Goal: Transaction & Acquisition: Download file/media

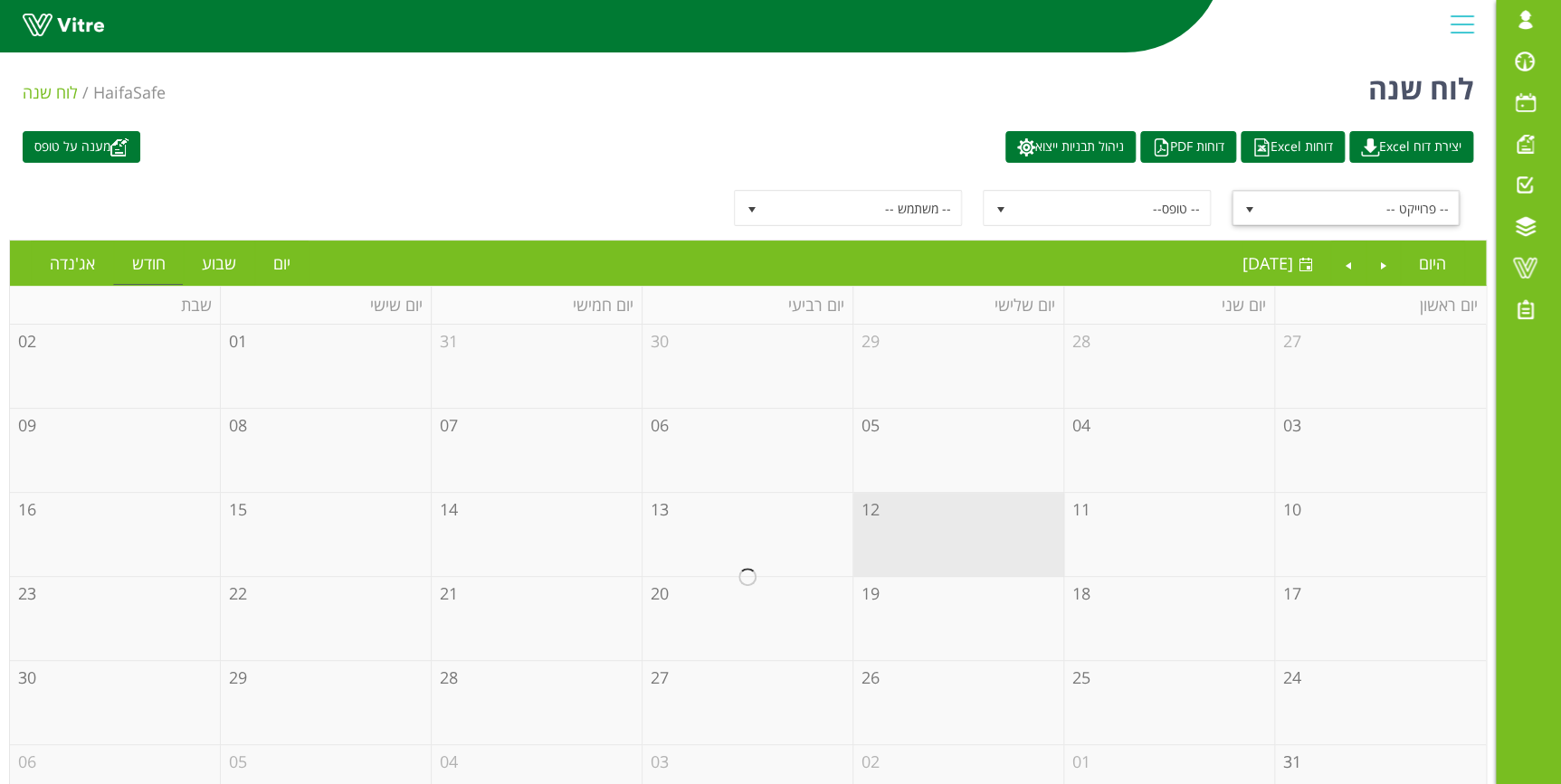
click at [1305, 206] on span "-- פרוייקט --" at bounding box center [1361, 208] width 193 height 32
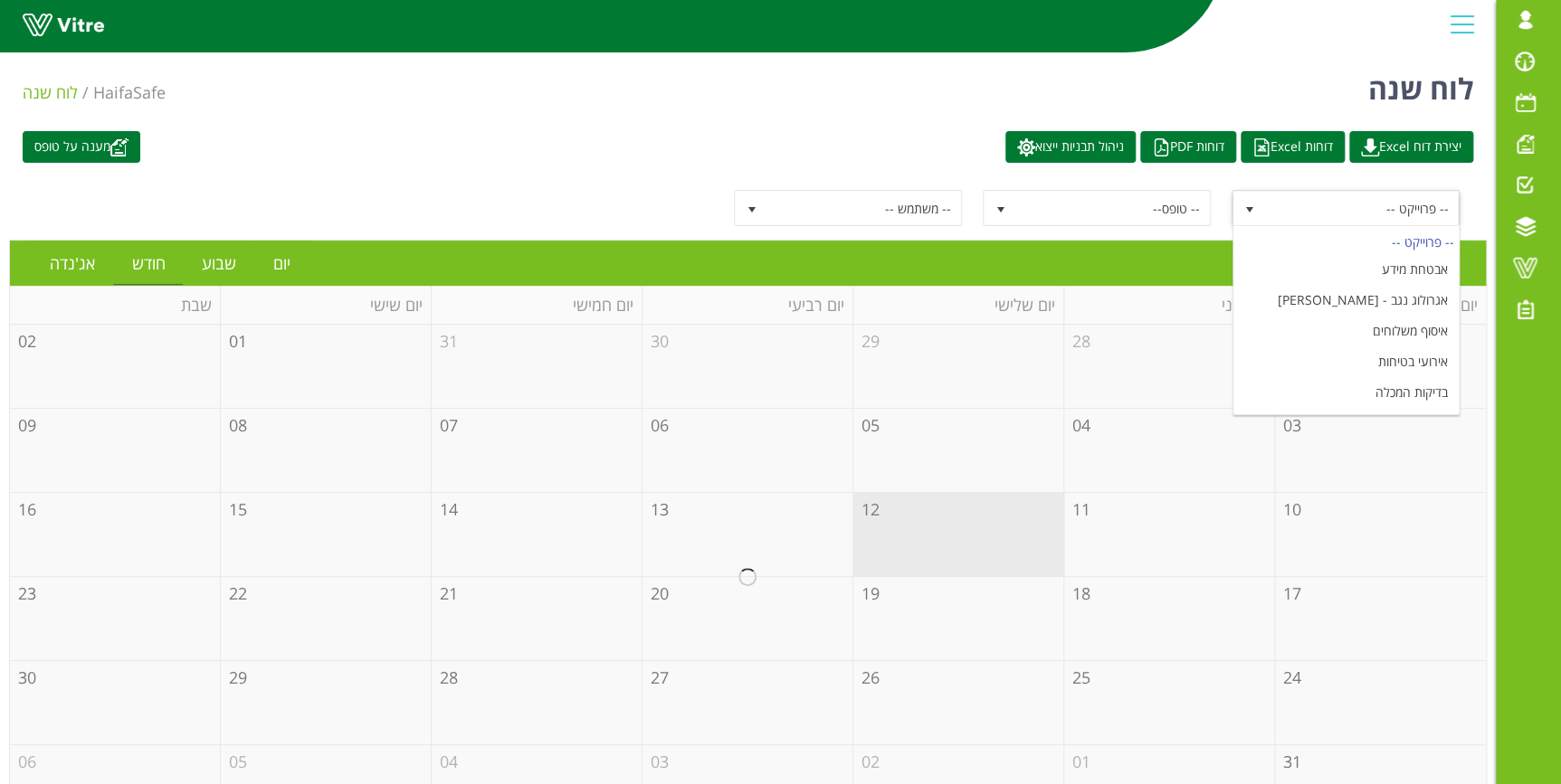
click at [1305, 206] on span "-- פרוייקט --" at bounding box center [1361, 208] width 193 height 32
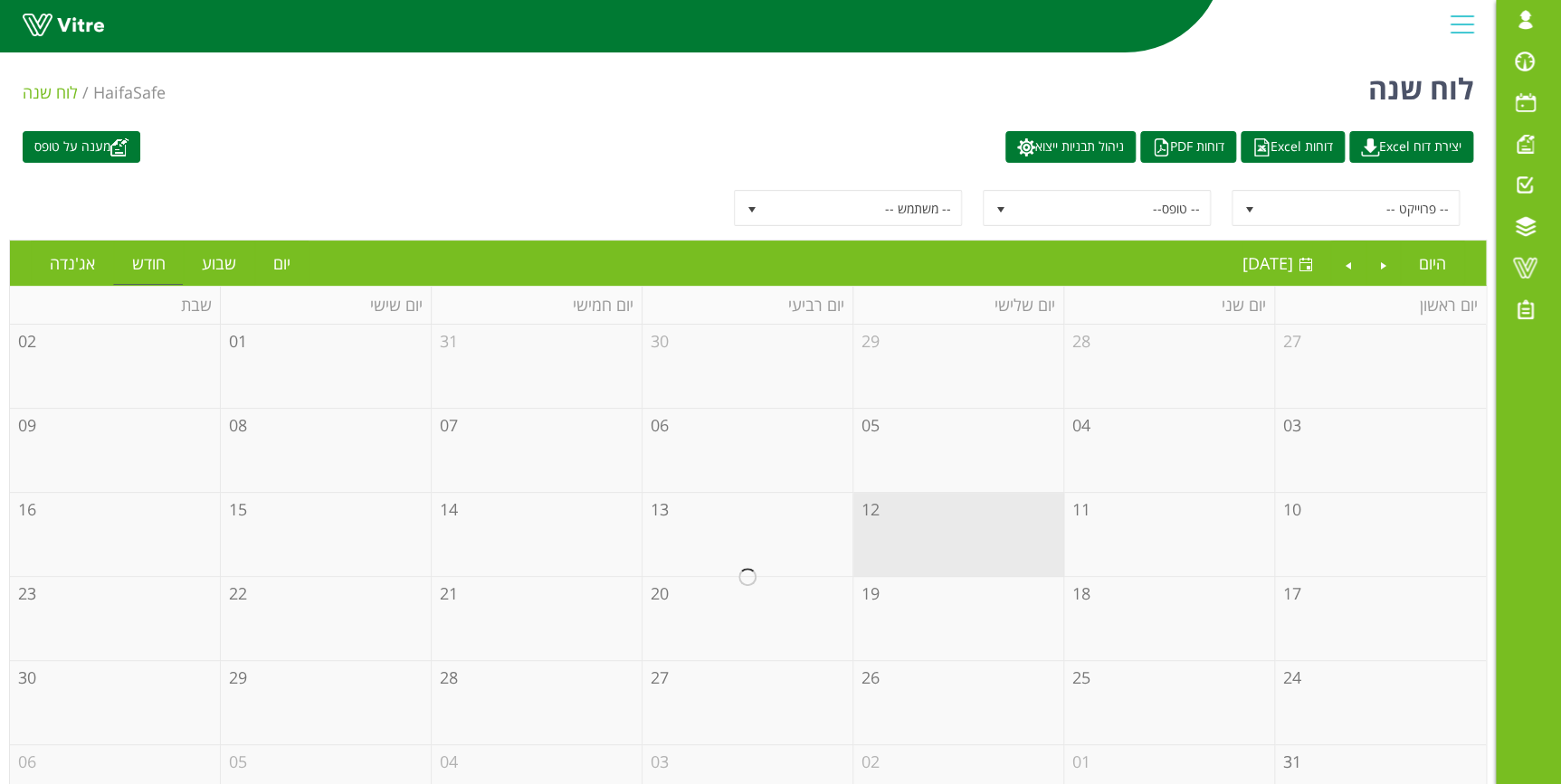
click at [1457, 211] on span "-- פרוייקט --" at bounding box center [1345, 208] width 228 height 36
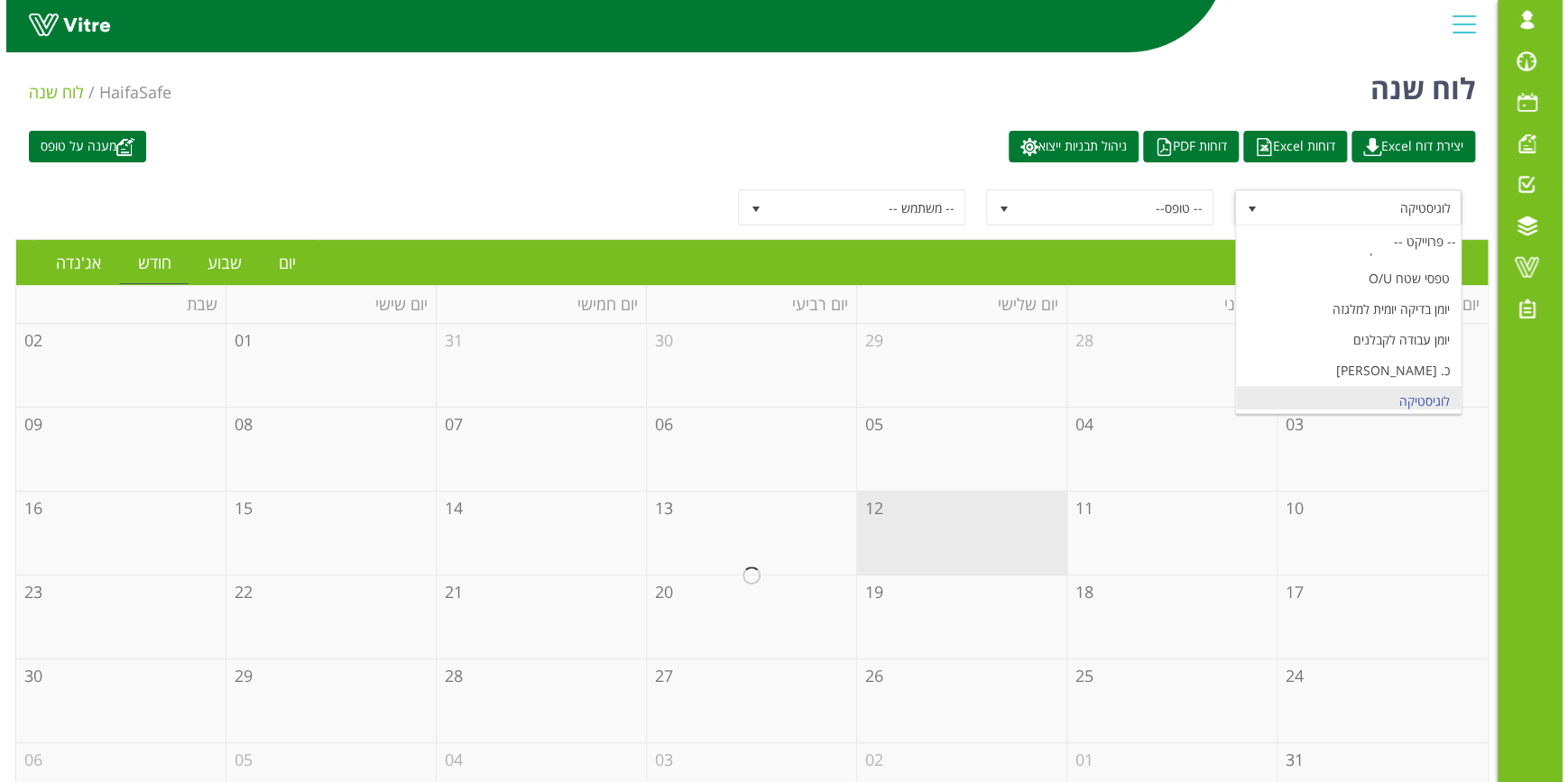
scroll to position [1300, 0]
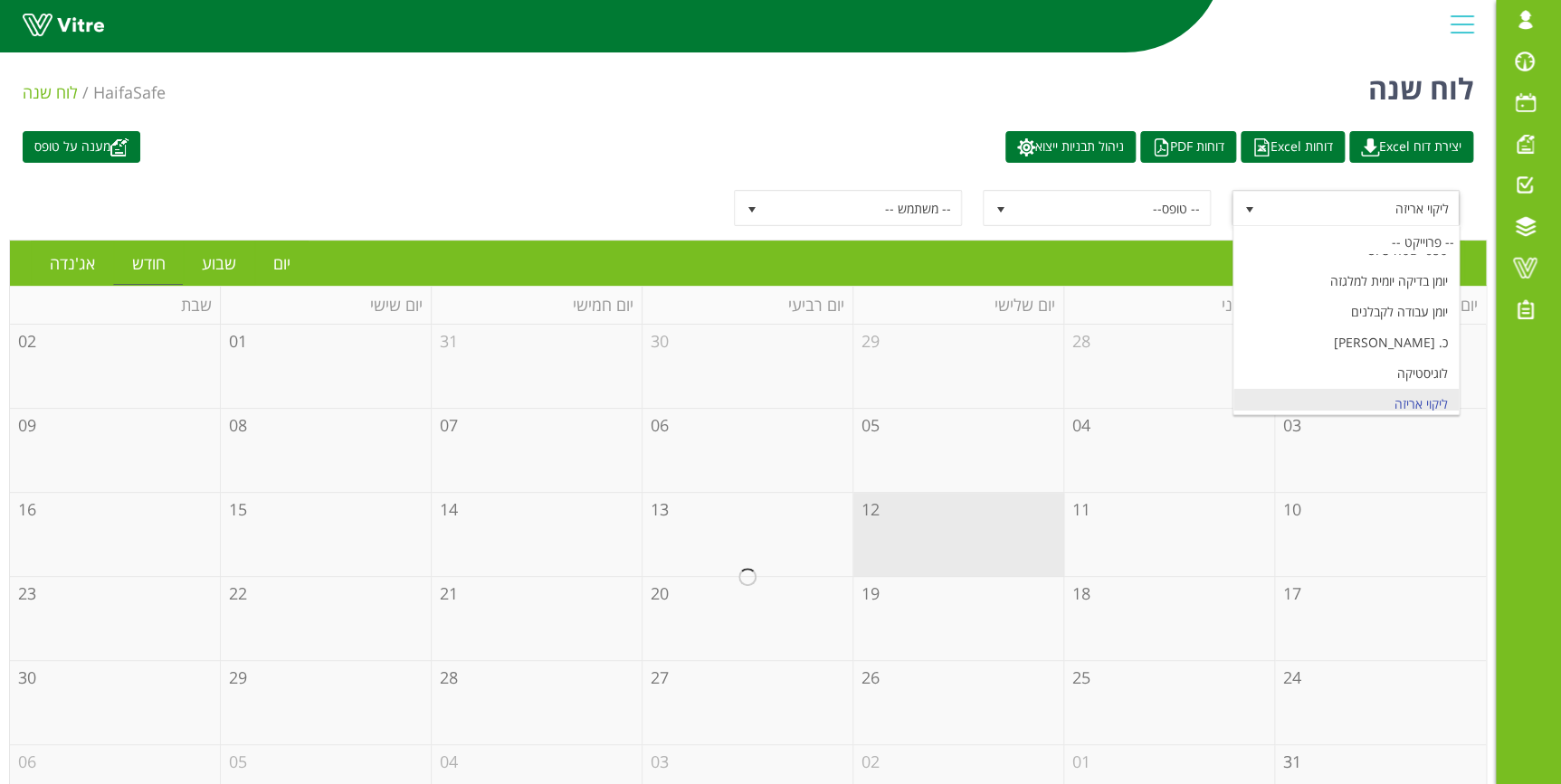
click at [1418, 392] on li "ליקוי אריזה" at bounding box center [1345, 404] width 224 height 30
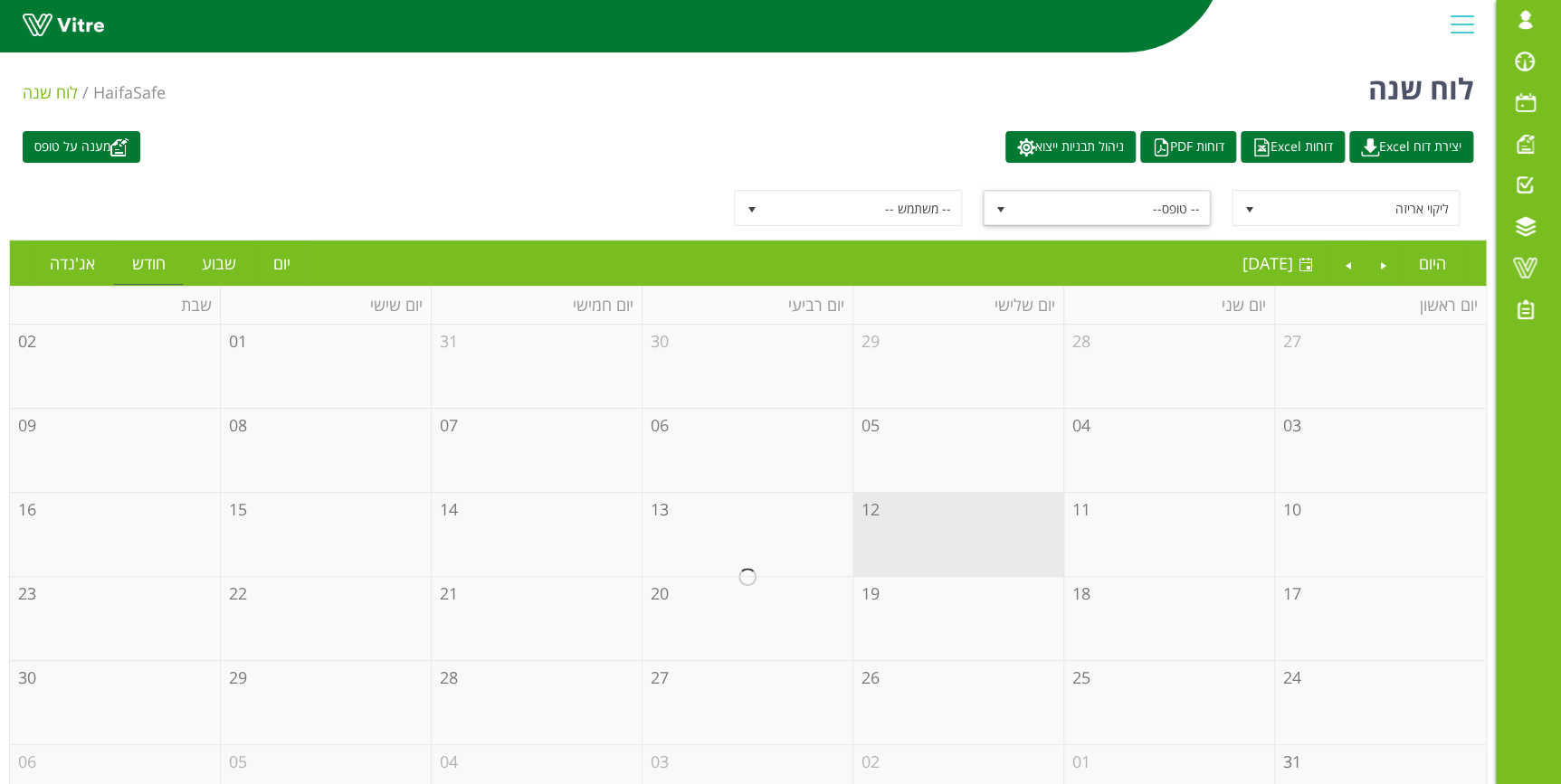
click at [1168, 206] on span "-- טופס--" at bounding box center [1112, 208] width 193 height 32
click at [1140, 268] on li "ליקוי אריזה" at bounding box center [1097, 270] width 224 height 30
click at [1308, 140] on link "דוחות Excel" at bounding box center [1292, 147] width 104 height 31
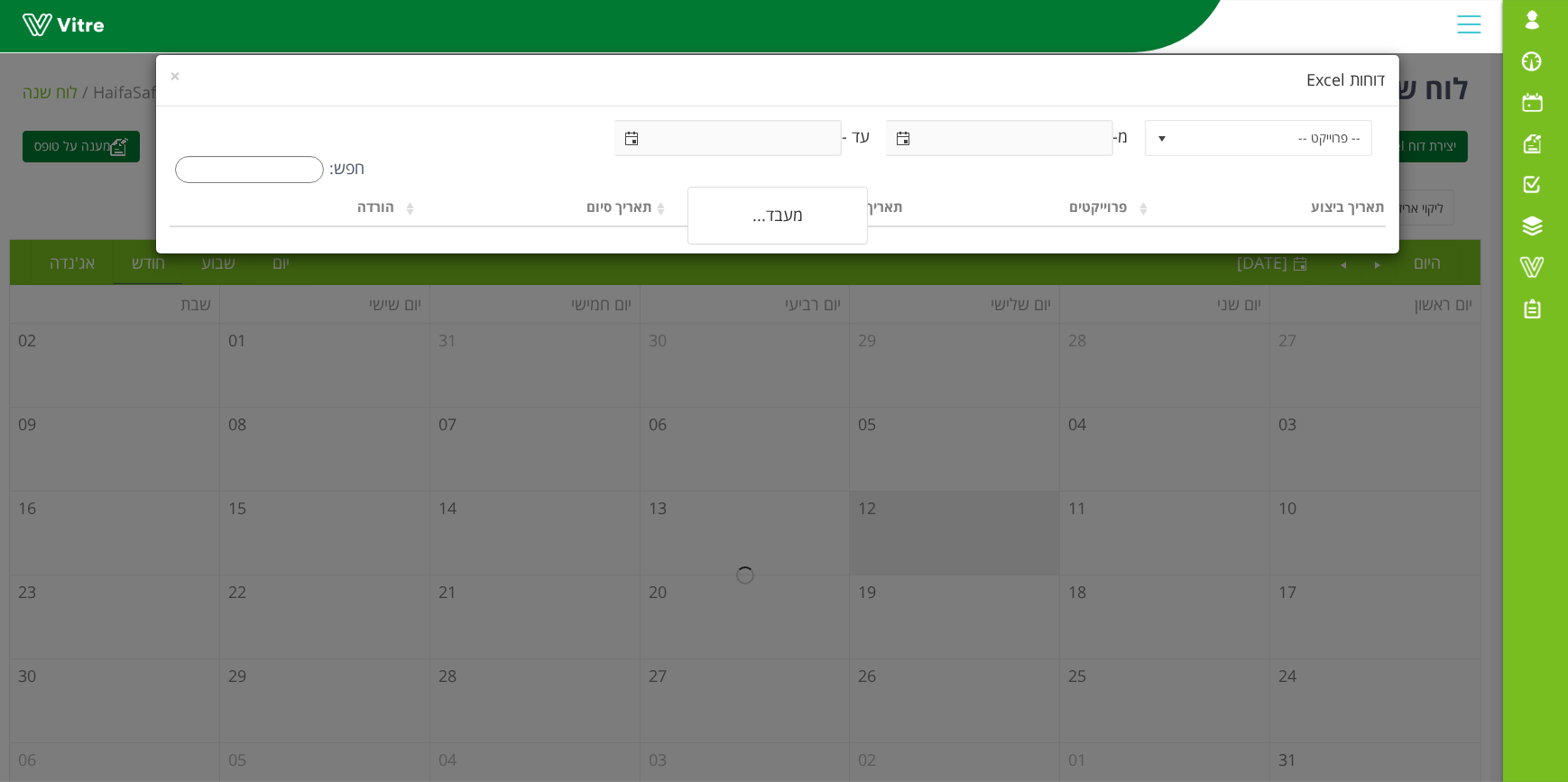
click at [1289, 153] on span "-- פרוייקט --" at bounding box center [1274, 138] width 193 height 32
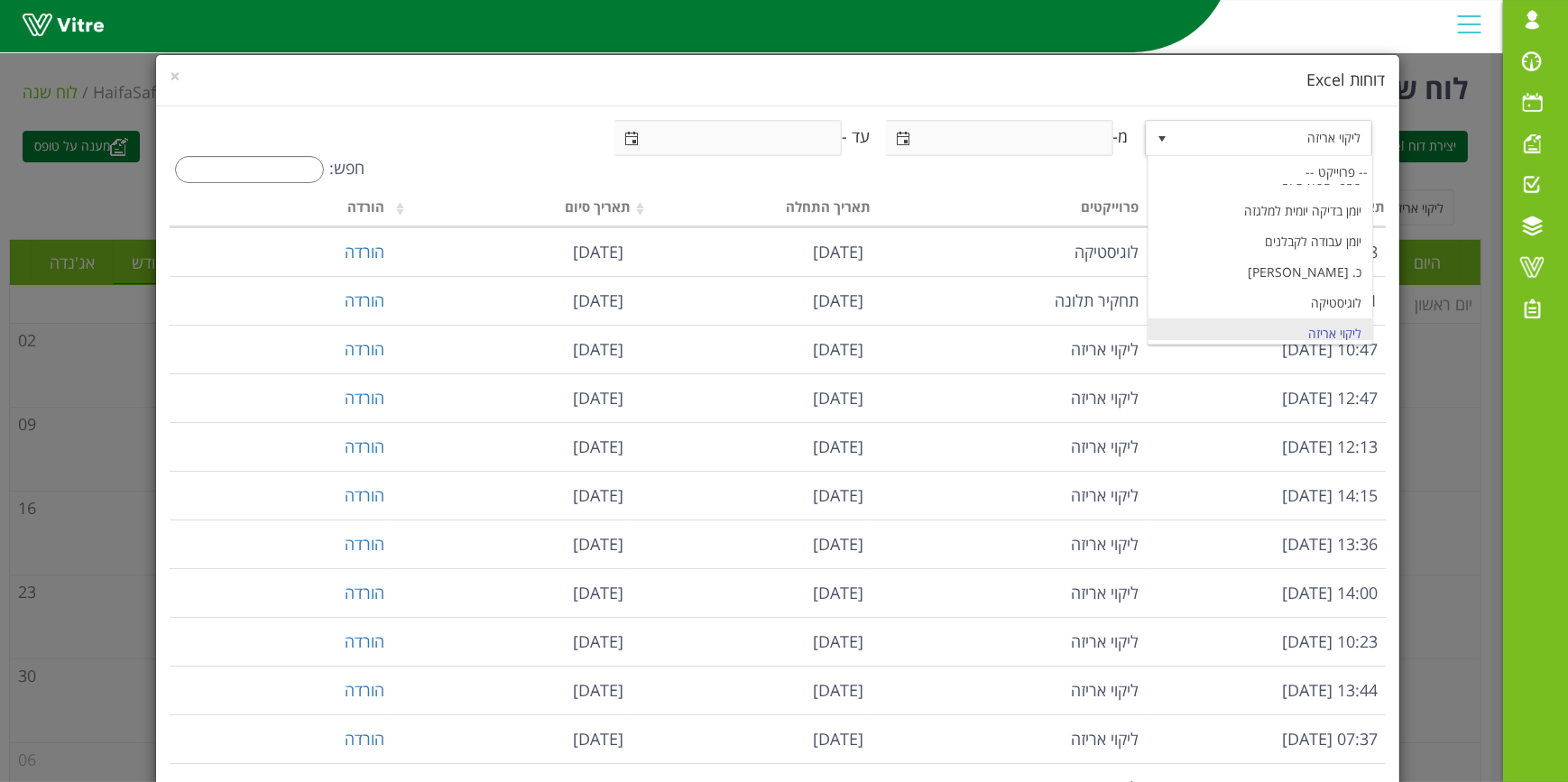
click at [1326, 328] on li "ליקוי אריזה" at bounding box center [1260, 334] width 223 height 30
click at [1054, 152] on input "text" at bounding box center [998, 138] width 225 height 32
click at [886, 138] on input "text" at bounding box center [998, 138] width 225 height 32
click at [896, 134] on span "select" at bounding box center [903, 139] width 14 height 14
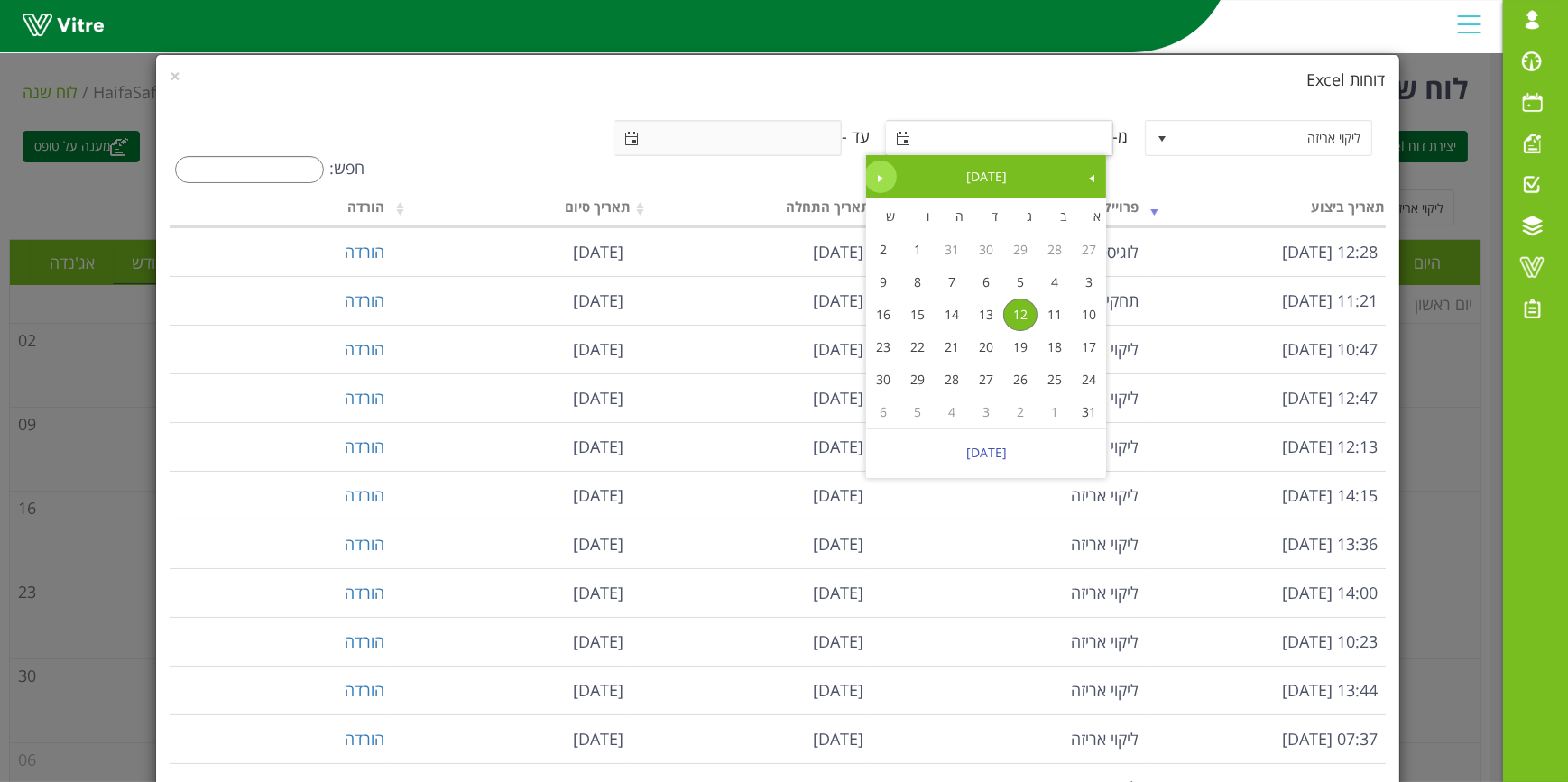
click at [873, 182] on span "Next" at bounding box center [880, 178] width 14 height 14
click at [1057, 252] on link "1" at bounding box center [1055, 250] width 34 height 32
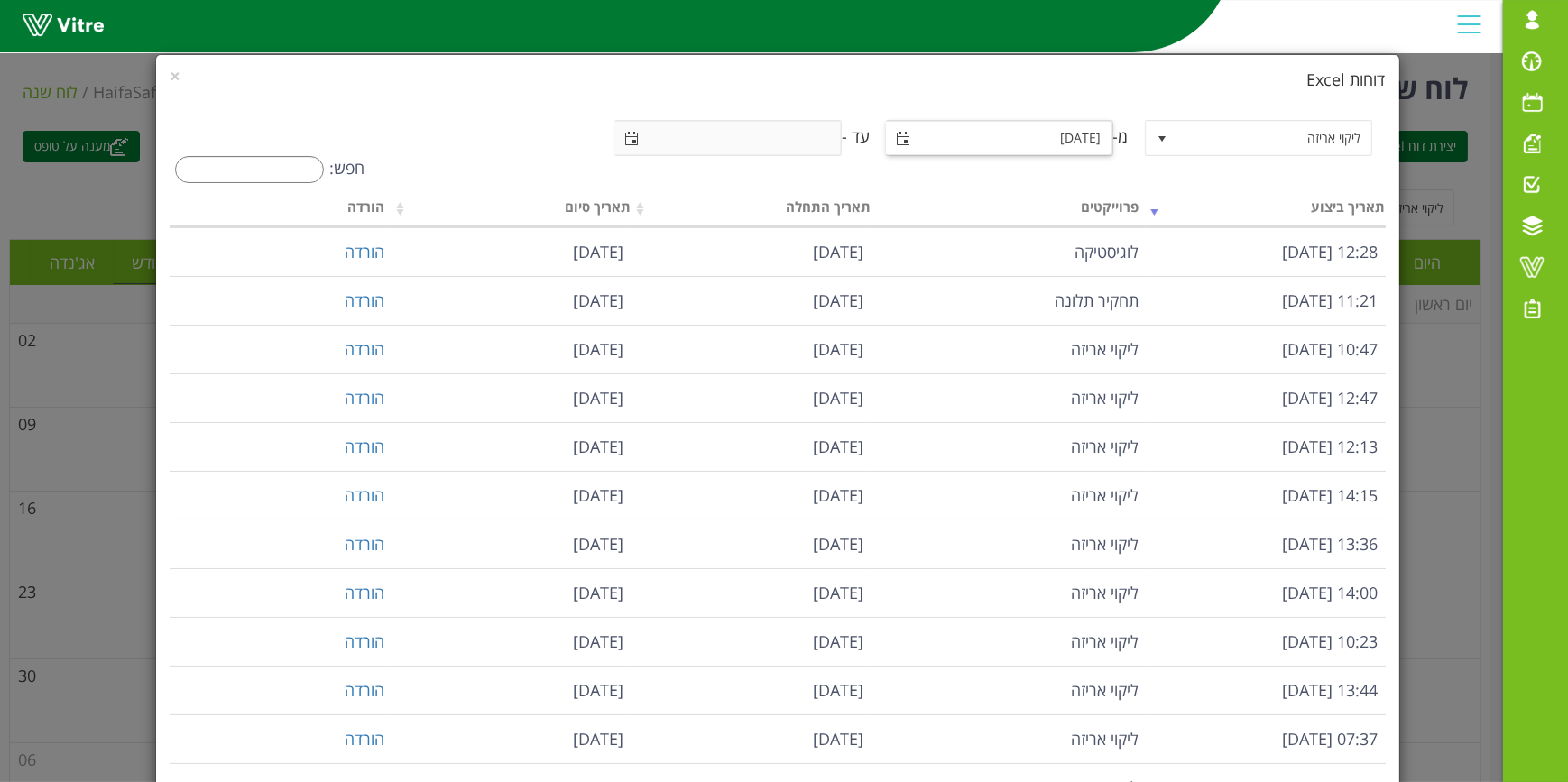
click at [900, 128] on span "select" at bounding box center [904, 138] width 32 height 32
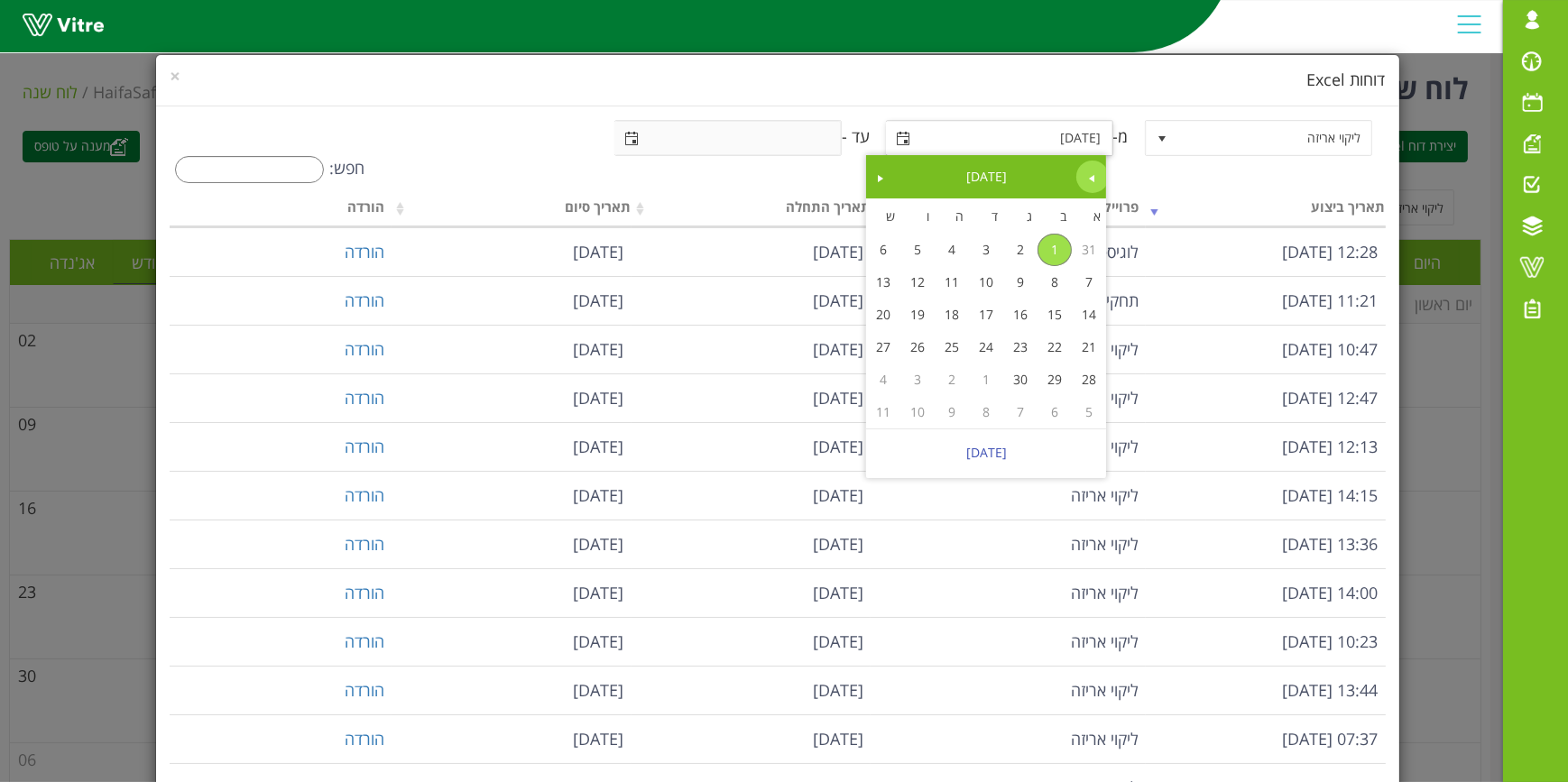
click at [1085, 180] on span "Previous" at bounding box center [1092, 178] width 14 height 14
click at [1030, 240] on link "1" at bounding box center [1021, 250] width 34 height 32
type input "01-07-2025"
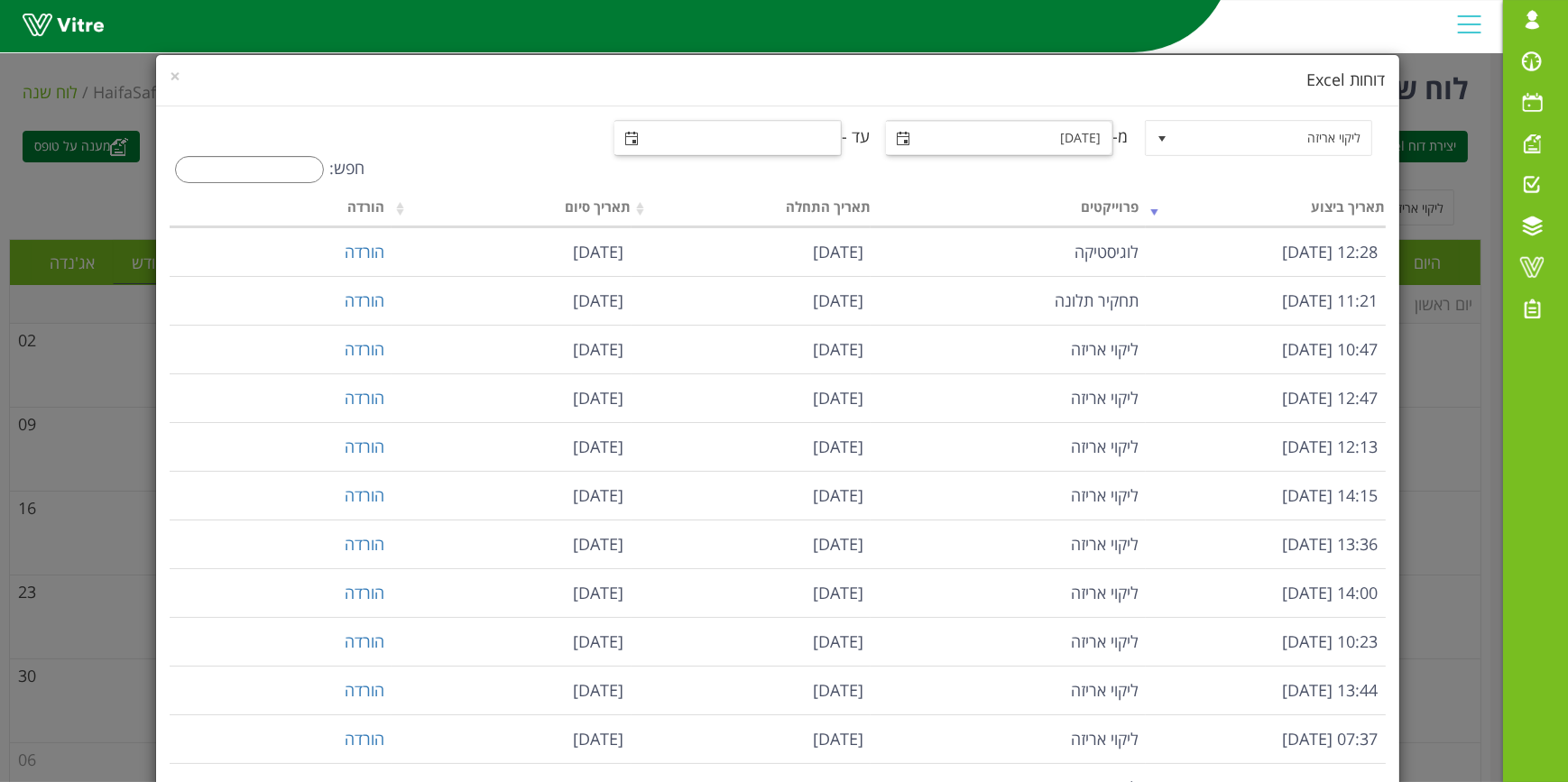
click at [624, 139] on span "select" at bounding box center [631, 139] width 14 height 14
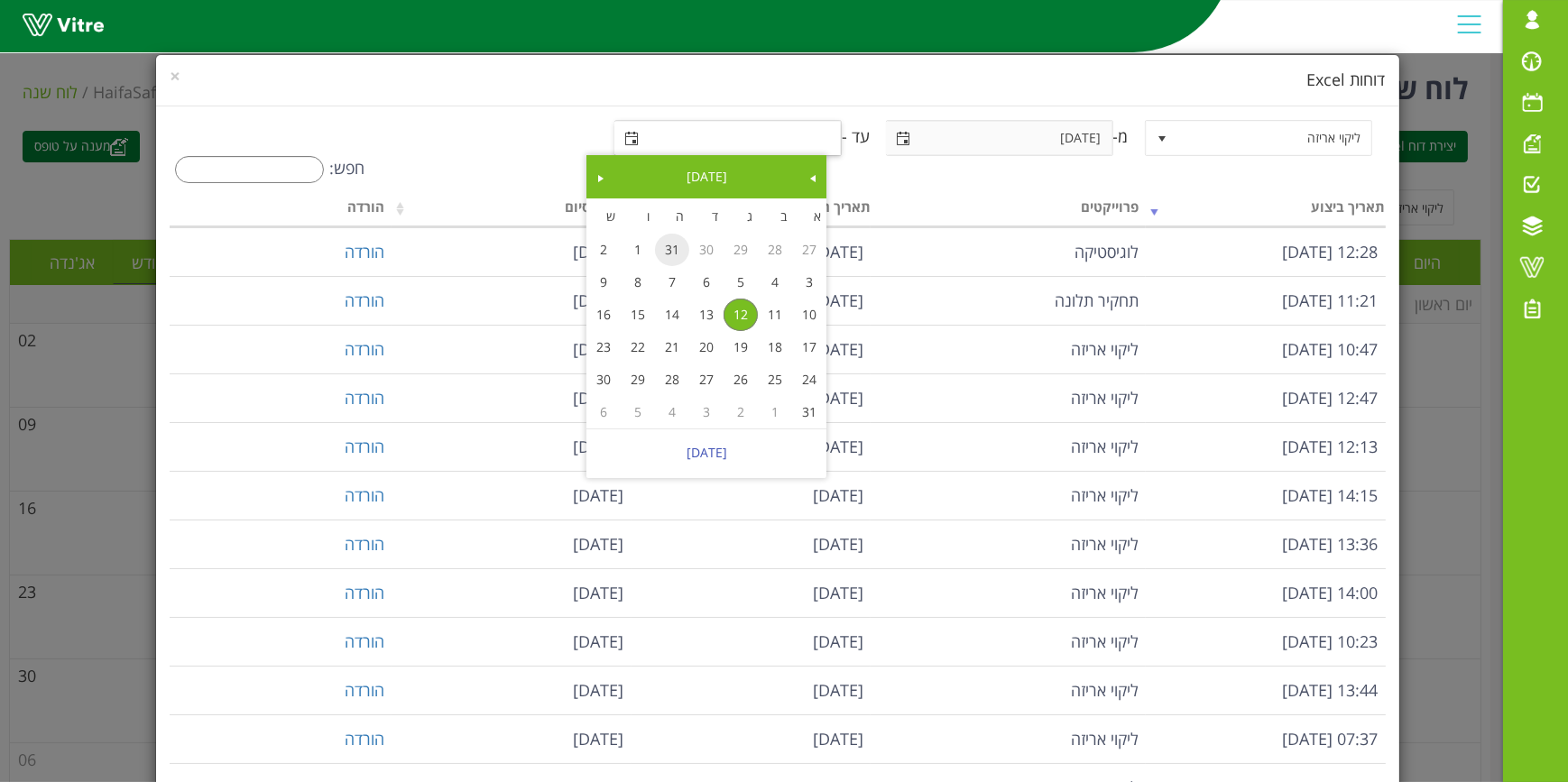
click at [671, 242] on link "31" at bounding box center [672, 250] width 34 height 32
type input "31-07-2025"
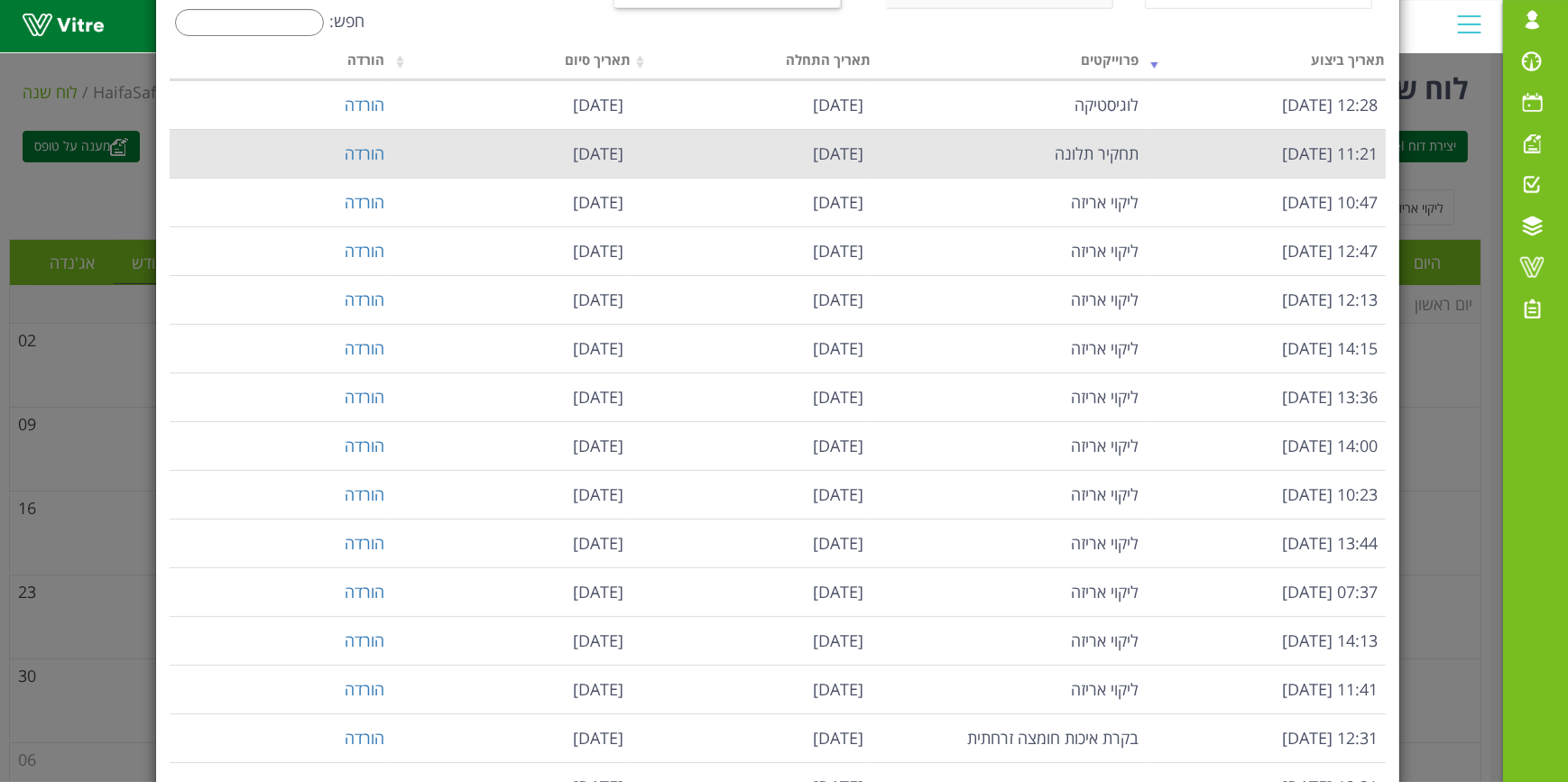
scroll to position [0, 0]
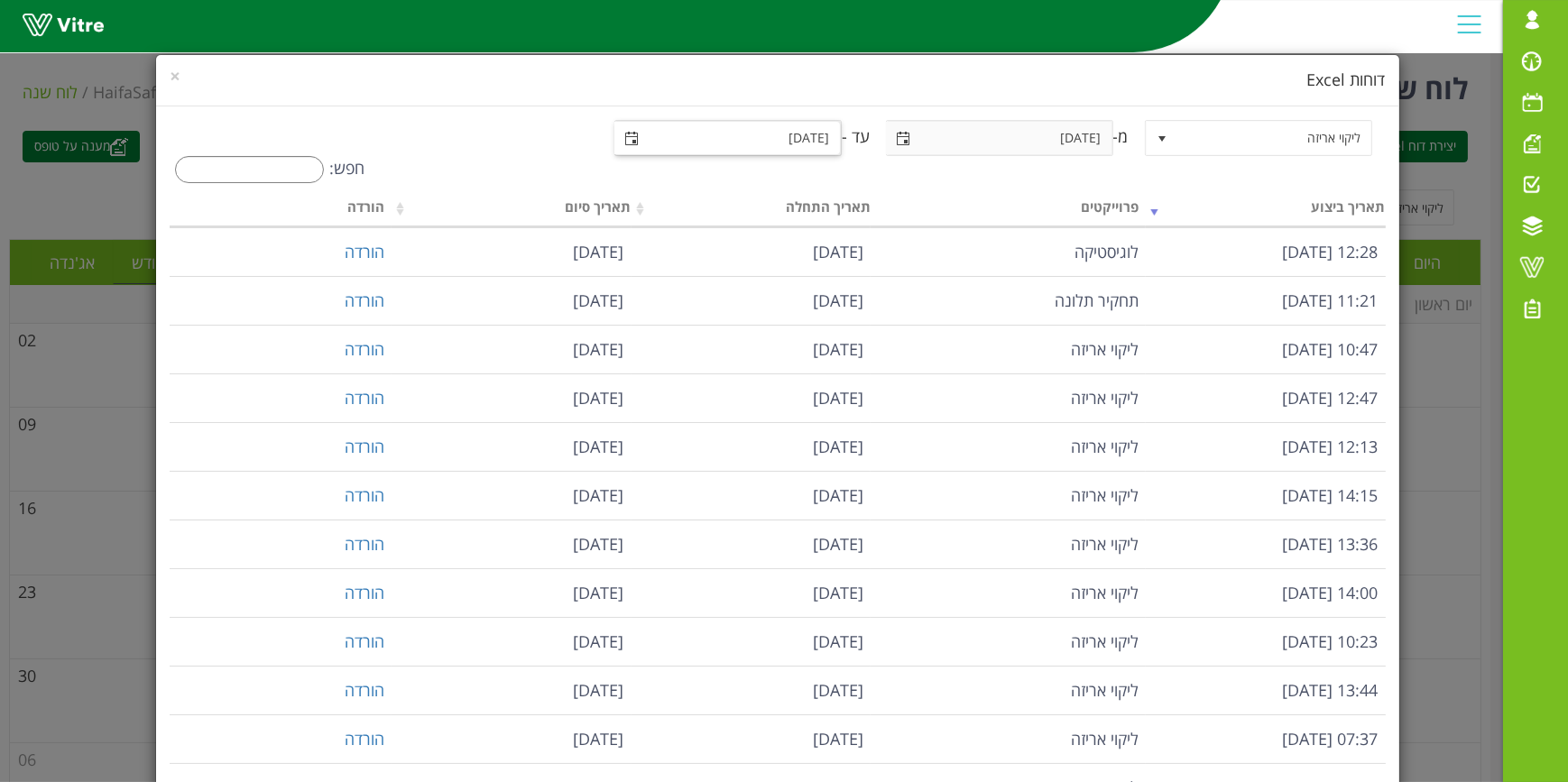
click at [437, 117] on div "ליקוי אריזה ליקוי אריזה מ- 01-07-2025 עד - 31-07-2025 חפש: תאריך ביצוע פרוייקטי…" at bounding box center [776, 564] width 1242 height 917
click at [196, 74] on h4 "דוחות Excel" at bounding box center [776, 80] width 1215 height 24
click at [192, 75] on h4 "דוחות Excel" at bounding box center [776, 80] width 1215 height 24
click at [181, 76] on span "×" at bounding box center [174, 75] width 10 height 26
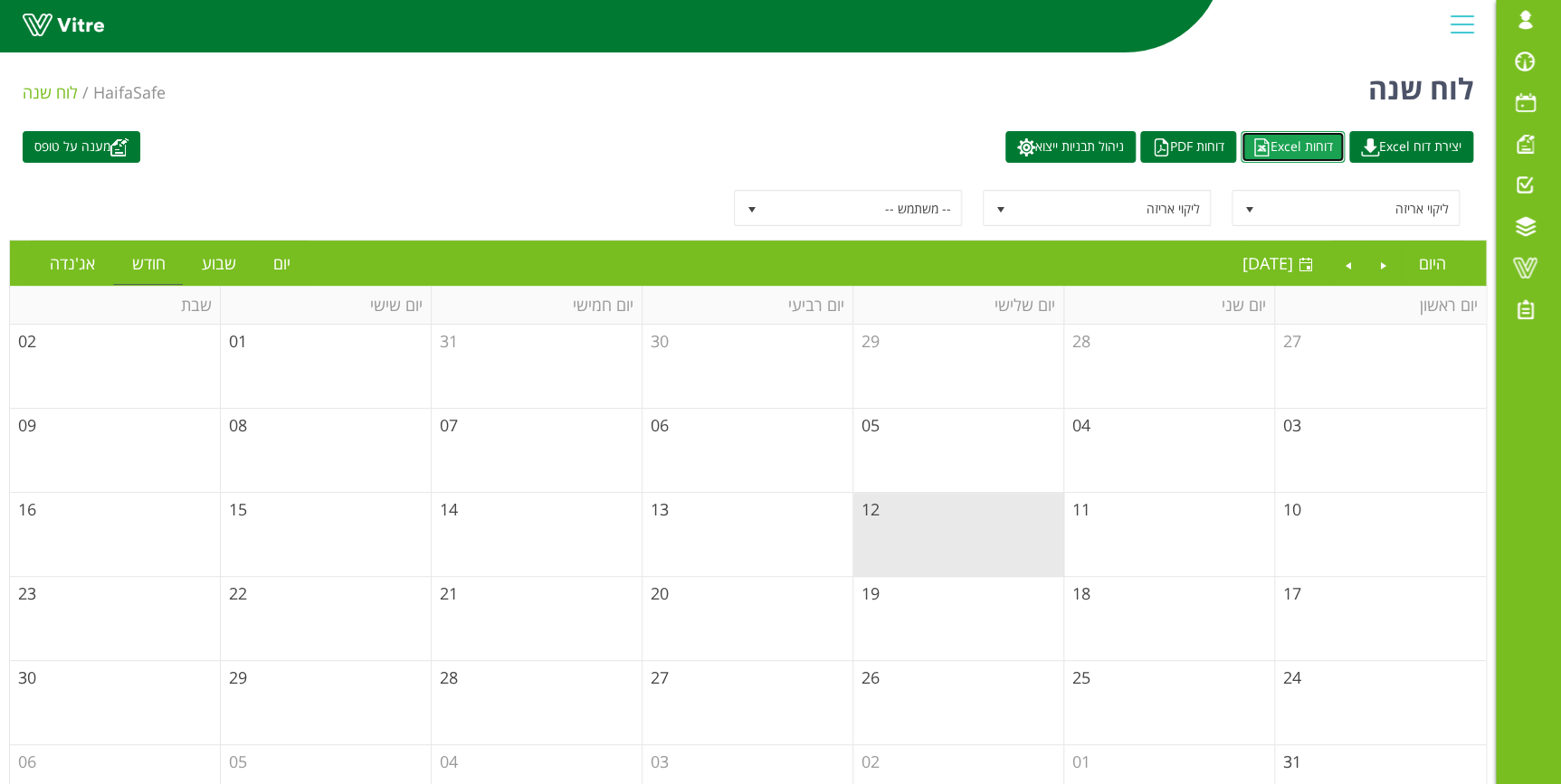
click at [1263, 146] on link "דוחות Excel" at bounding box center [1292, 147] width 104 height 31
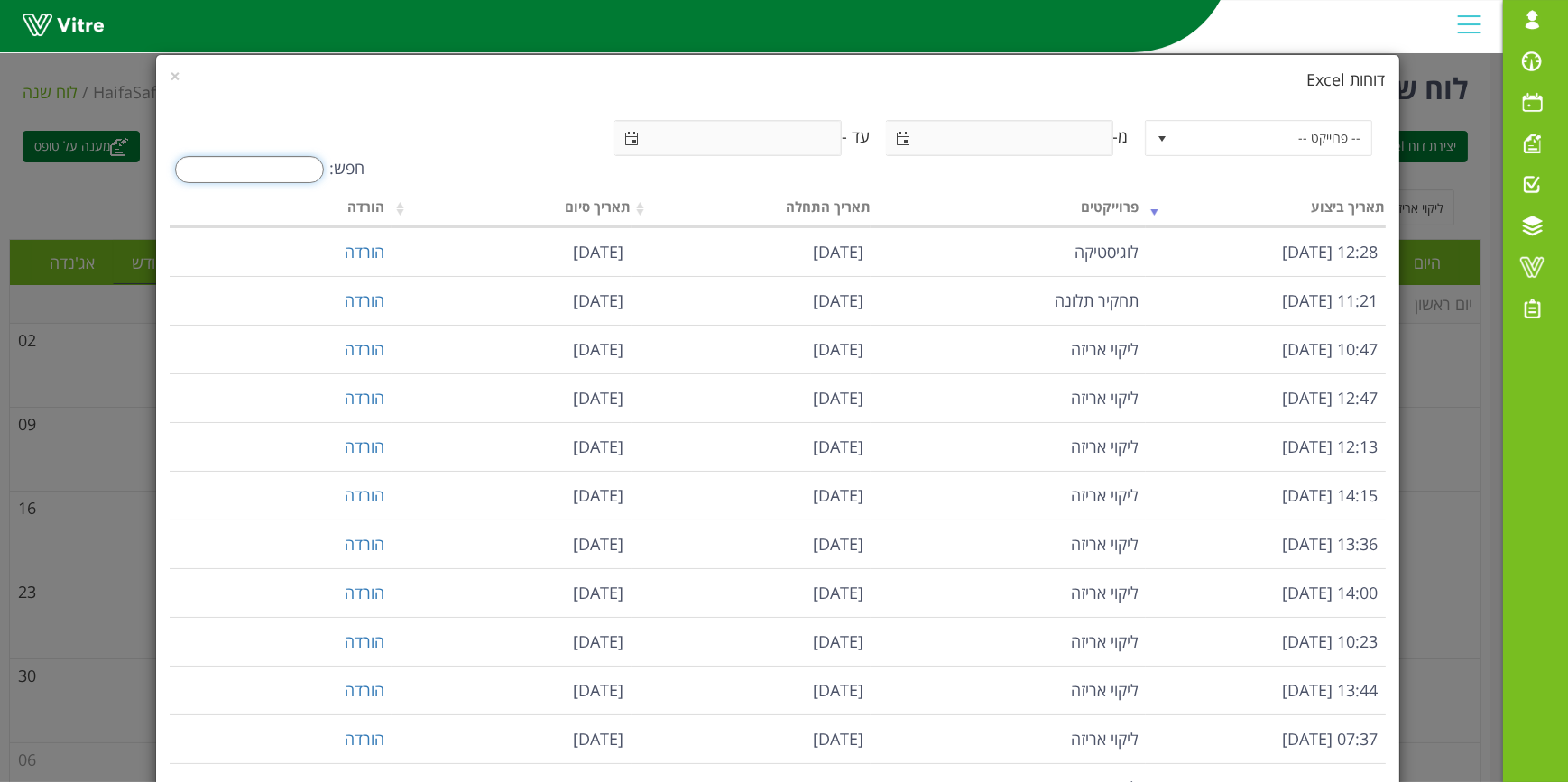
click at [314, 167] on input "חפש:" at bounding box center [249, 169] width 149 height 27
click at [1196, 134] on span "-- פרוייקט --" at bounding box center [1274, 138] width 193 height 32
click at [1259, 328] on li "ליקוי אריזה" at bounding box center [1260, 334] width 223 height 30
click at [1033, 135] on input "text" at bounding box center [998, 138] width 225 height 32
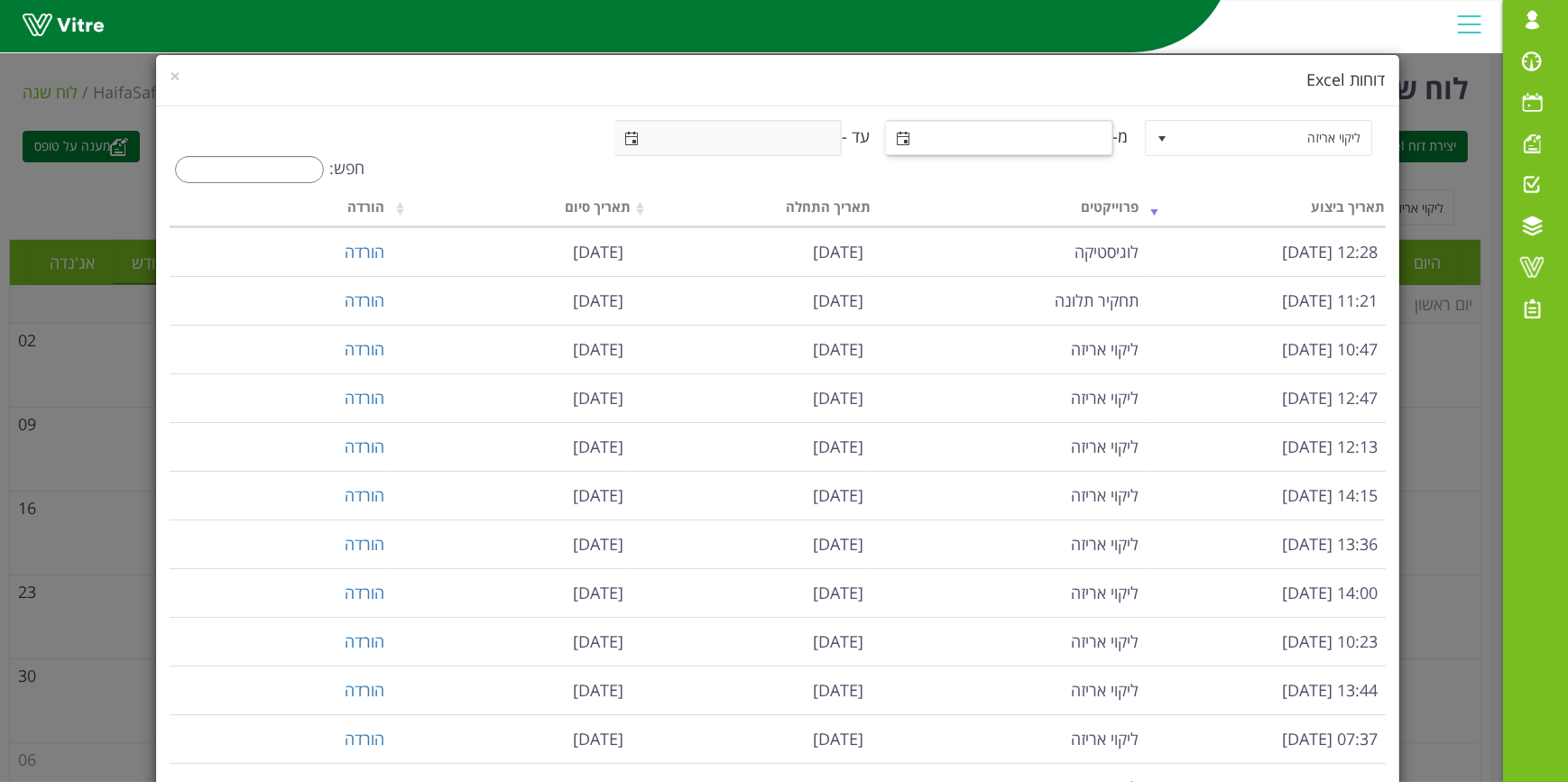
click at [898, 144] on span "select" at bounding box center [903, 139] width 14 height 14
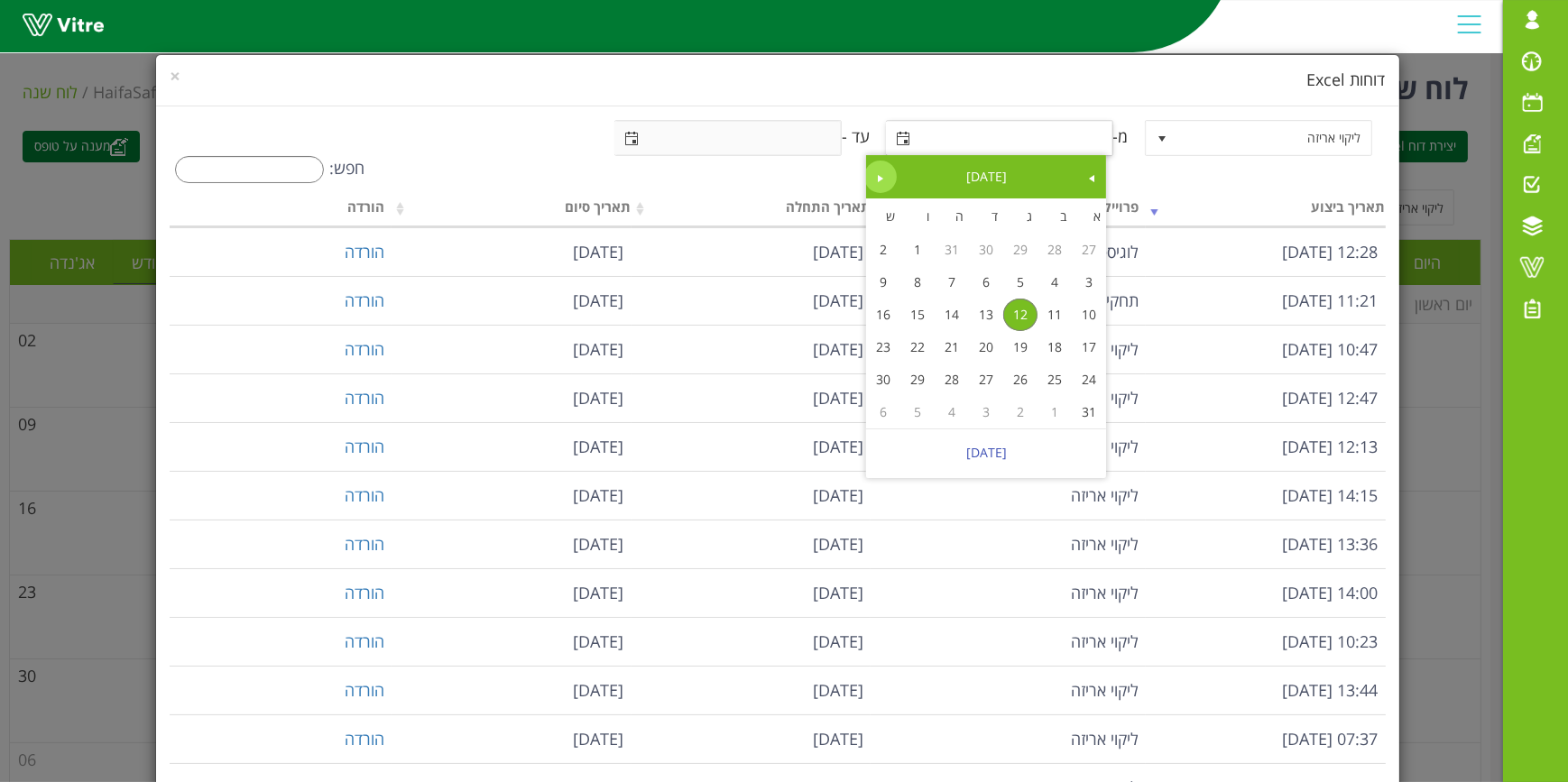
click at [886, 165] on link "Next" at bounding box center [881, 177] width 32 height 32
click at [1095, 178] on span "Previous" at bounding box center [1092, 178] width 14 height 14
click at [1092, 178] on span "Previous" at bounding box center [1092, 178] width 14 height 14
click at [1013, 252] on link "1" at bounding box center [1021, 250] width 34 height 32
type input "01-07-2025"
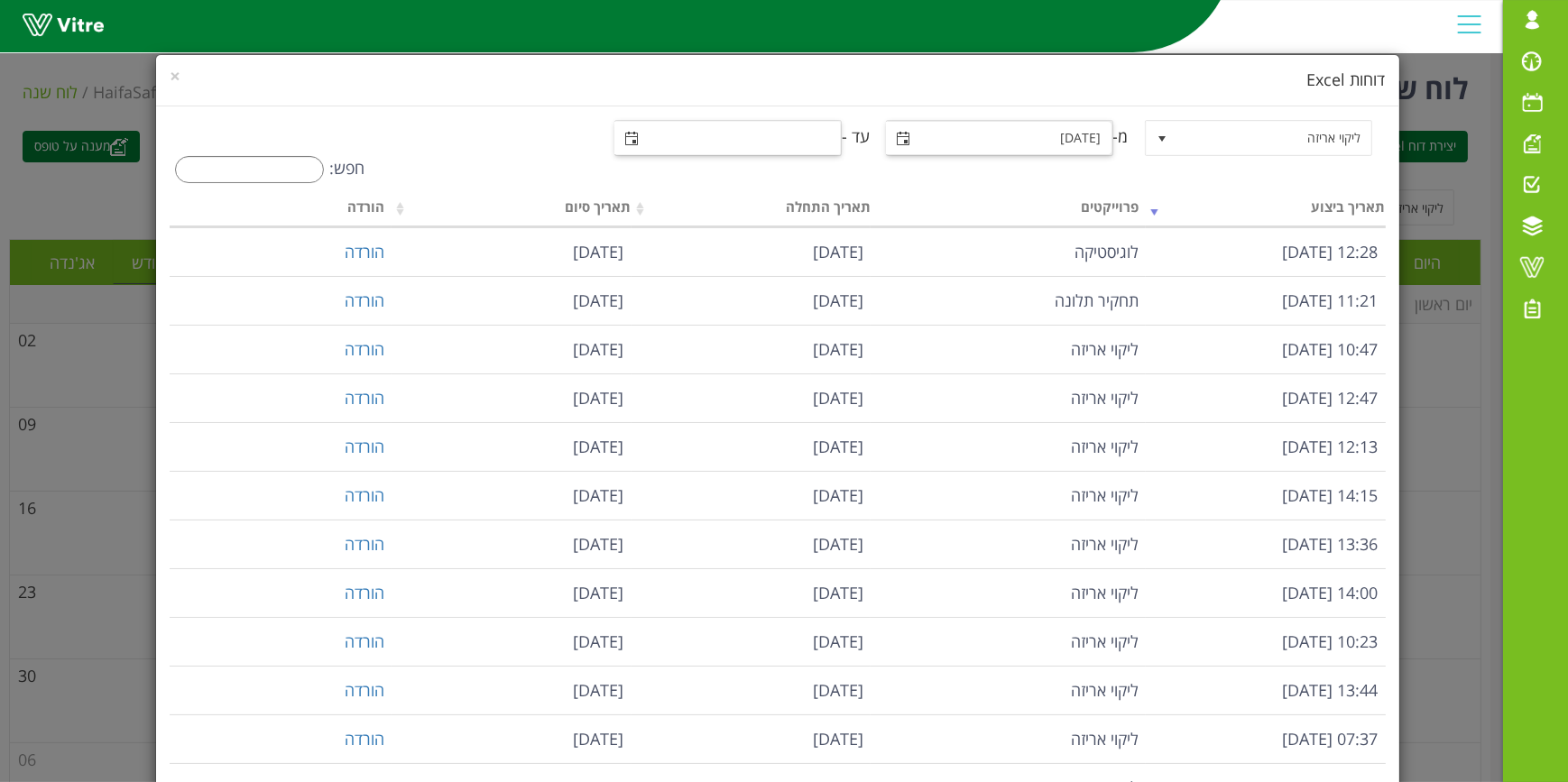
click at [818, 143] on input "text" at bounding box center [727, 138] width 225 height 32
click at [624, 143] on span "select" at bounding box center [631, 139] width 14 height 14
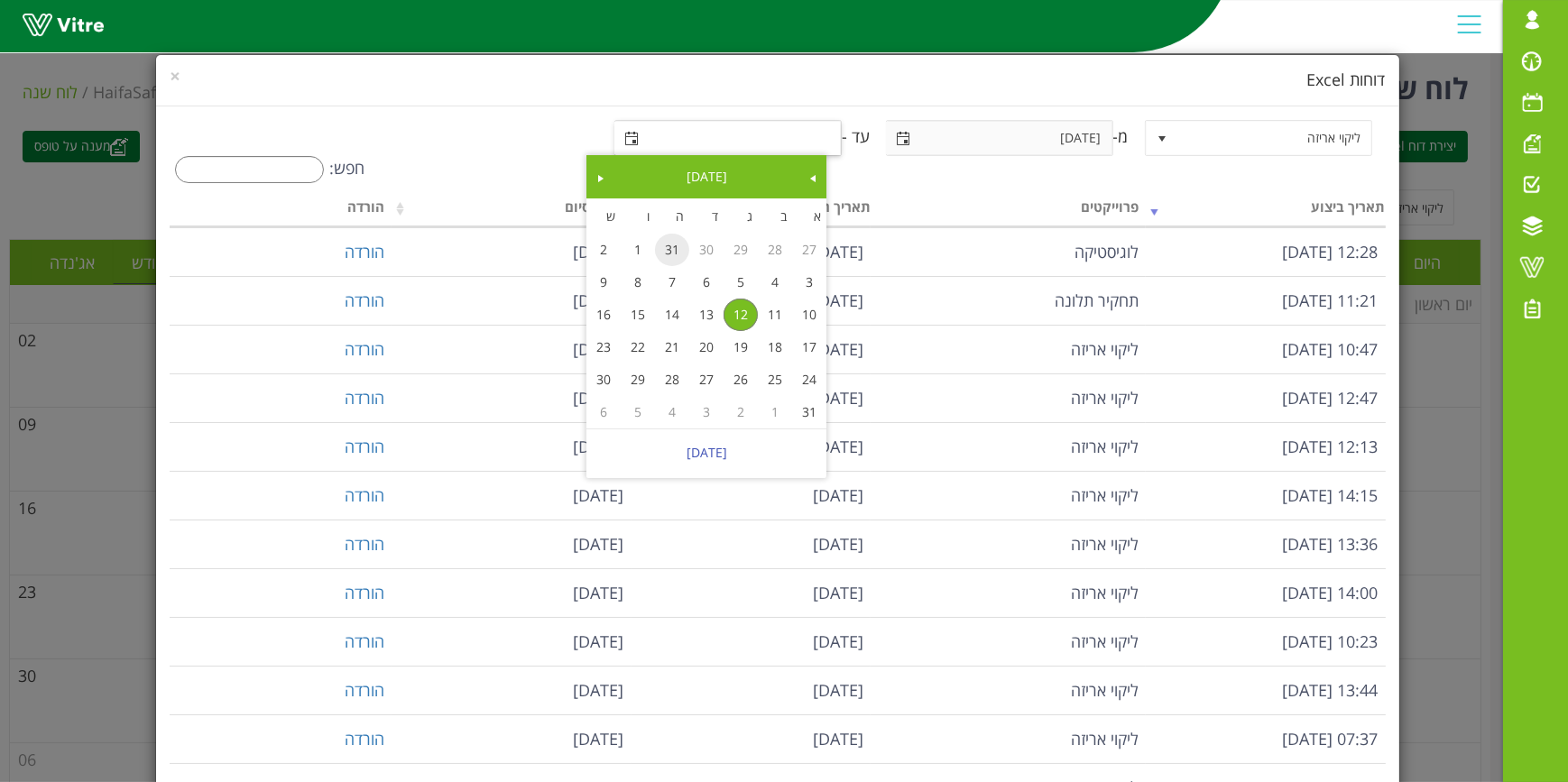
click at [672, 240] on link "31" at bounding box center [672, 250] width 34 height 32
type input "31-07-2025"
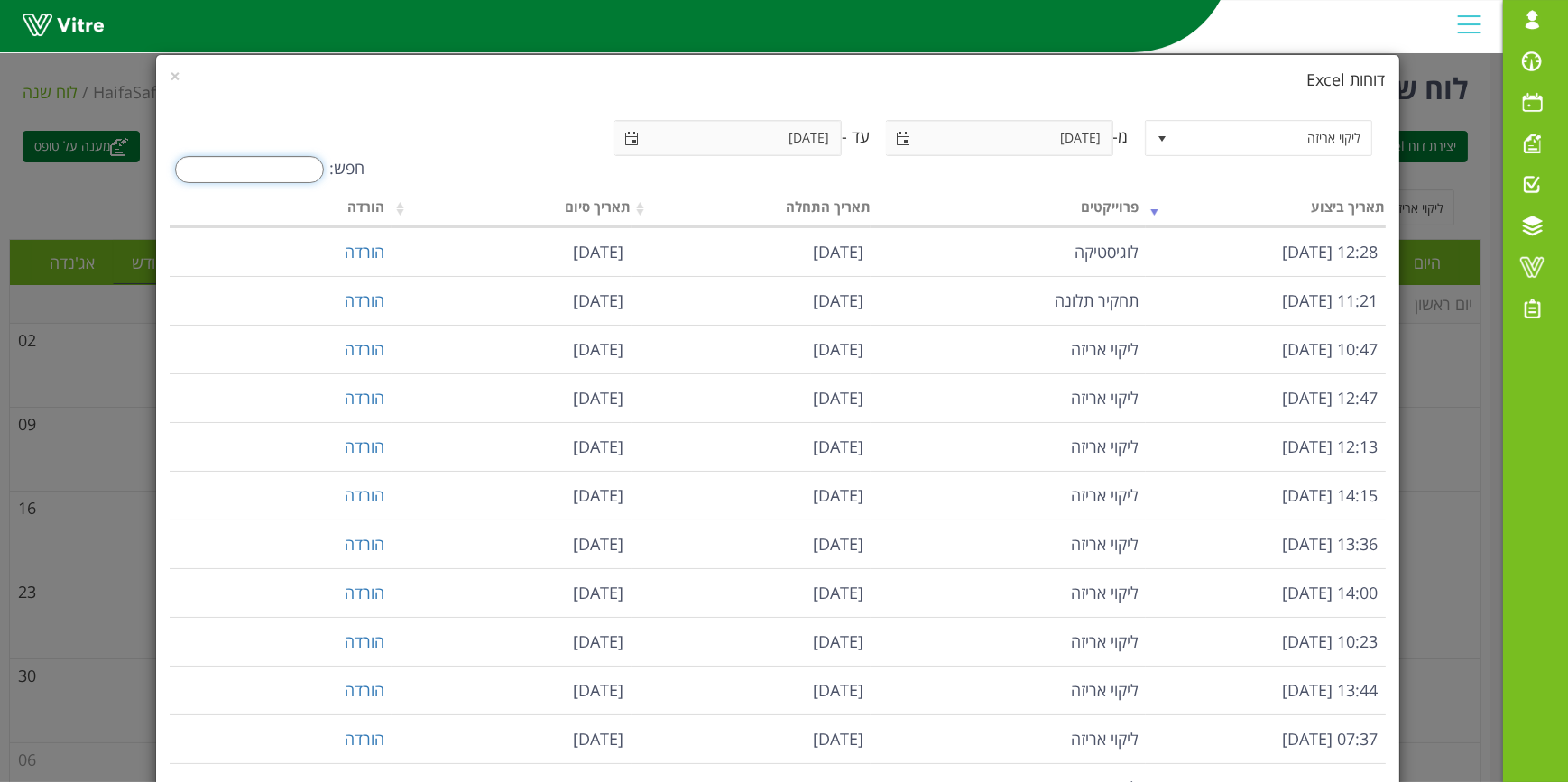
click at [316, 171] on input "חפש:" at bounding box center [249, 169] width 149 height 27
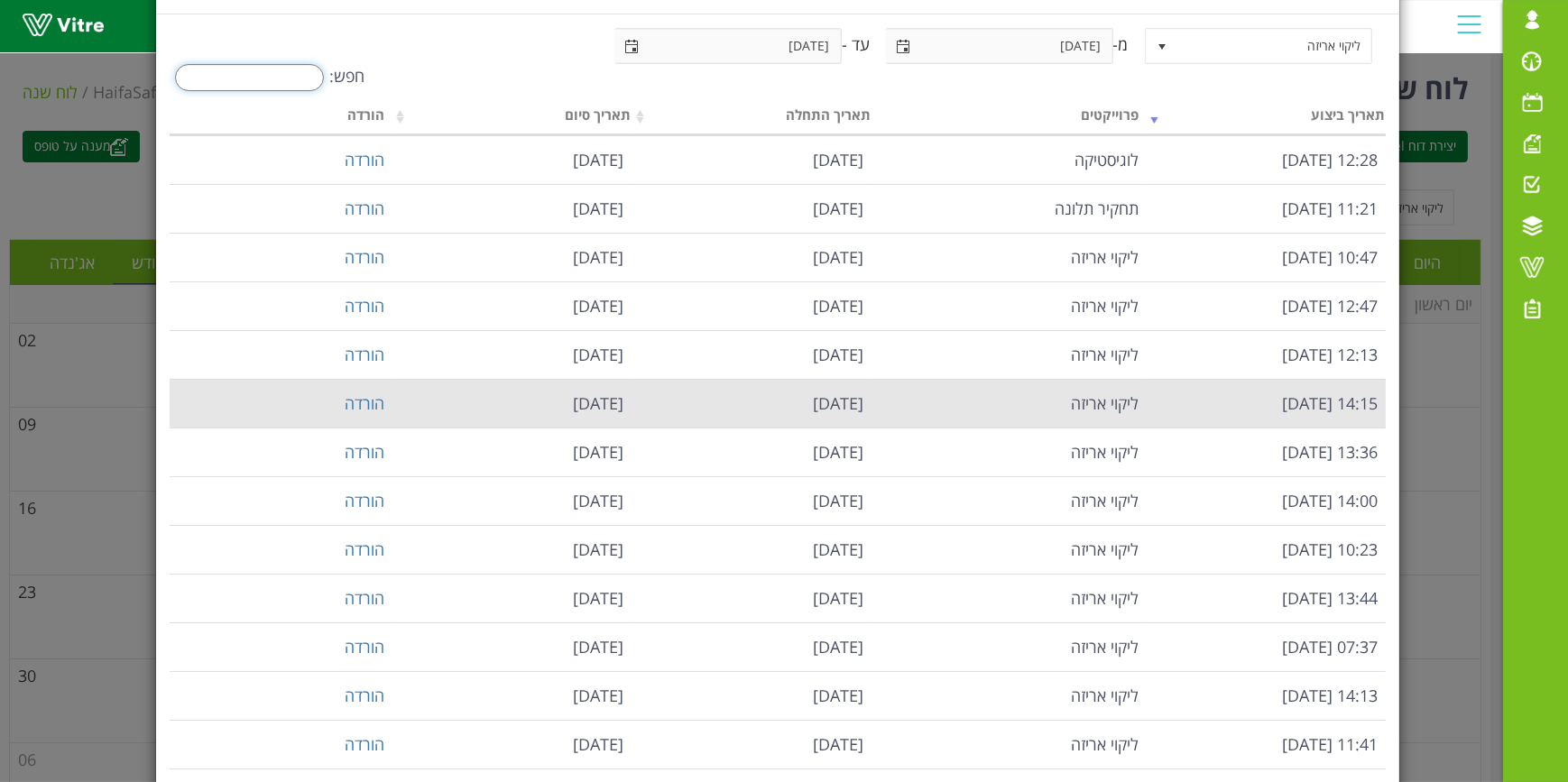
scroll to position [0, 0]
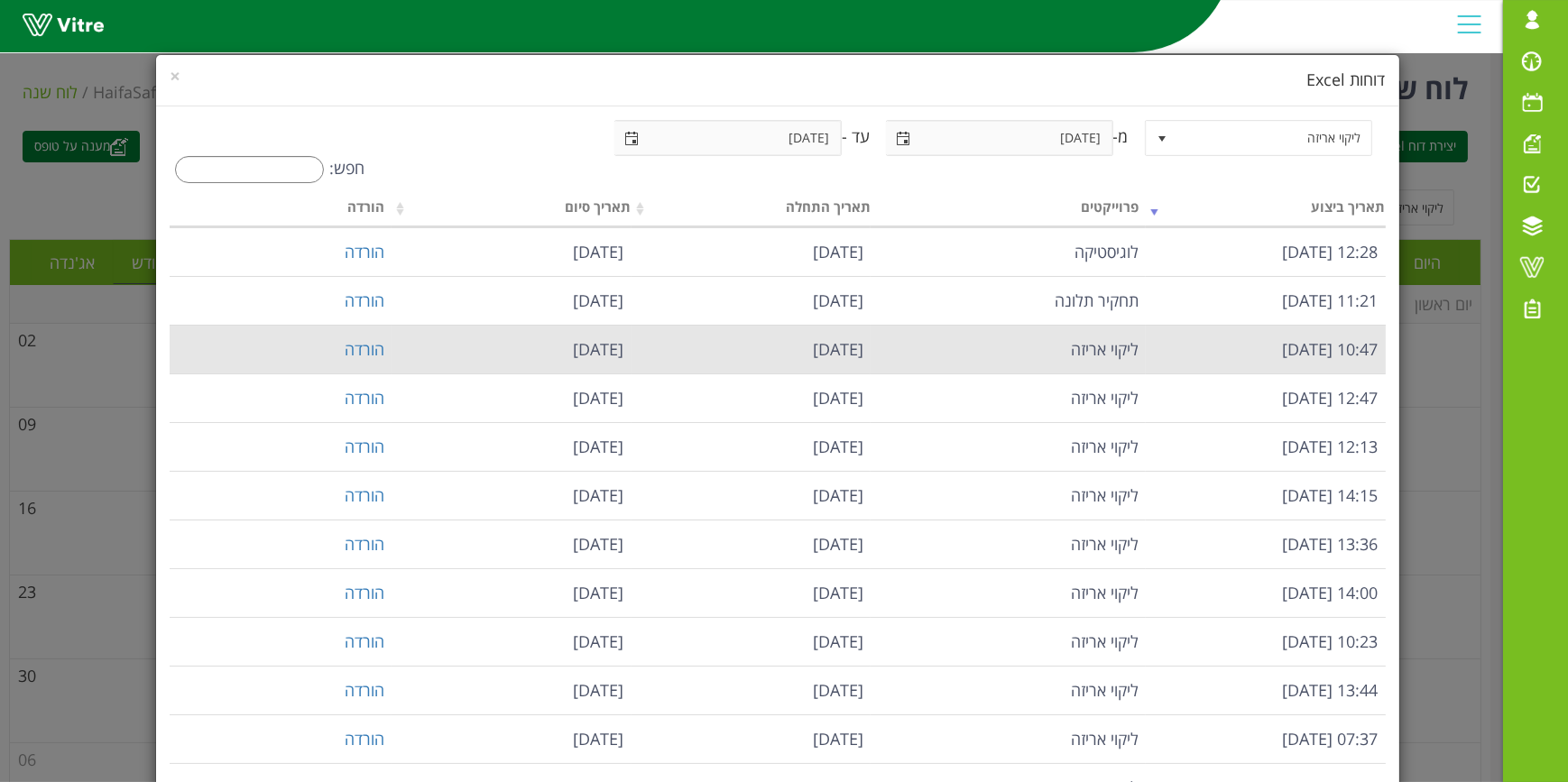
drag, startPoint x: 1071, startPoint y: 350, endPoint x: 1157, endPoint y: 352, distance: 86.0
click at [1157, 352] on tr "10:47 08.07.2025 ליקוי אריזה 01.05.2025 30.06.2025 הורדה" at bounding box center [776, 349] width 1215 height 48
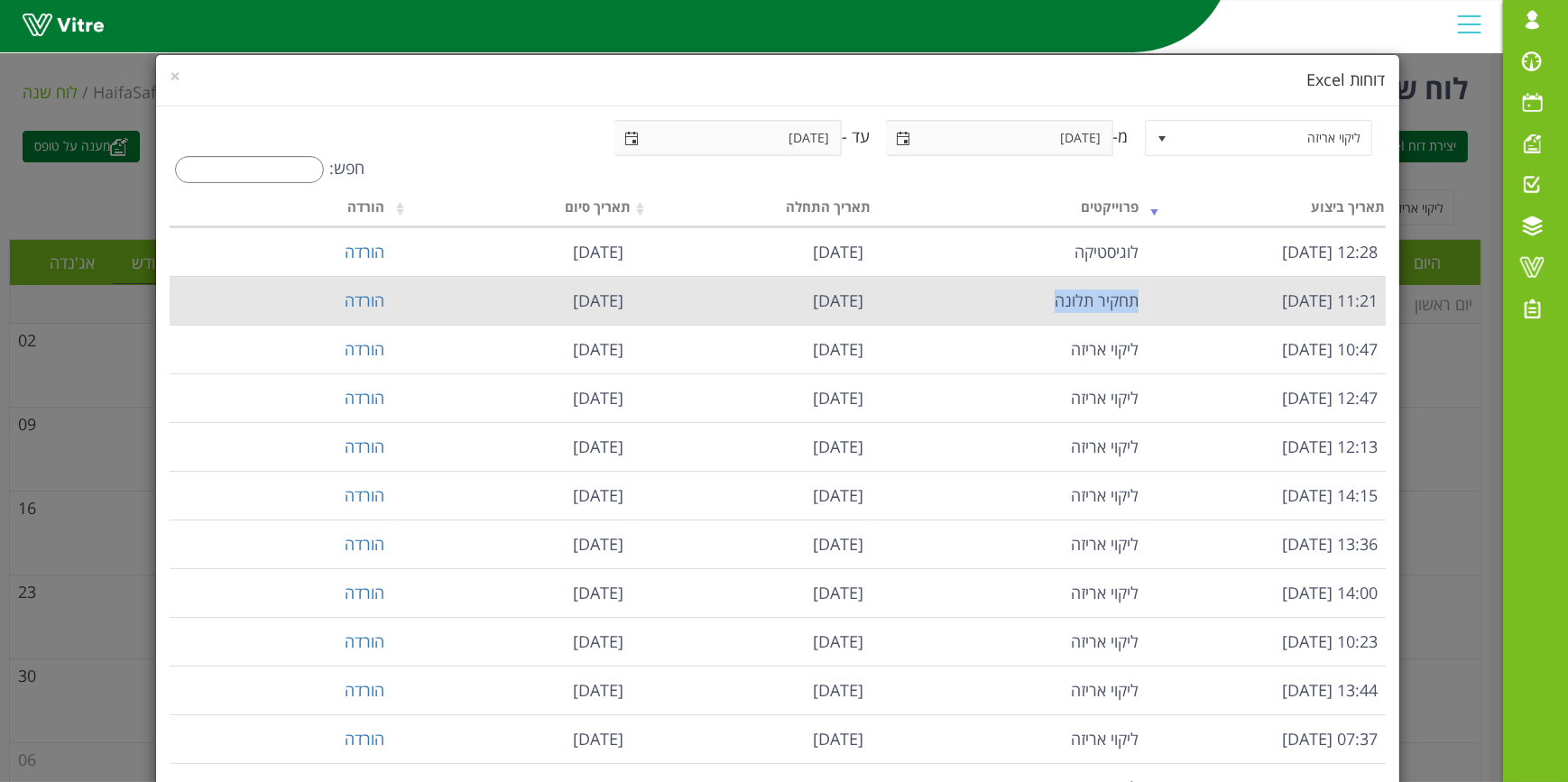
drag, startPoint x: 1157, startPoint y: 352, endPoint x: 1024, endPoint y: 307, distance: 140.4
click at [1024, 307] on td "תחקיר תלונה" at bounding box center [1008, 300] width 276 height 48
drag, startPoint x: 1024, startPoint y: 307, endPoint x: 1213, endPoint y: 275, distance: 191.7
click at [1213, 277] on td "11:21 15.07.2025" at bounding box center [1266, 300] width 240 height 48
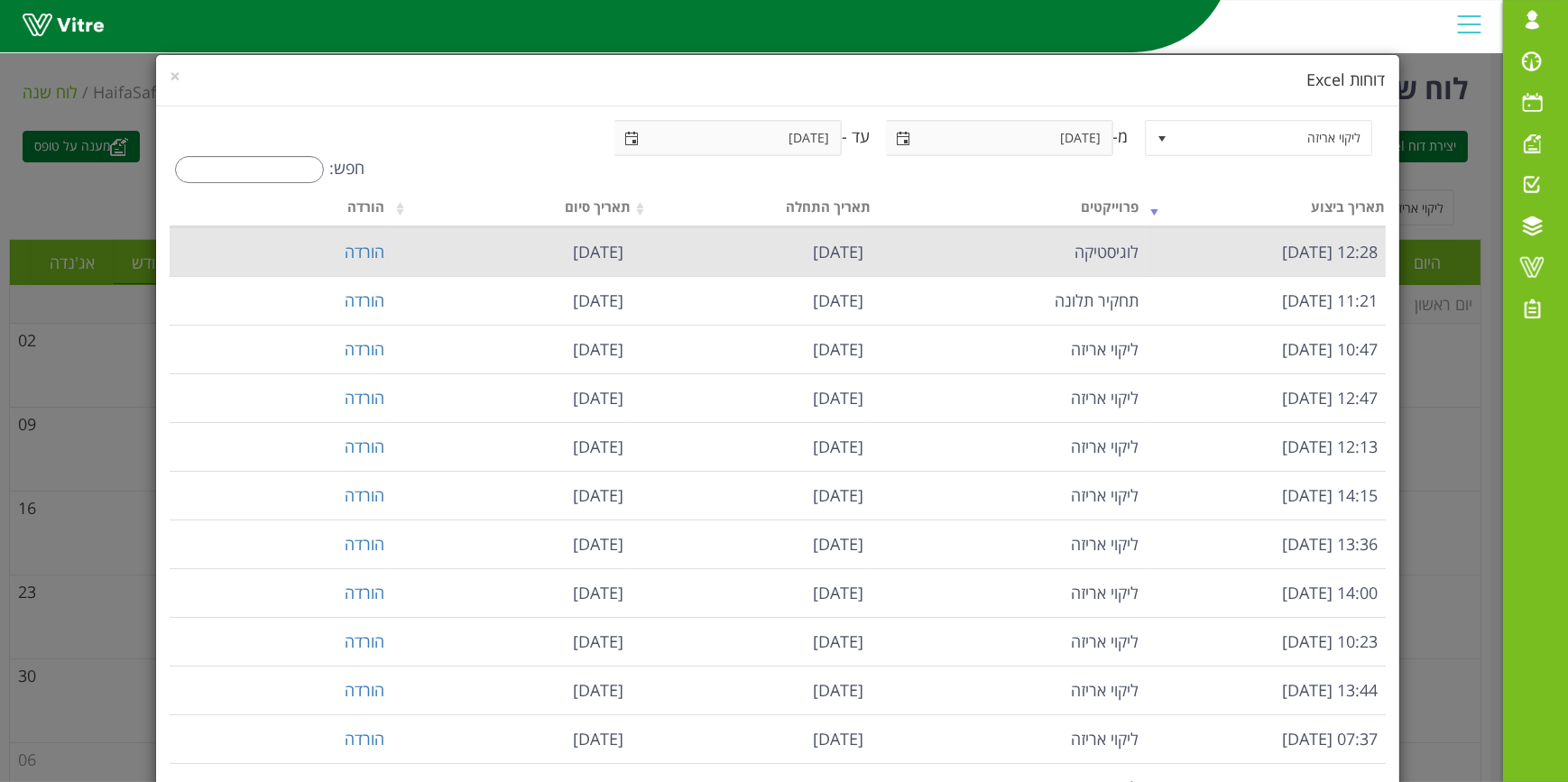
drag, startPoint x: 1156, startPoint y: 258, endPoint x: 992, endPoint y: 254, distance: 164.0
click at [992, 254] on tr "12:28 17.07.2025 לוגיסטיקה 01.07.2025 17.07.2025 הורדה" at bounding box center [776, 251] width 1215 height 48
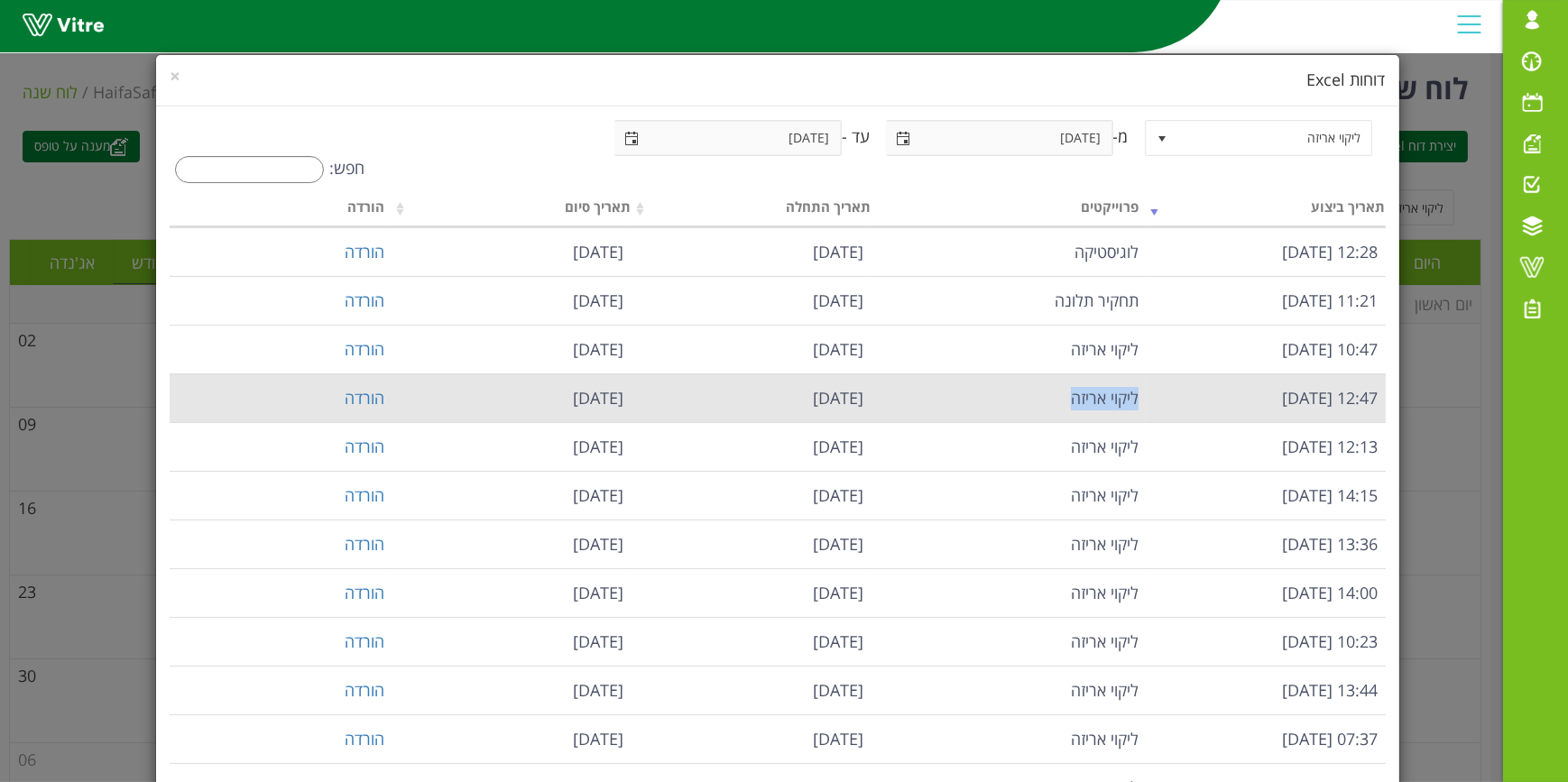
drag, startPoint x: 1135, startPoint y: 397, endPoint x: 1027, endPoint y: 405, distance: 108.3
click at [1027, 405] on td "ליקוי אריזה" at bounding box center [1008, 397] width 276 height 48
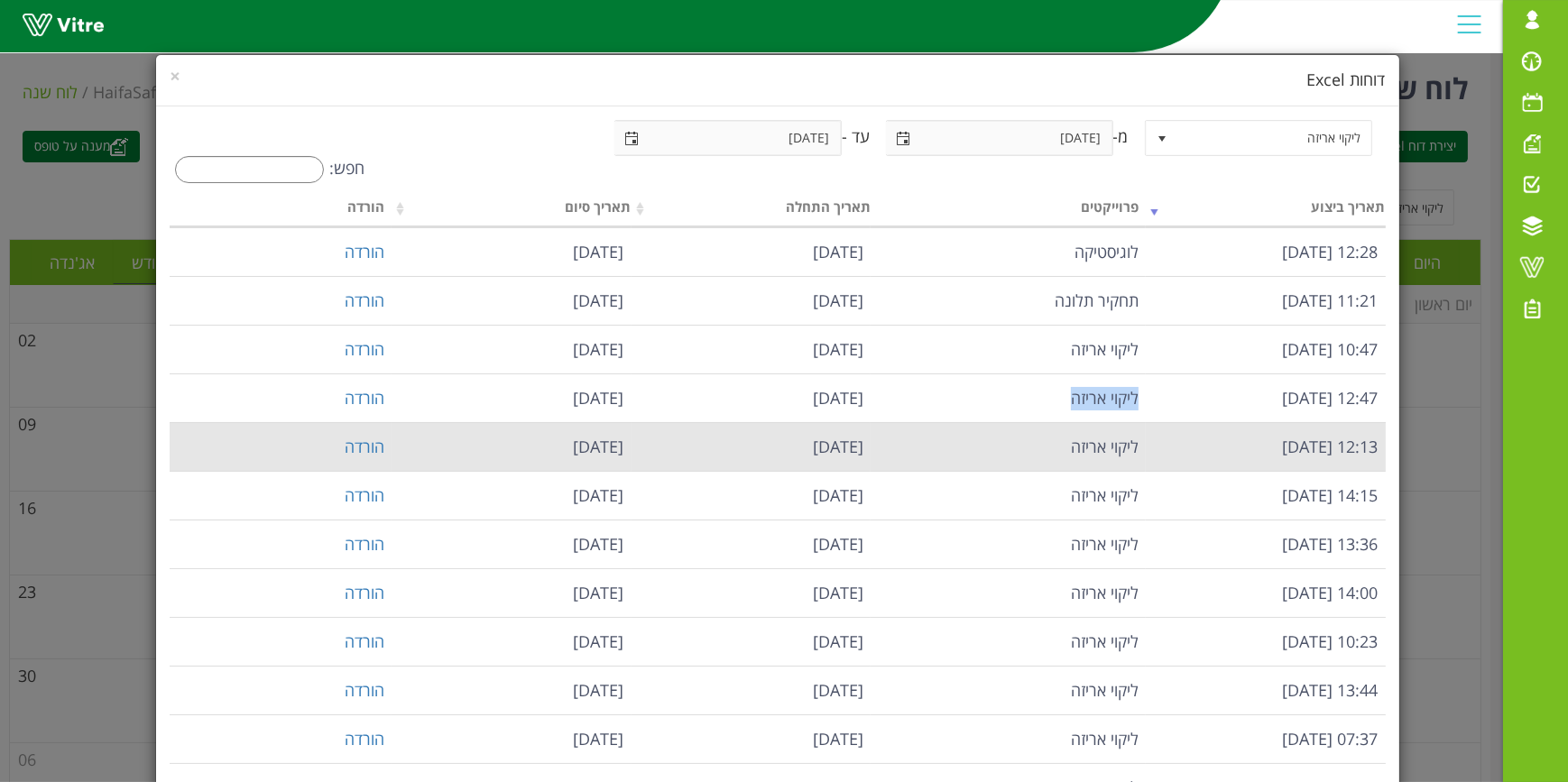
drag, startPoint x: 1146, startPoint y: 448, endPoint x: 974, endPoint y: 452, distance: 172.0
click at [974, 452] on tr "12:13 05.06.2025 ליקוי אריזה 01.05.2025 31.05.2025 הורדה" at bounding box center [776, 446] width 1215 height 48
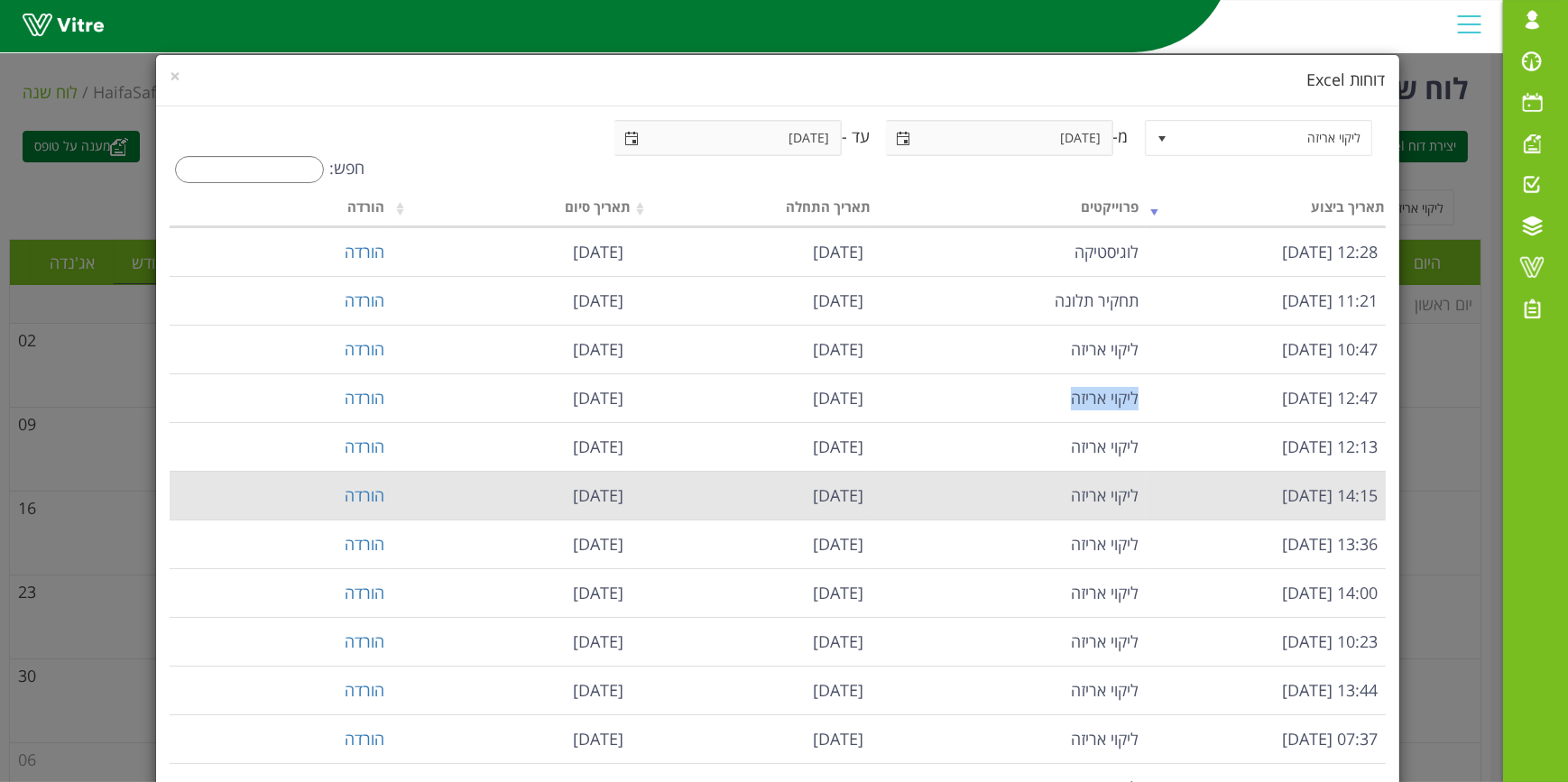
drag, startPoint x: 1178, startPoint y: 489, endPoint x: 1004, endPoint y: 491, distance: 174.0
click at [1004, 491] on tr "14:15 25.05.2025 ליקוי אריזה 03.04.2025 30.04.2025 הורדה" at bounding box center [776, 495] width 1215 height 48
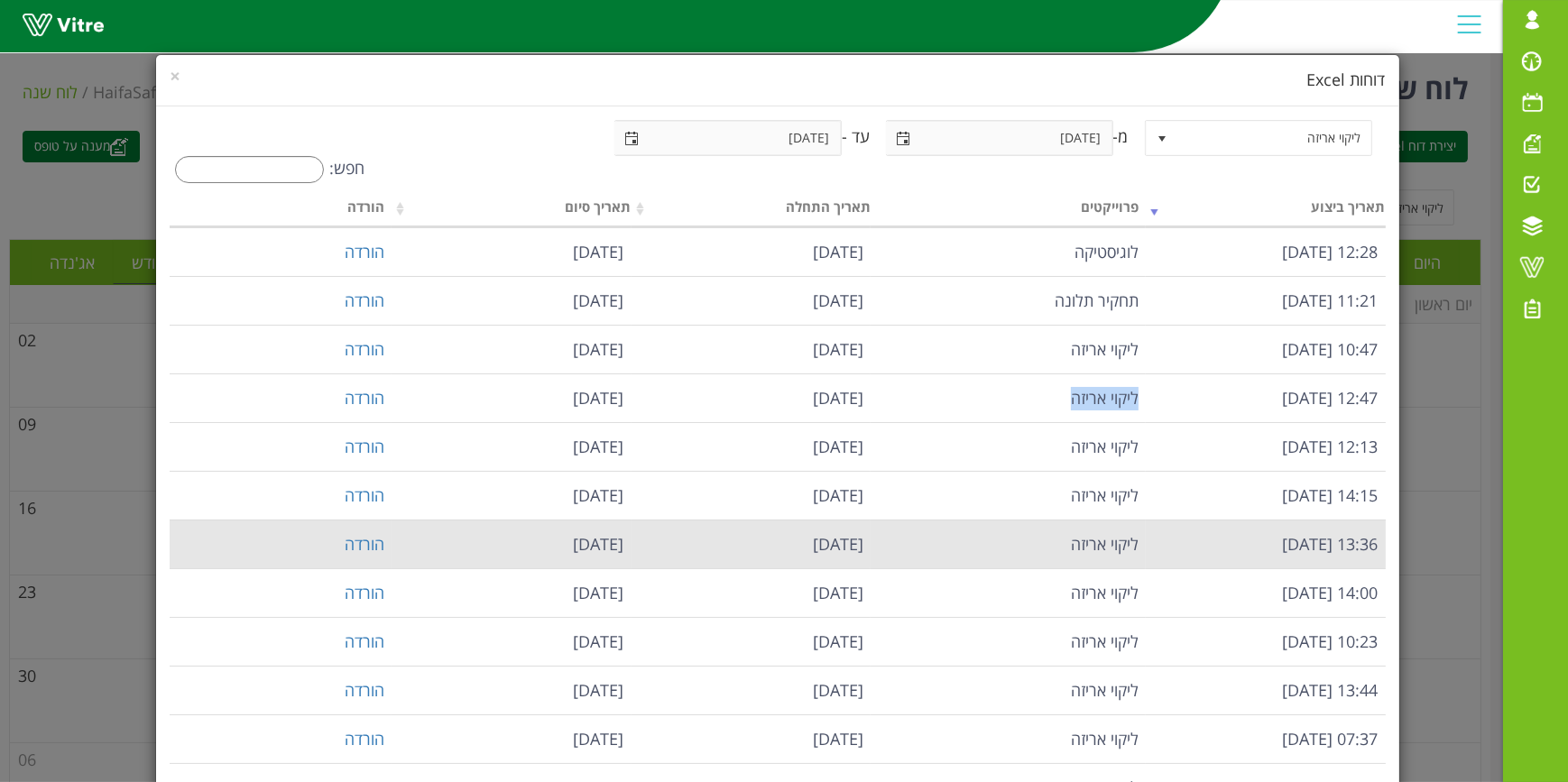
drag, startPoint x: 1004, startPoint y: 491, endPoint x: 1051, endPoint y: 540, distance: 67.9
click at [1051, 540] on tr "13:36 20.05.2025 ליקוי אריזה 01.04.2025 30.04.2025 הורדה" at bounding box center [776, 544] width 1215 height 48
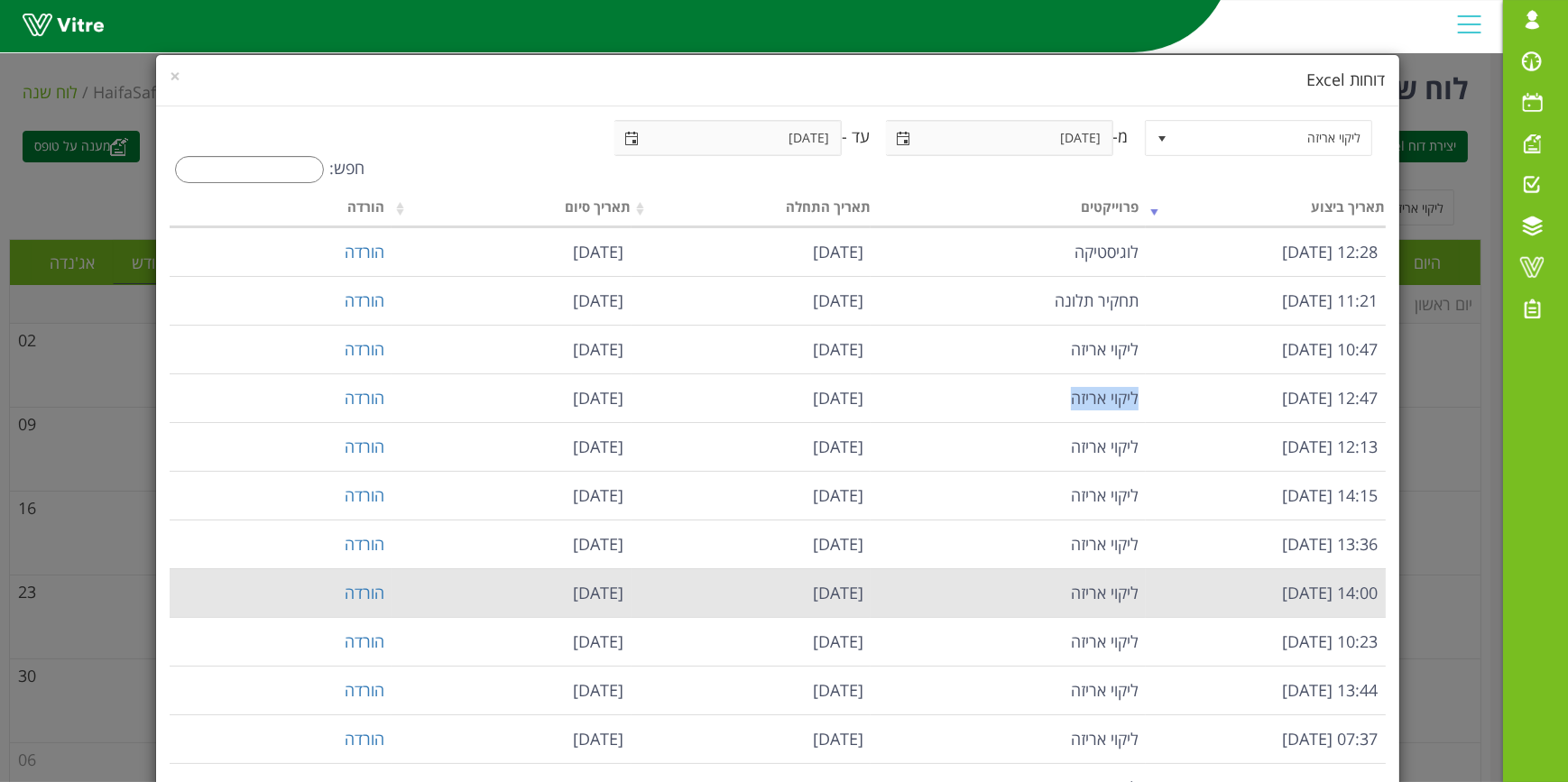
drag, startPoint x: 1051, startPoint y: 540, endPoint x: 1049, endPoint y: 601, distance: 61.0
click at [1049, 601] on tr "14:00 22.04.2025 ליקוי אריזה 01.01.2025 22.04.2025 הורדה" at bounding box center [776, 592] width 1215 height 48
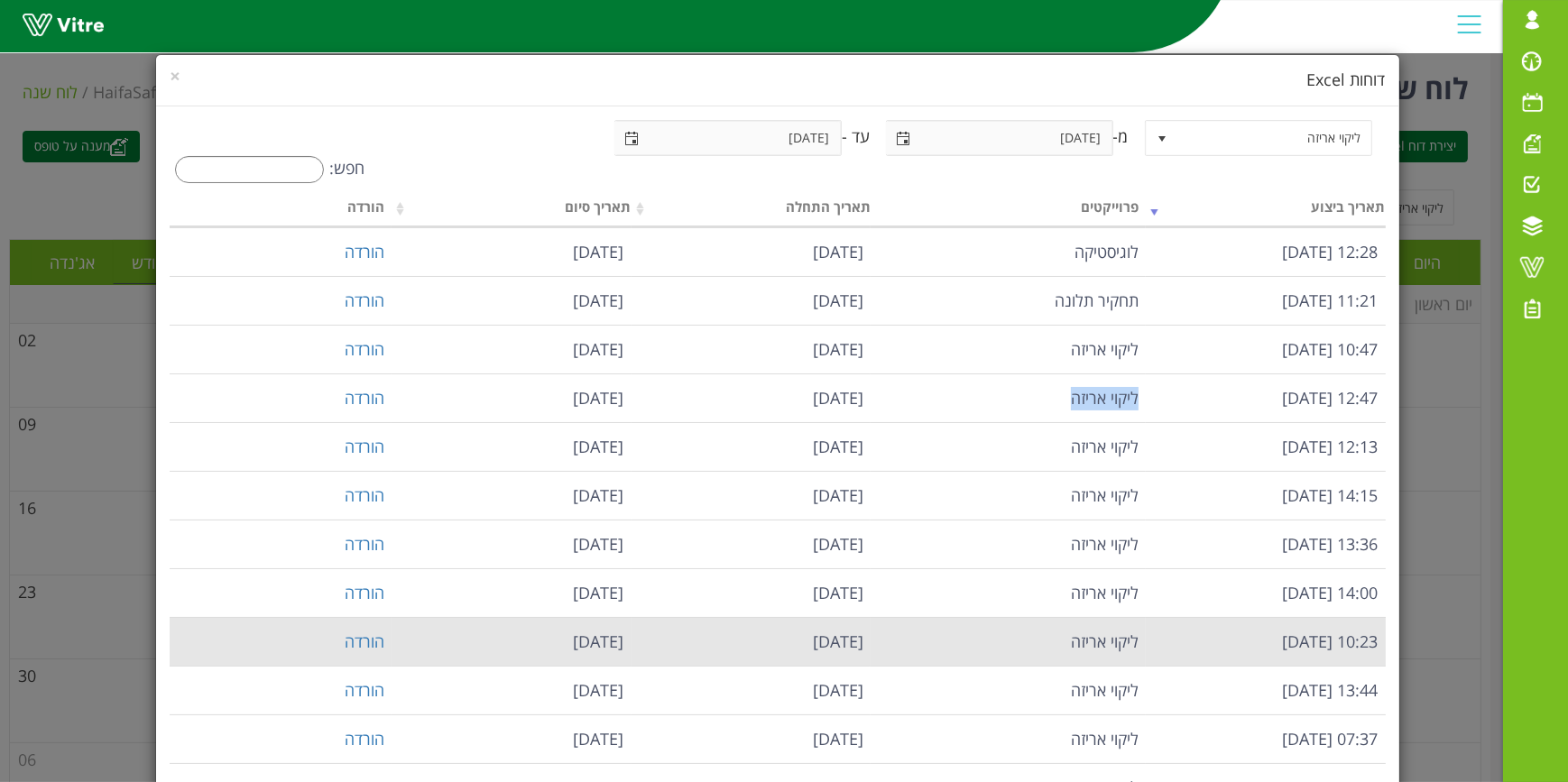
drag, startPoint x: 1049, startPoint y: 601, endPoint x: 976, endPoint y: 651, distance: 88.5
click at [976, 651] on tr "10:23 03.04.2025 ליקוי אריזה 16.03.2025 03.04.2025 הורדה" at bounding box center [776, 640] width 1215 height 48
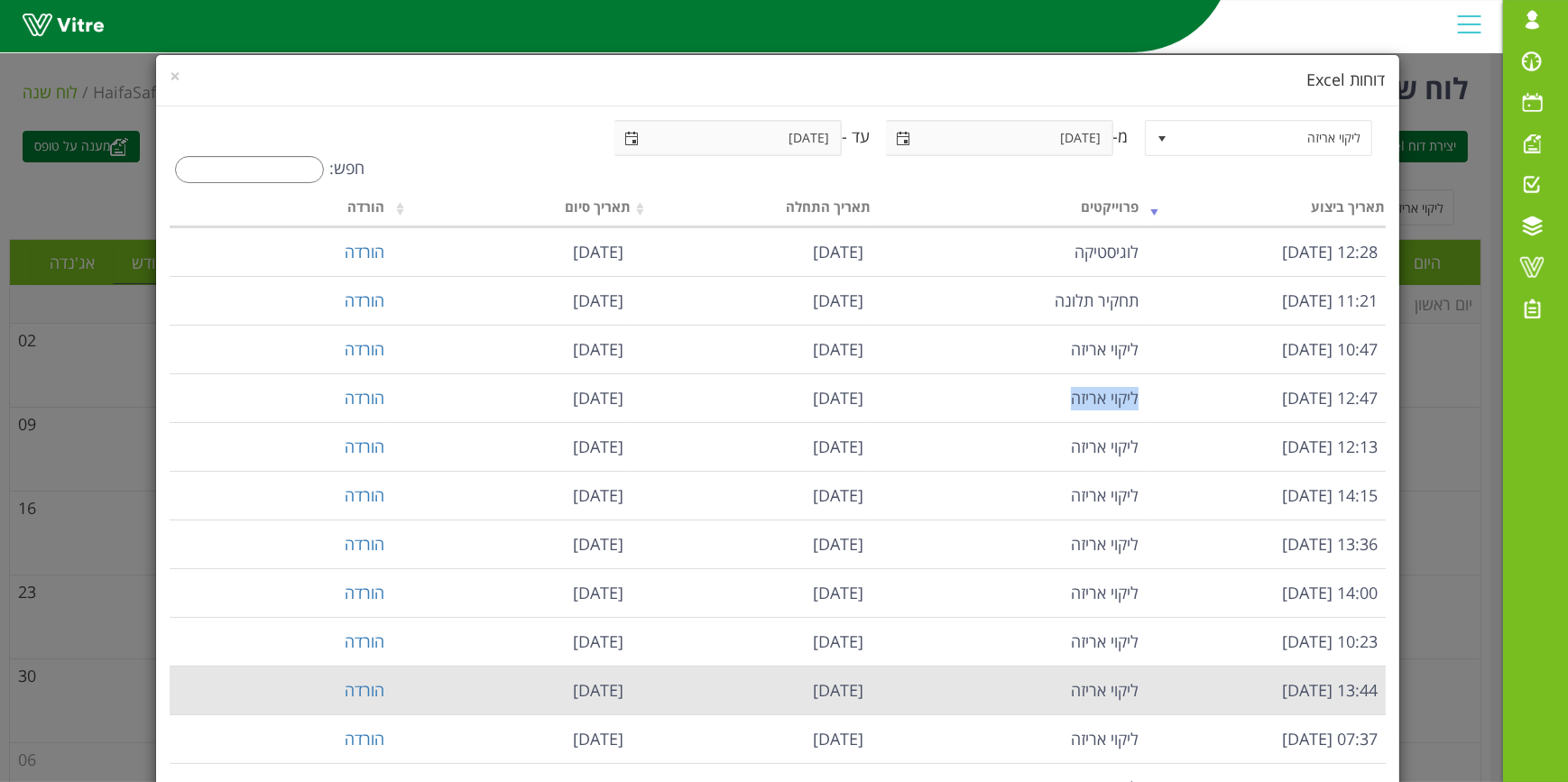
drag, startPoint x: 1158, startPoint y: 698, endPoint x: 905, endPoint y: 696, distance: 253.0
click at [905, 696] on tr "13:44 31.03.2025 ליקוי אריזה 01.03.2025 31.03.2025 הורדה" at bounding box center [776, 690] width 1215 height 48
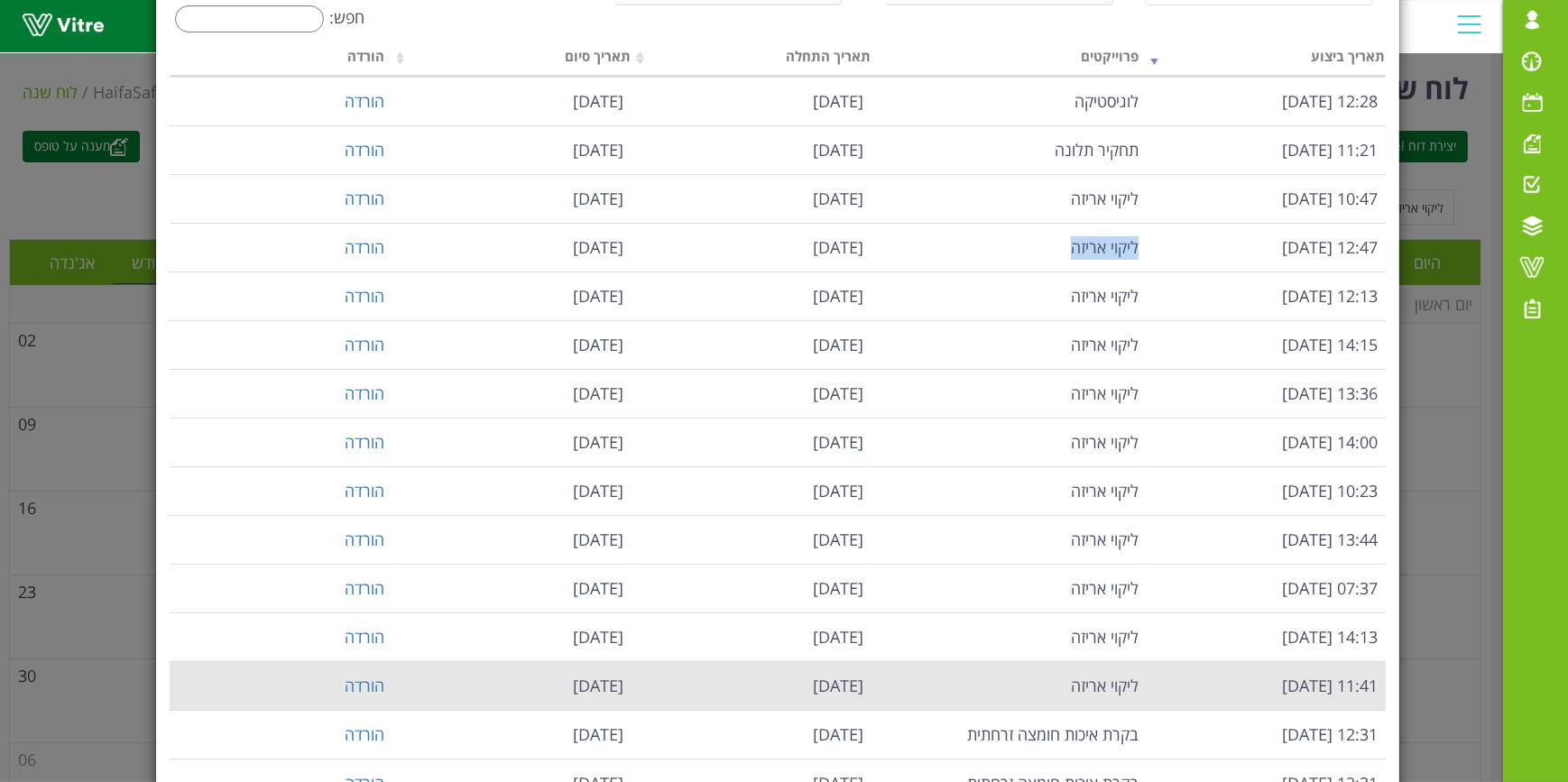
scroll to position [163, 0]
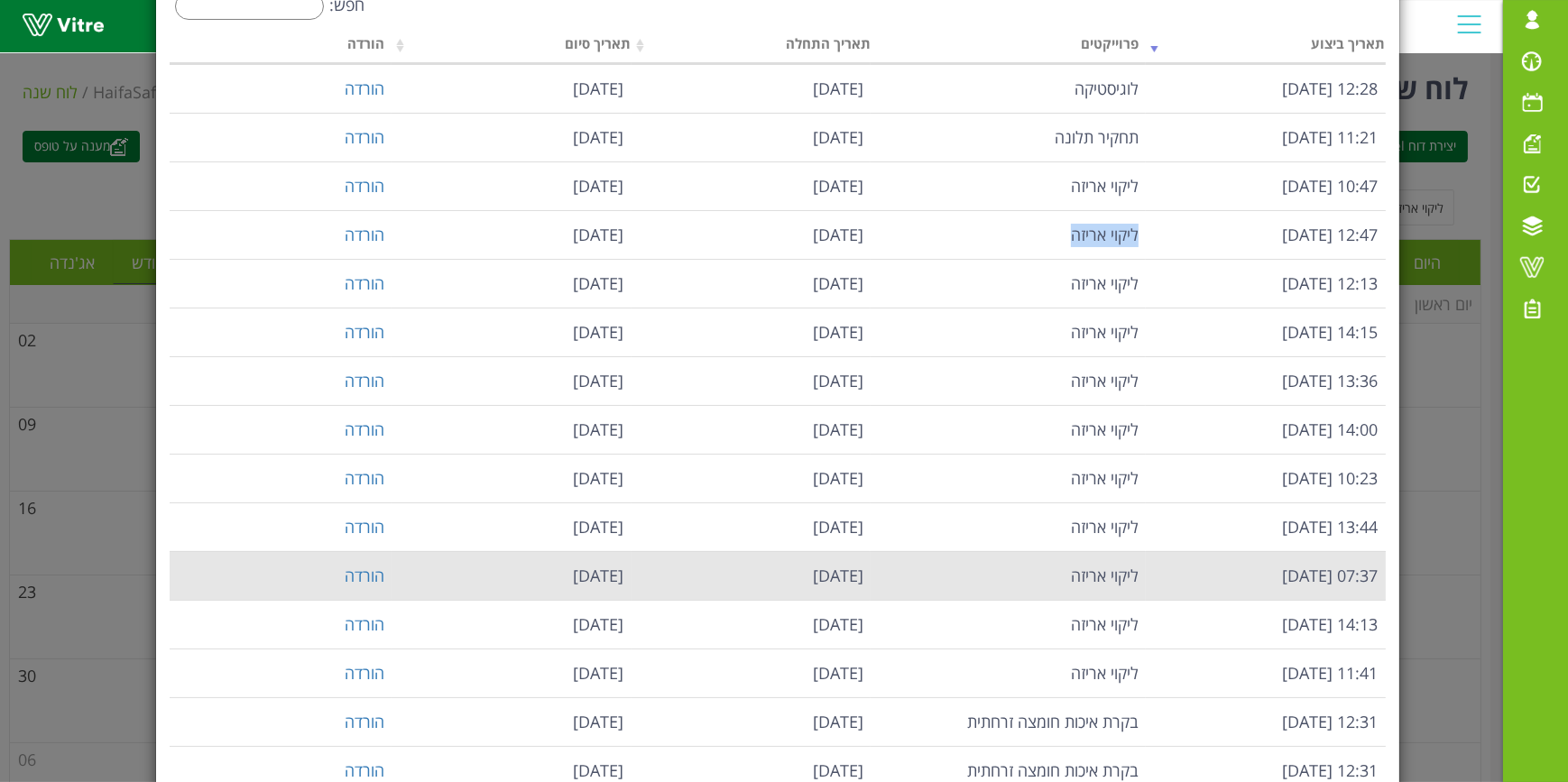
drag, startPoint x: 1171, startPoint y: 572, endPoint x: 889, endPoint y: 571, distance: 282.0
click at [889, 571] on tr "07:37 26.03.2025 ליקוי אריזה 01.01.2025 28.02.2025 הורדה" at bounding box center [776, 575] width 1215 height 48
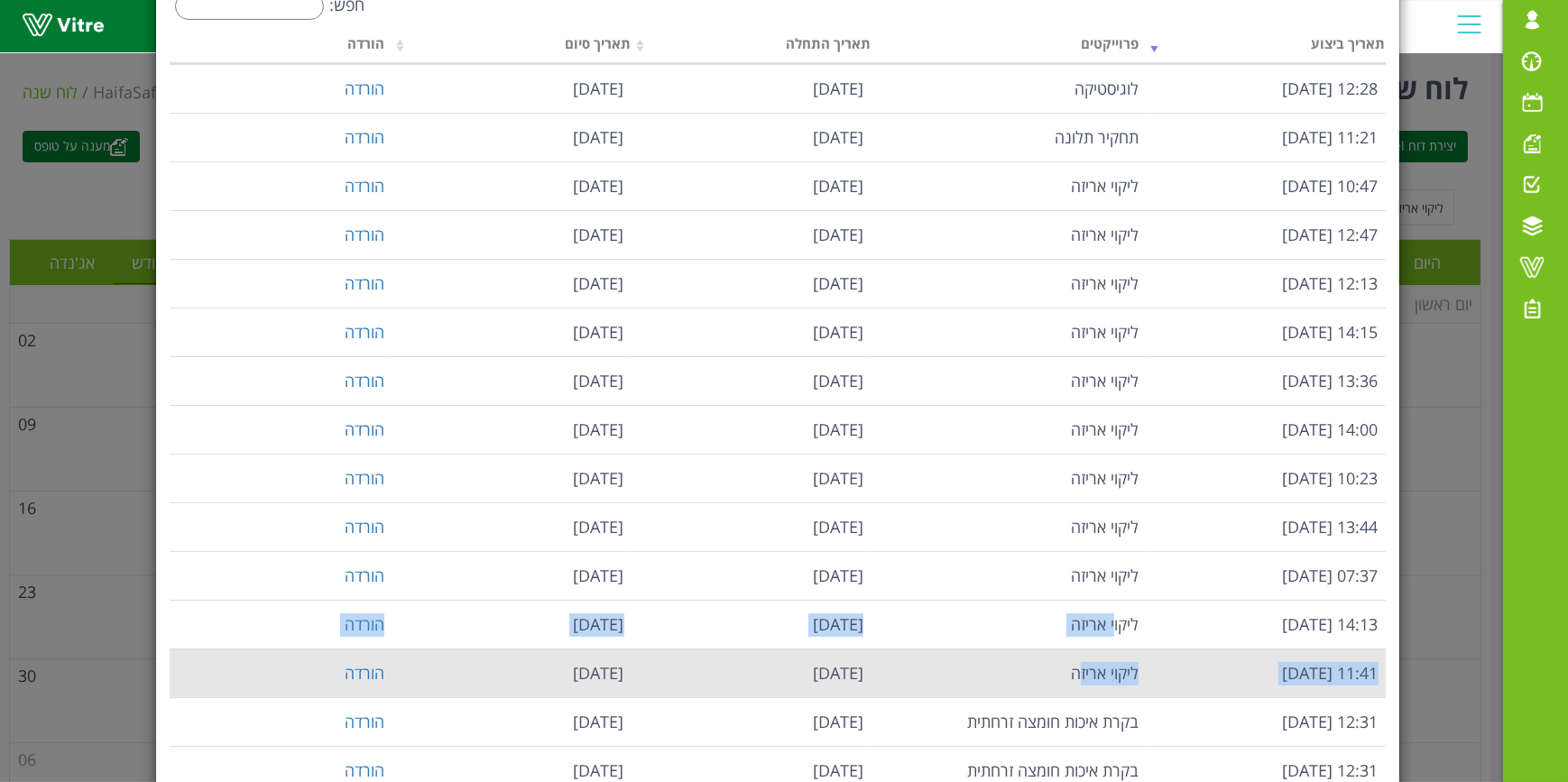
drag, startPoint x: 1116, startPoint y: 610, endPoint x: 1083, endPoint y: 672, distance: 70.2
click at [1083, 672] on tbody "12:28 17.07.2025 לוגיסטיקה 01.07.2025 17.07.2025 הורדה 11:21 15.07.2025 תחקיר ת…" at bounding box center [776, 429] width 1215 height 731
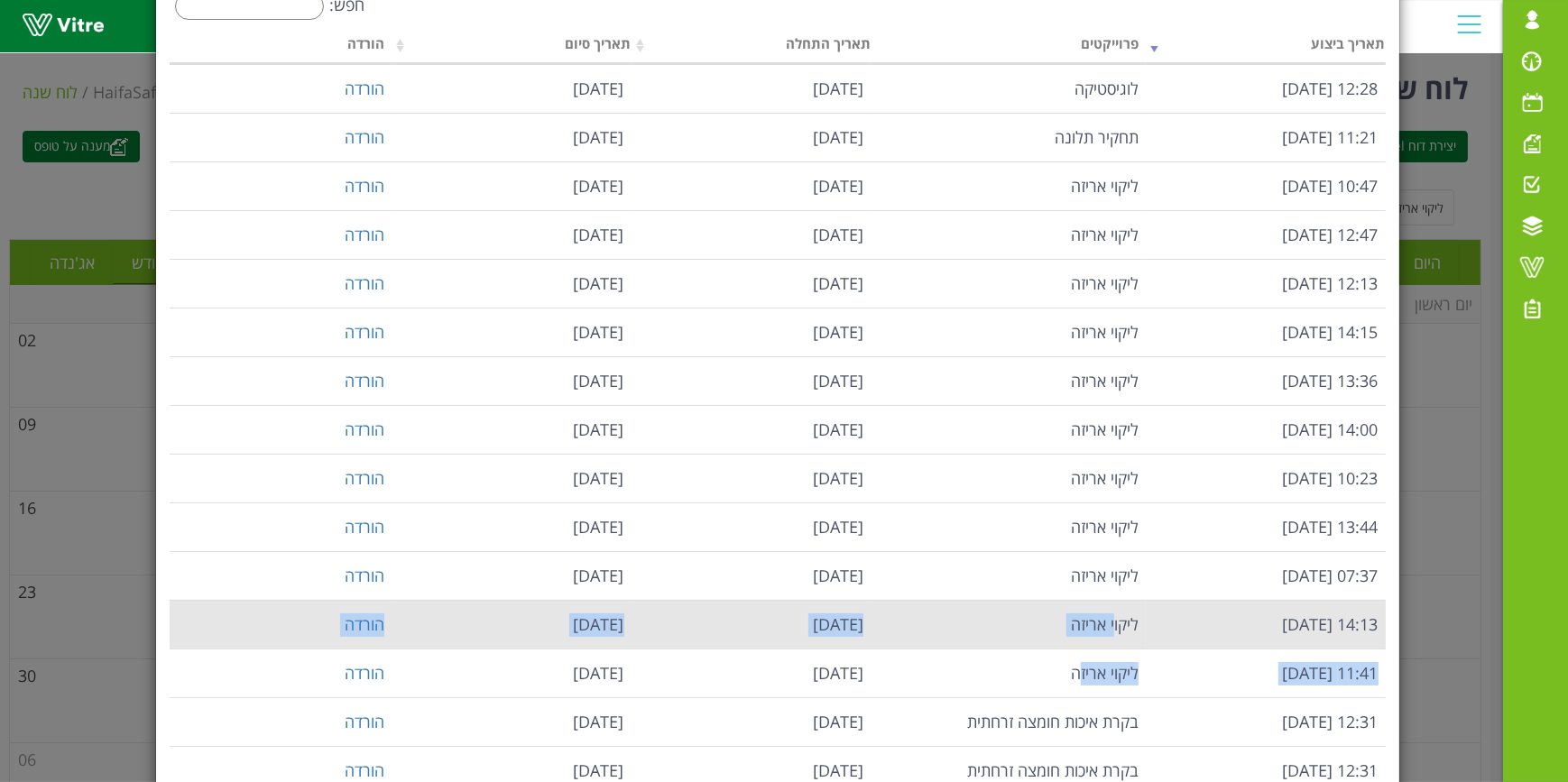
drag, startPoint x: 1083, startPoint y: 672, endPoint x: 983, endPoint y: 635, distance: 106.6
click at [983, 635] on tr "14:13 17.03.2025 ליקוי אריזה 01.12.2024 31.12.2024 הורדה" at bounding box center [776, 623] width 1215 height 48
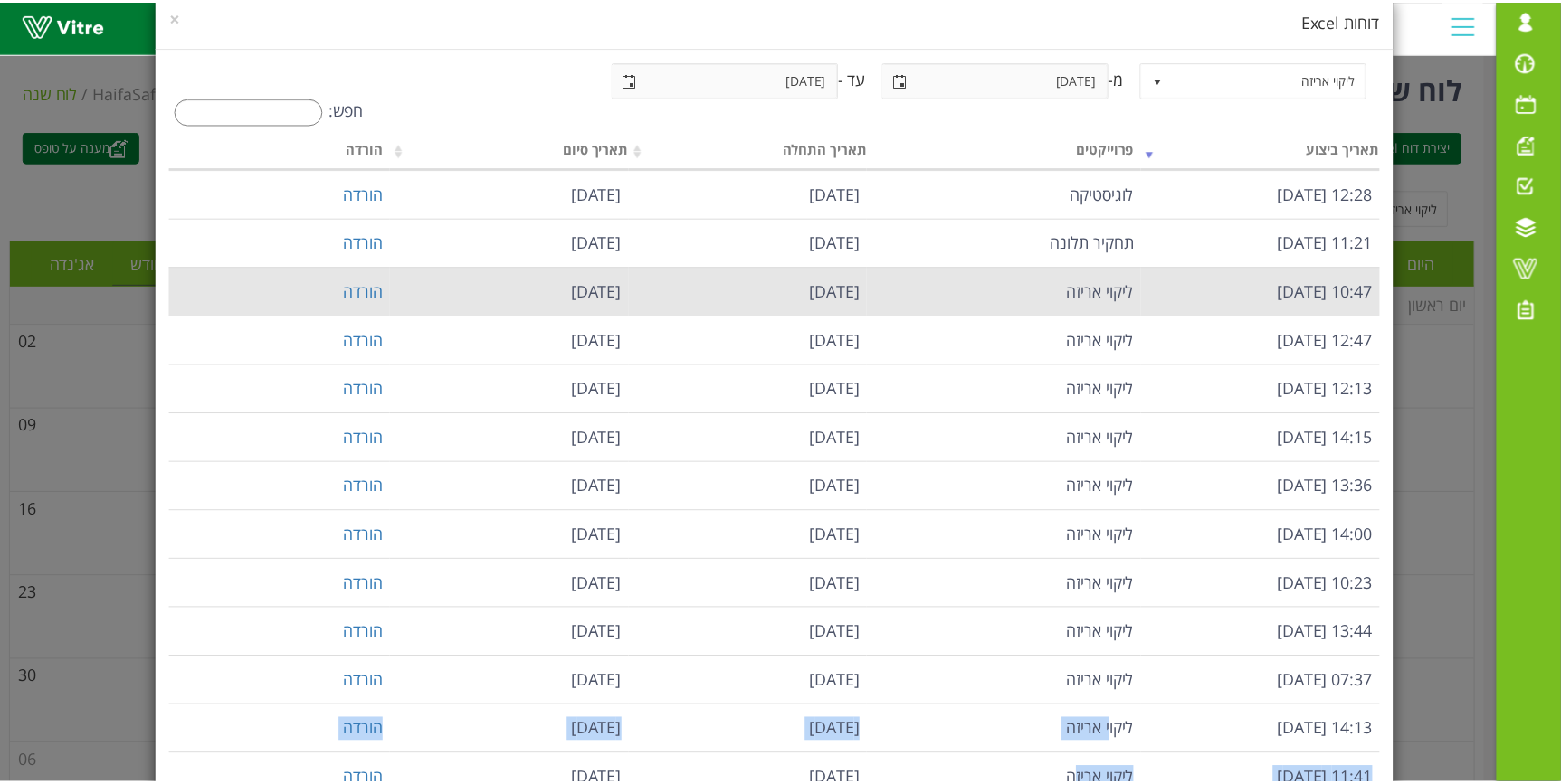
scroll to position [0, 0]
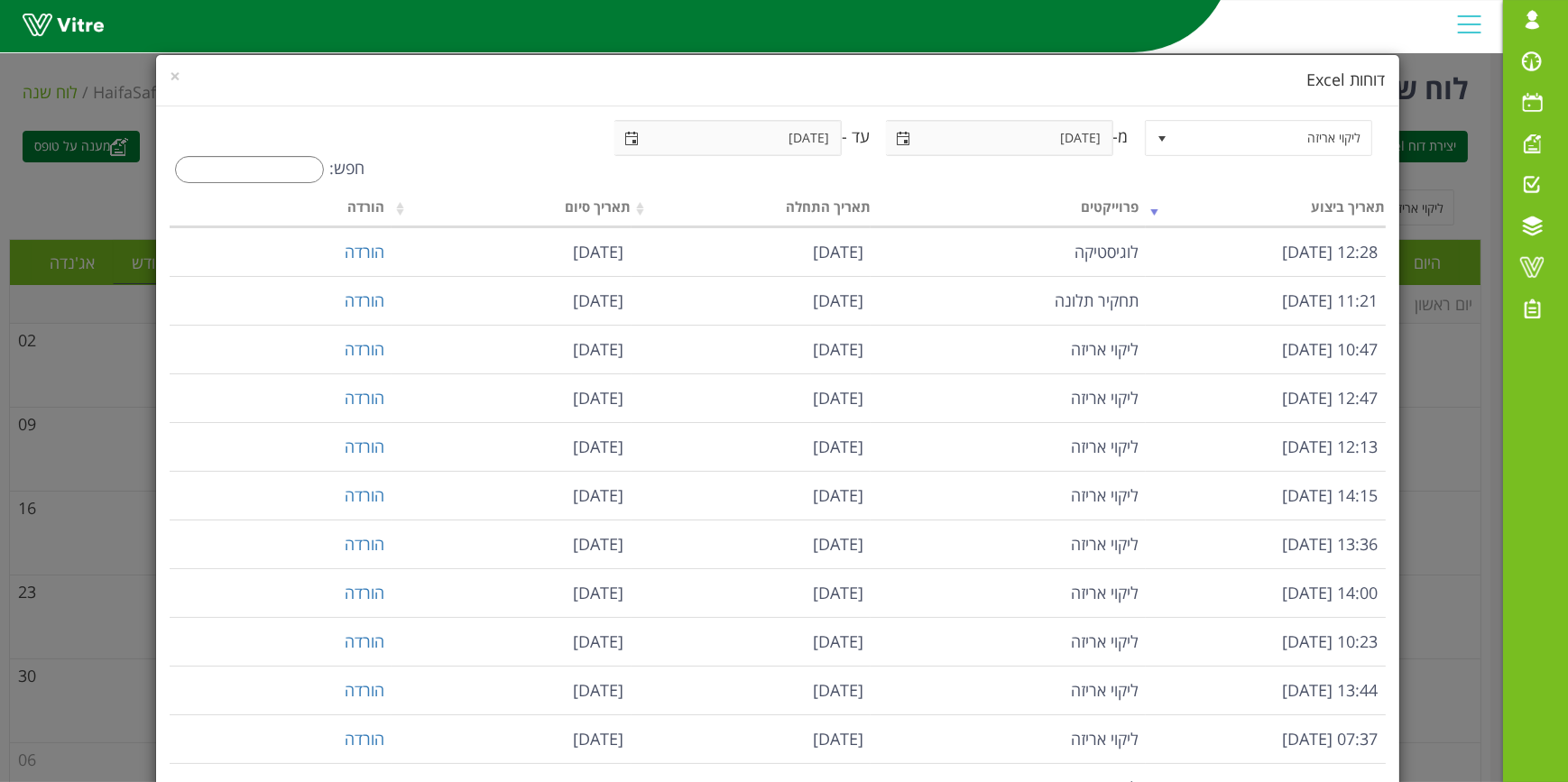
click at [177, 79] on div "× דוחות Excel" at bounding box center [776, 81] width 1242 height 51
click at [181, 74] on span "×" at bounding box center [174, 75] width 10 height 26
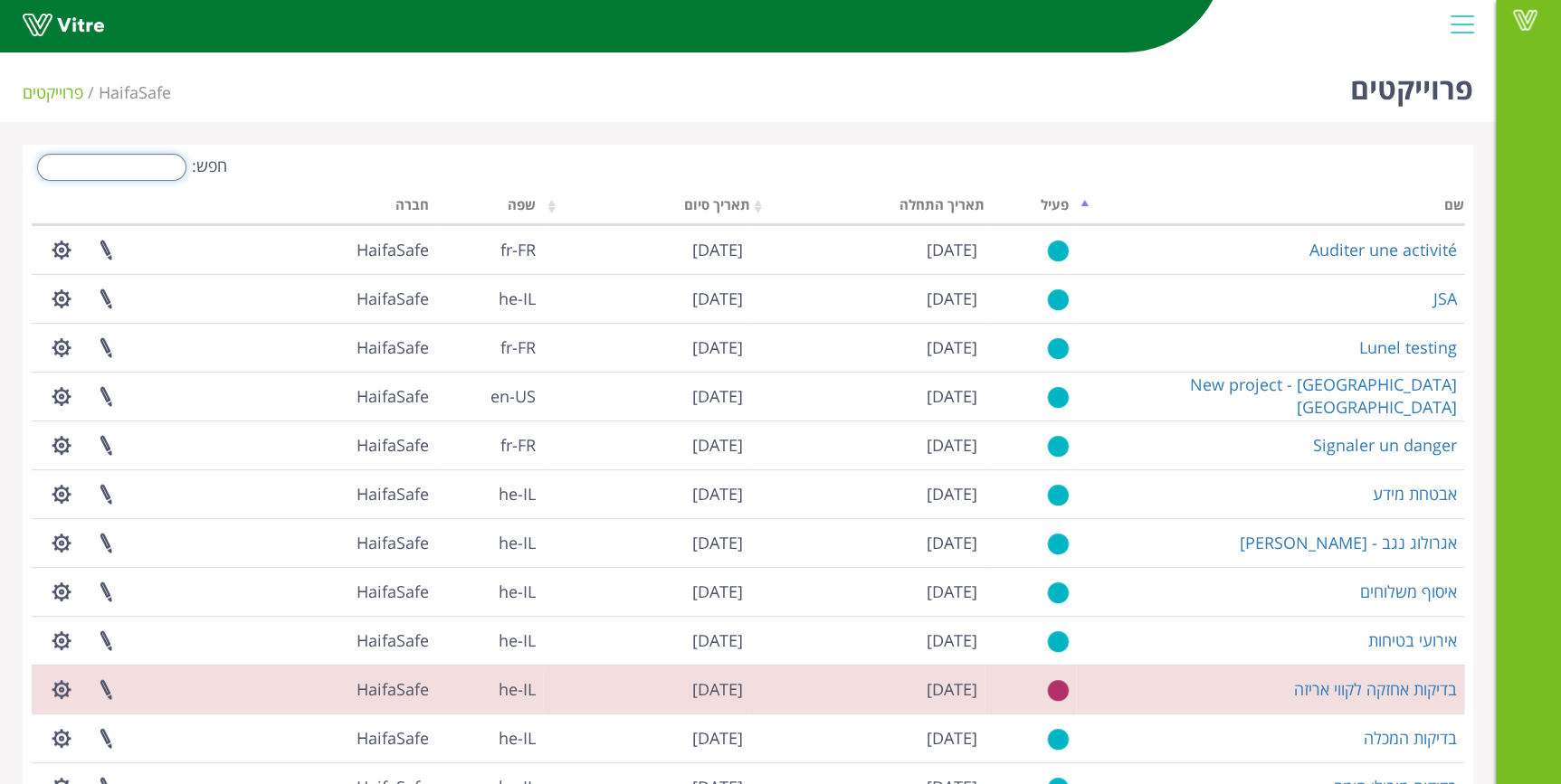
click at [81, 162] on input "חפש:" at bounding box center [112, 167] width 150 height 27
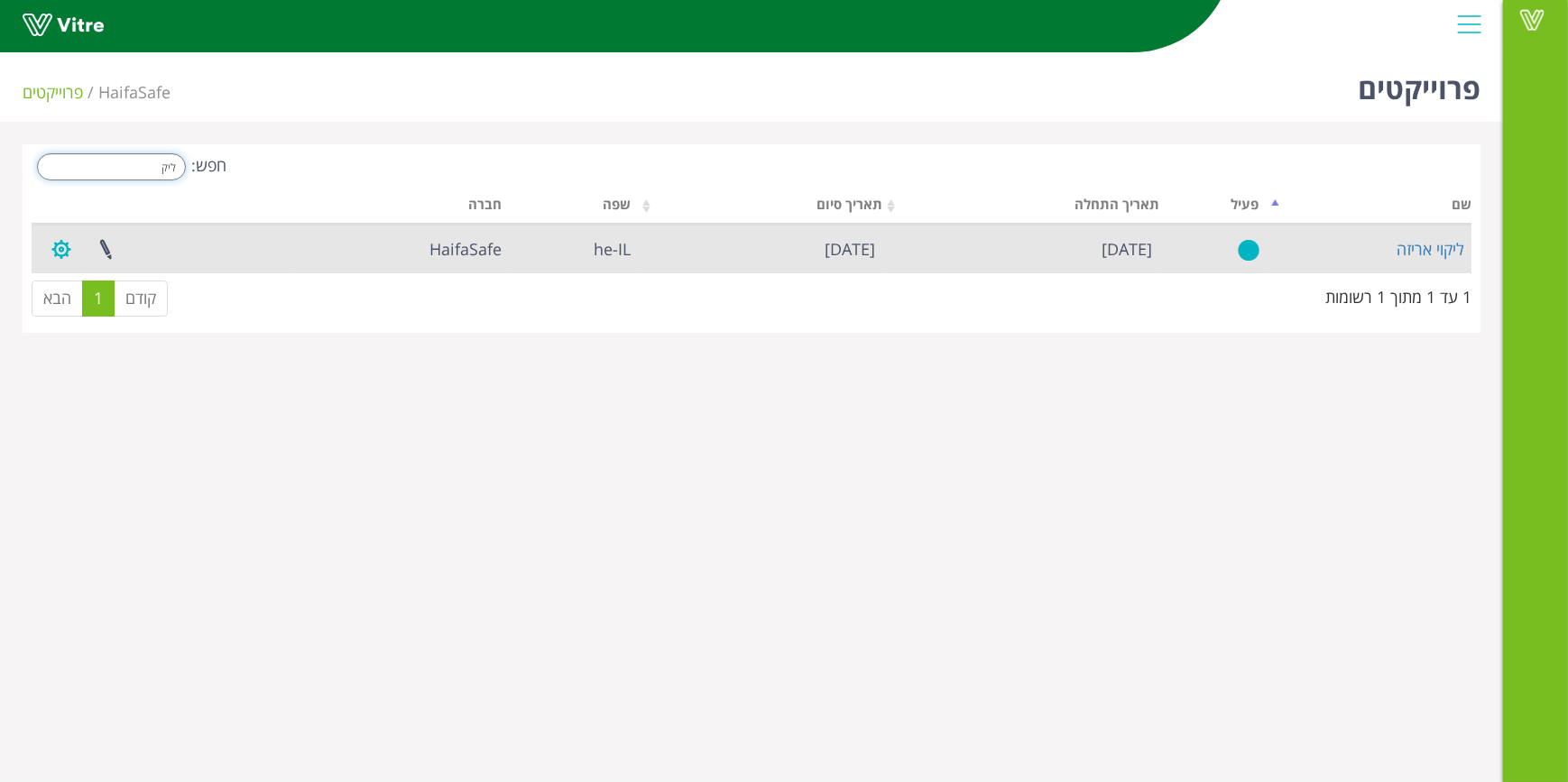
type input "ליק"
click at [61, 251] on button "button" at bounding box center [61, 249] width 45 height 48
click at [1390, 249] on td "ליקוי אריזה" at bounding box center [1369, 248] width 205 height 48
click at [1415, 249] on link "ליקוי אריזה" at bounding box center [1430, 249] width 67 height 22
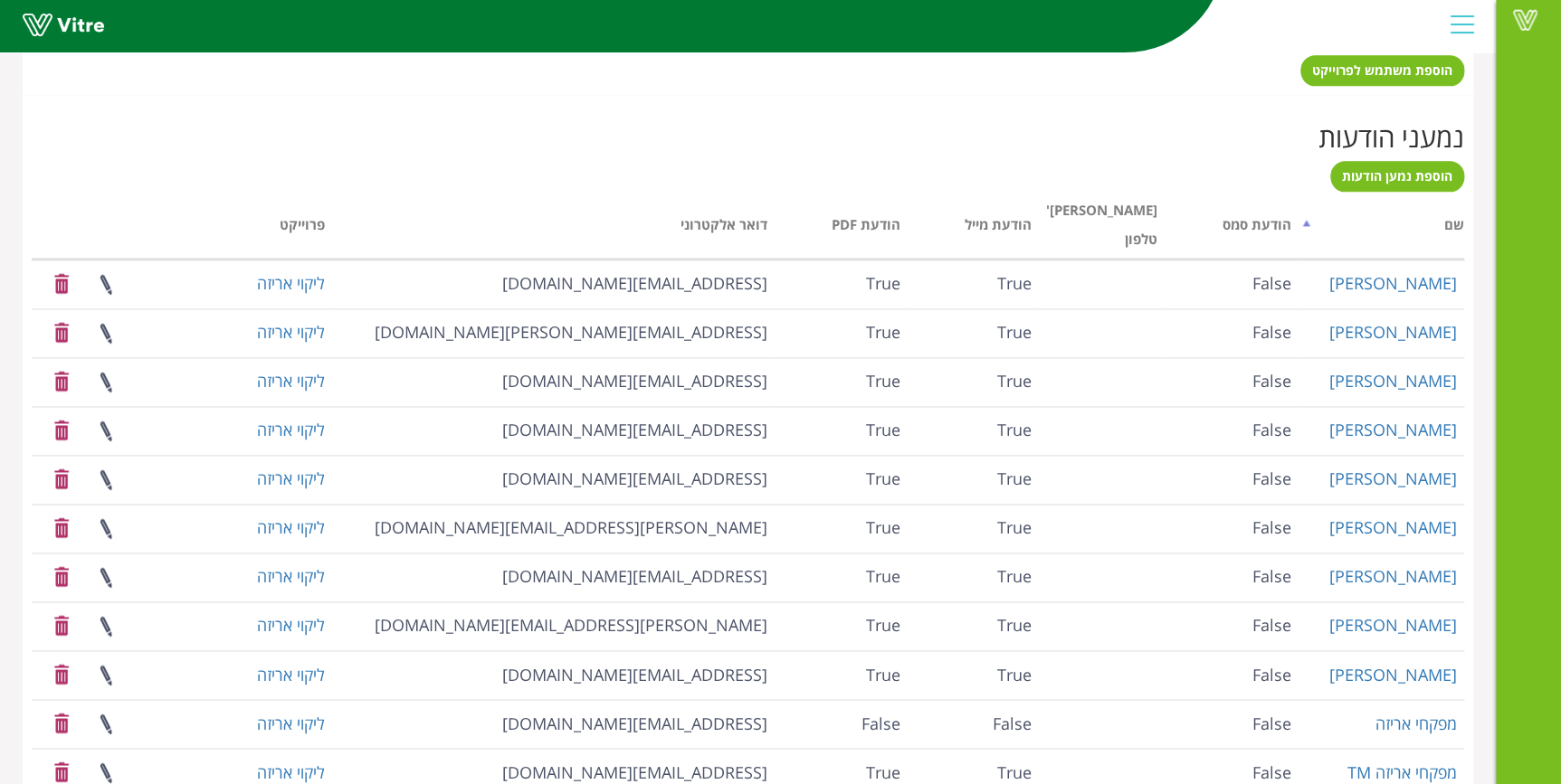
scroll to position [1340, 0]
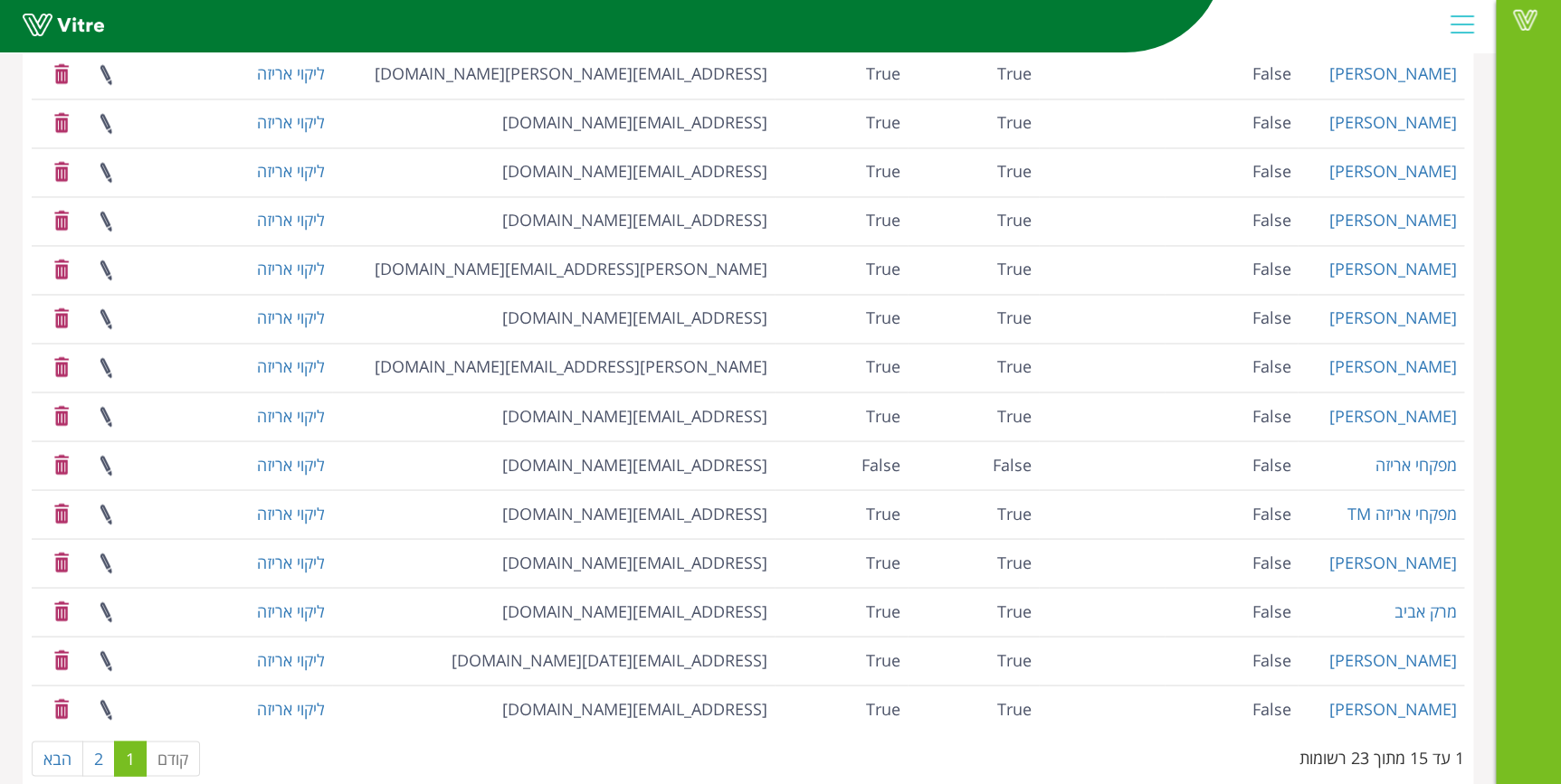
drag, startPoint x: 476, startPoint y: 752, endPoint x: 1691, endPoint y: 730, distance: 1215.2
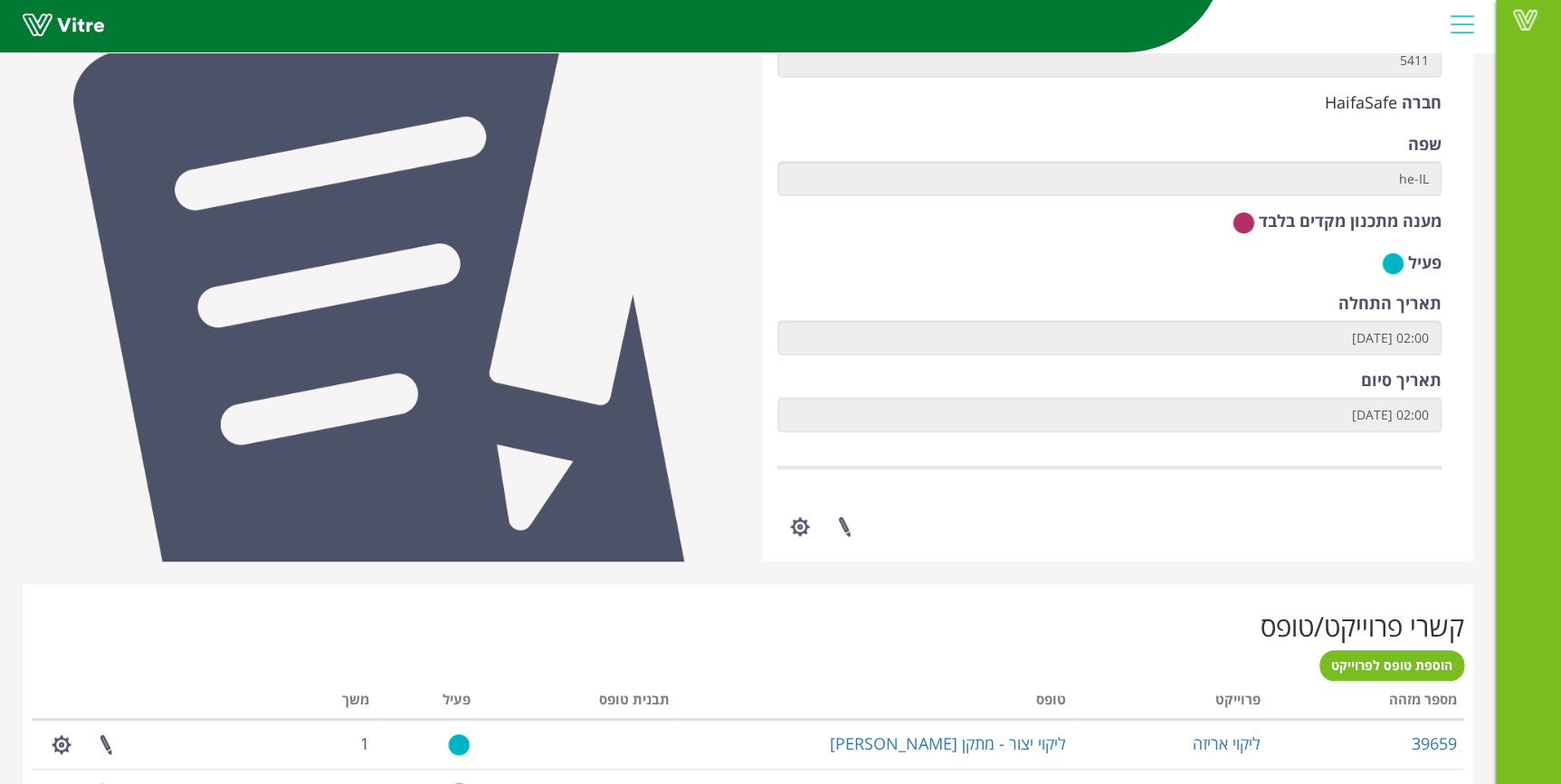
scroll to position [0, 0]
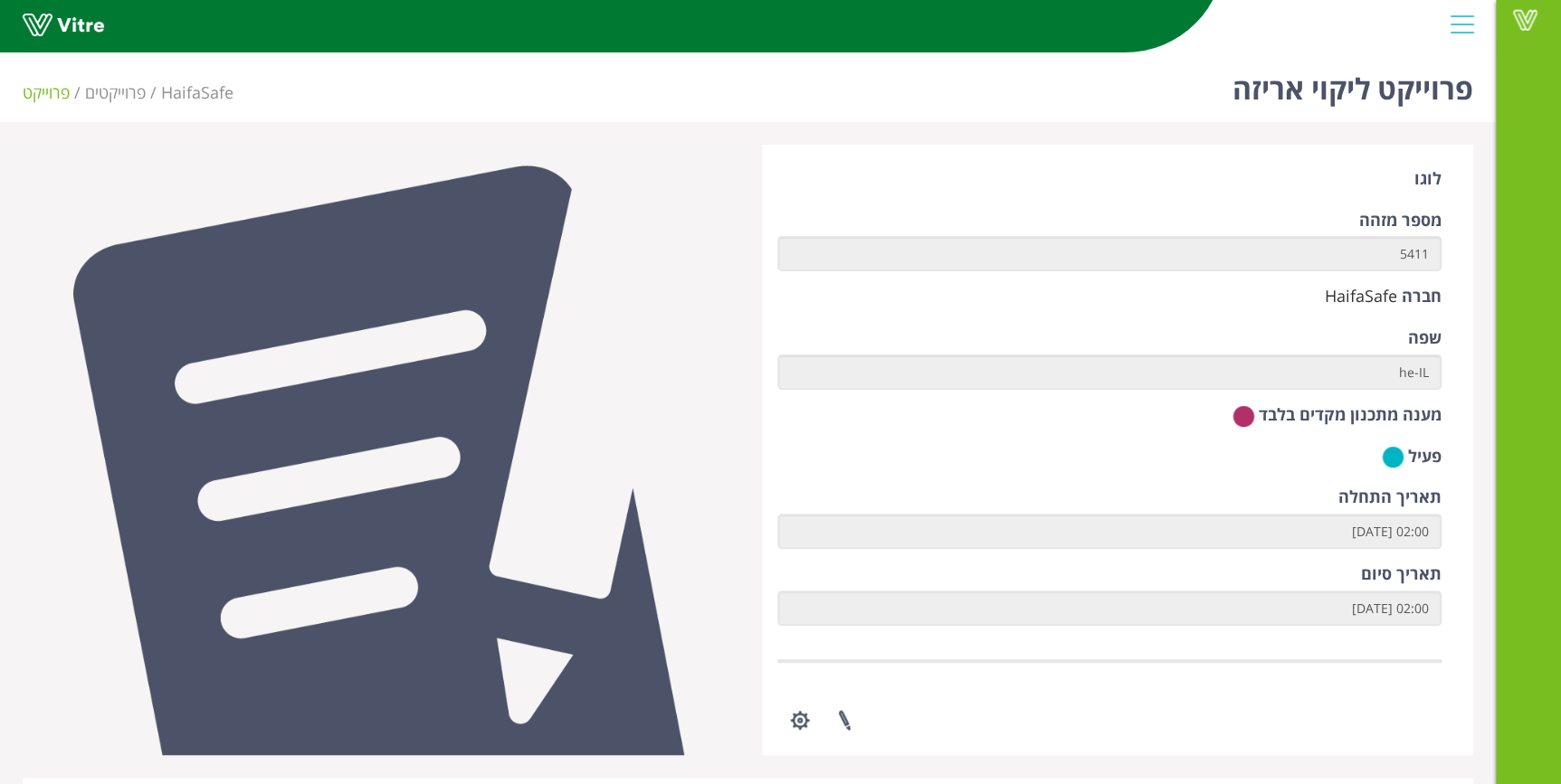
click at [1459, 21] on div at bounding box center [1461, 24] width 41 height 49
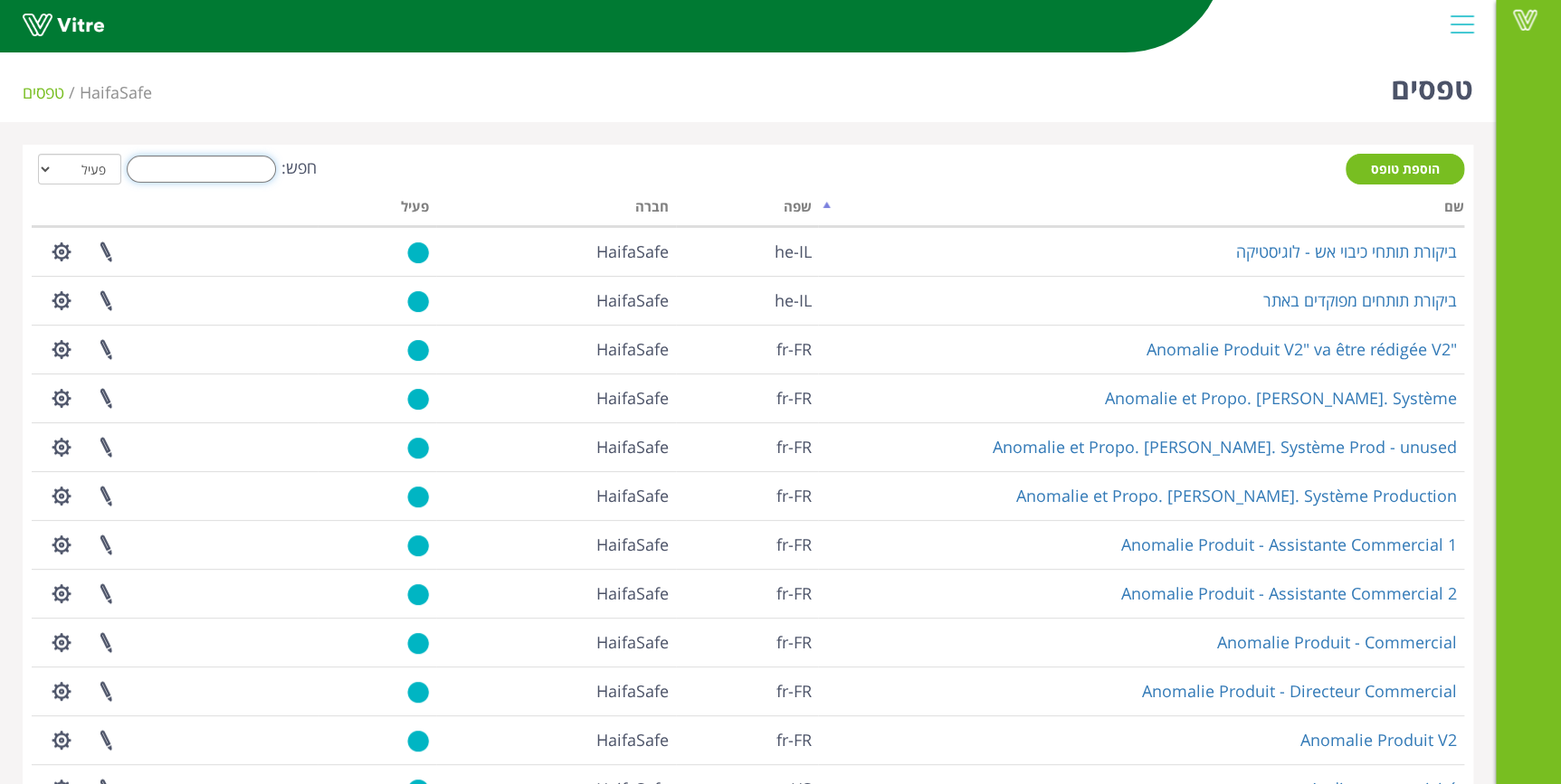
click at [197, 155] on input "חפש:" at bounding box center [201, 169] width 150 height 27
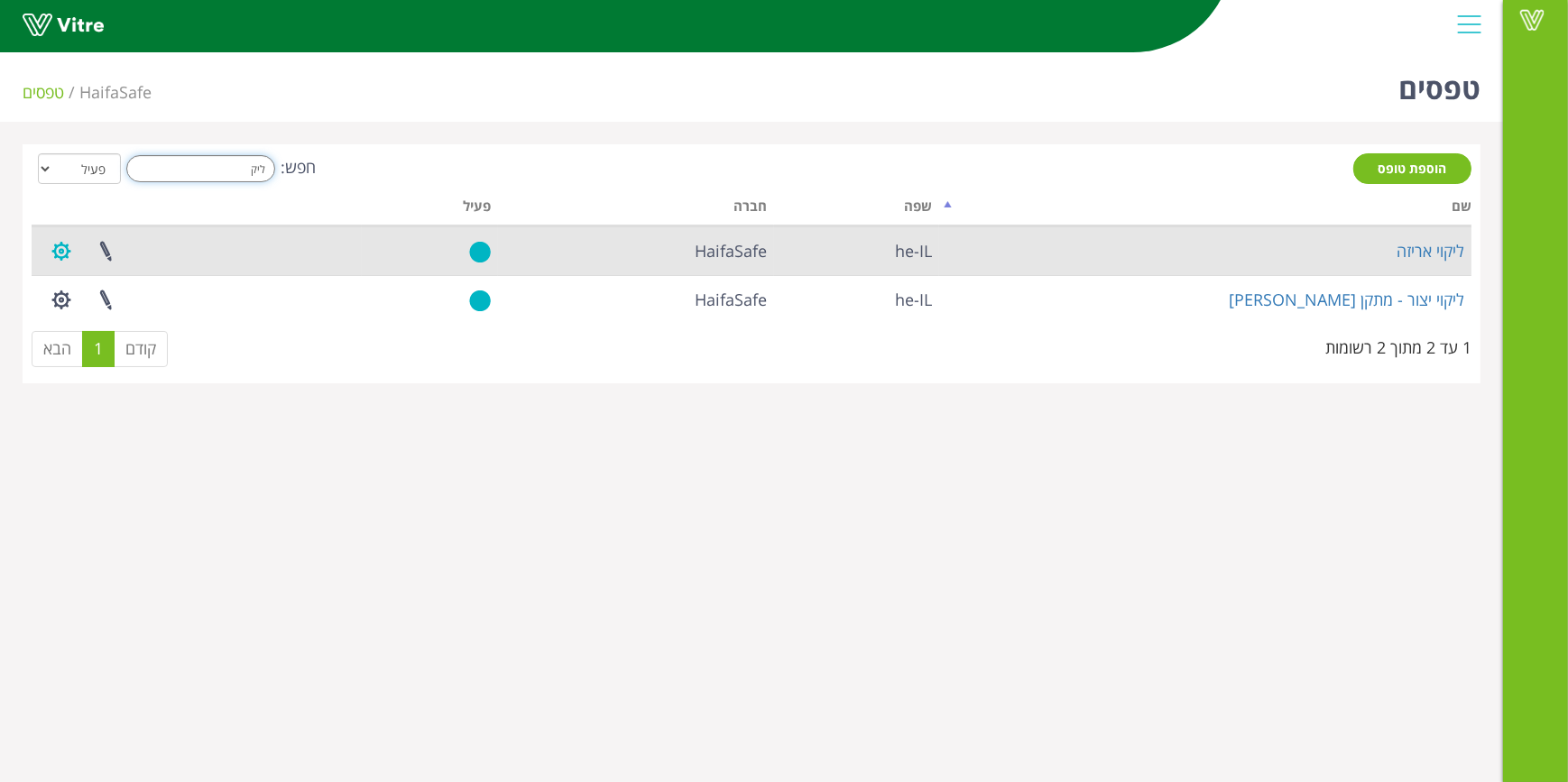
type input "ליק"
click at [63, 257] on button "button" at bounding box center [61, 251] width 45 height 48
click at [80, 427] on link "יצירת דו"ח אוטומטי" at bounding box center [111, 434] width 143 height 24
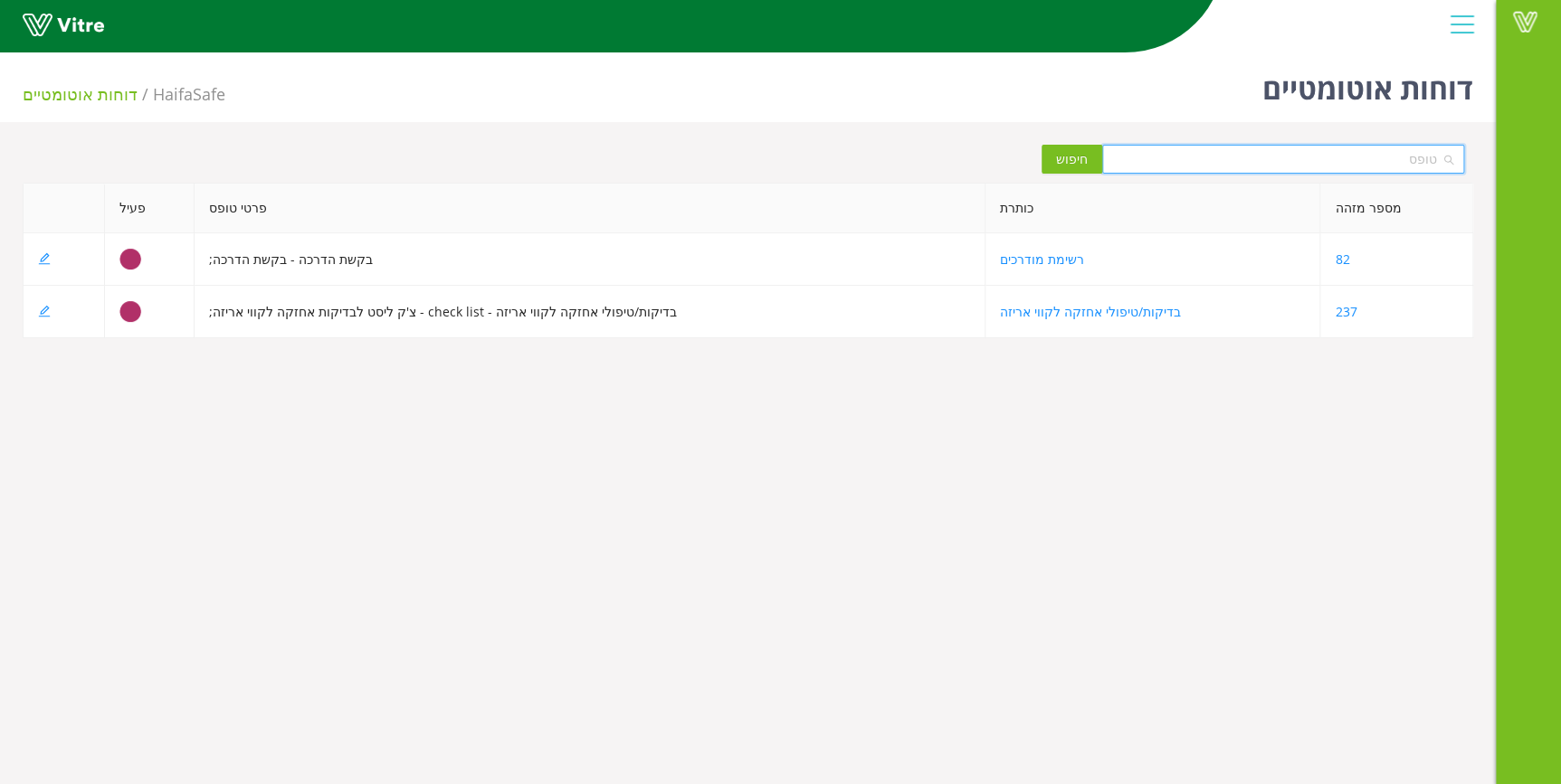
click at [1357, 157] on input "search" at bounding box center [1277, 159] width 328 height 27
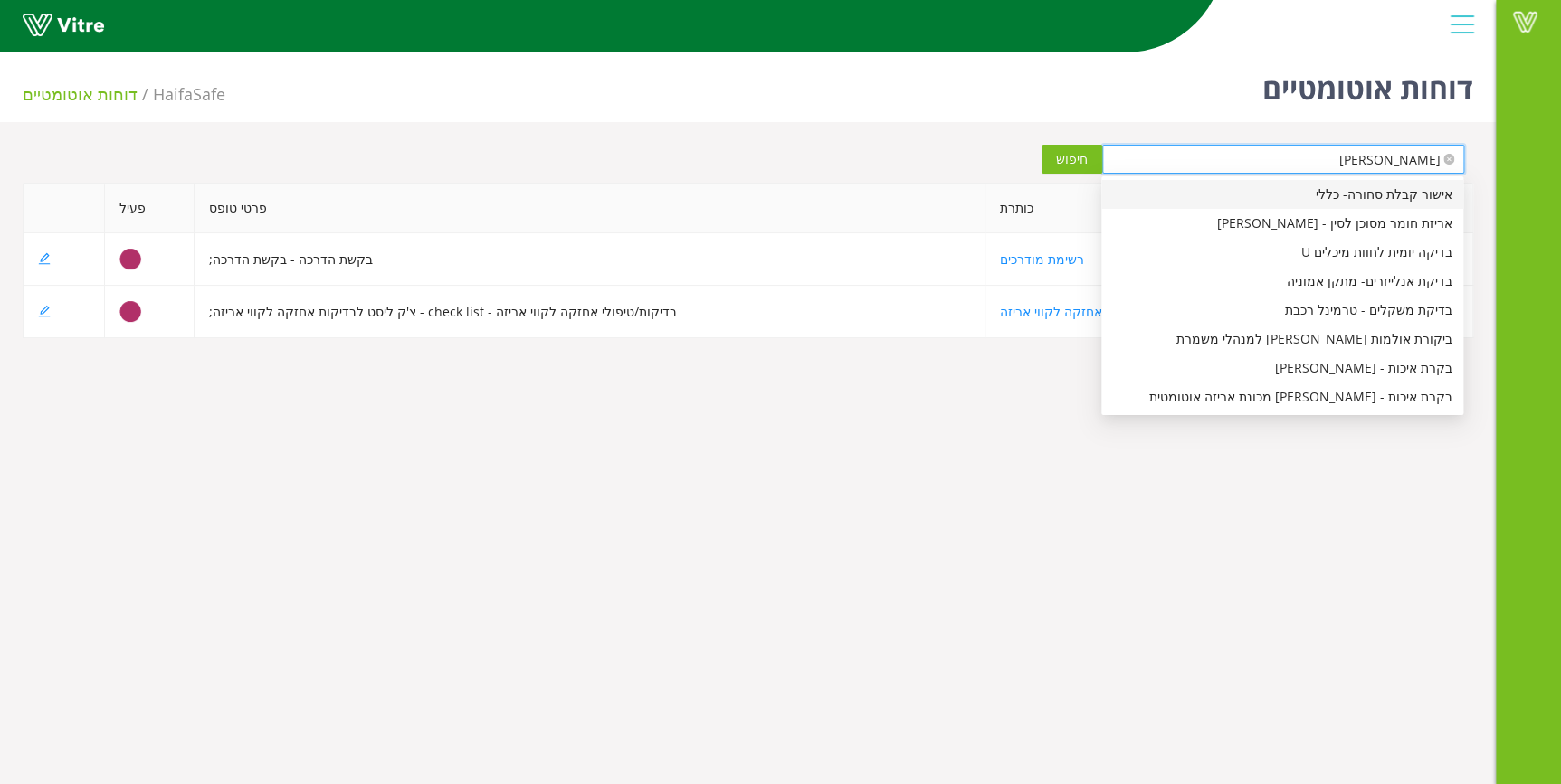
type input "ליק"
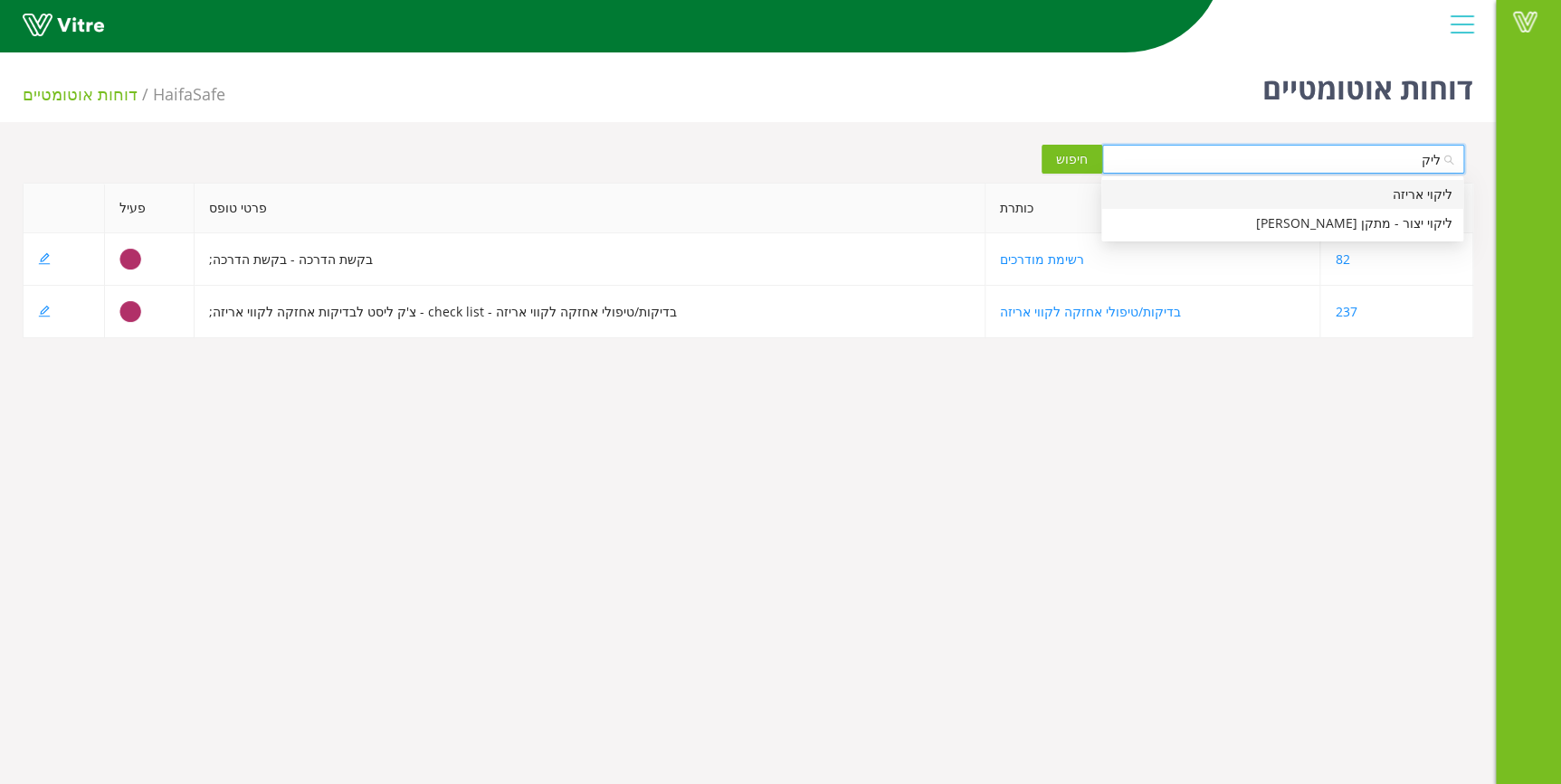
click at [1421, 190] on div "ליקוי אריזה" at bounding box center [1282, 194] width 340 height 20
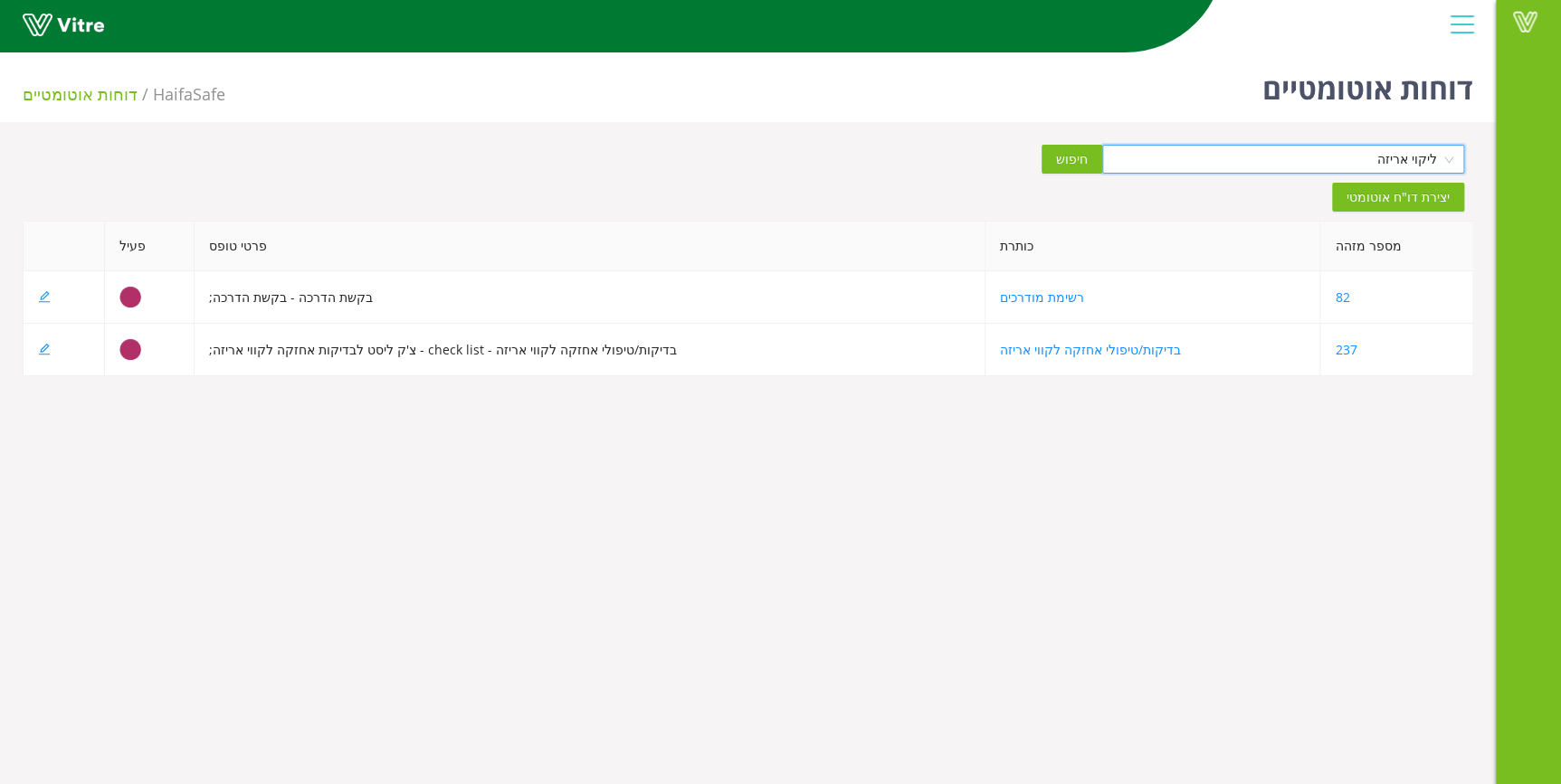
click at [1085, 160] on span "חיפוש" at bounding box center [1071, 159] width 31 height 20
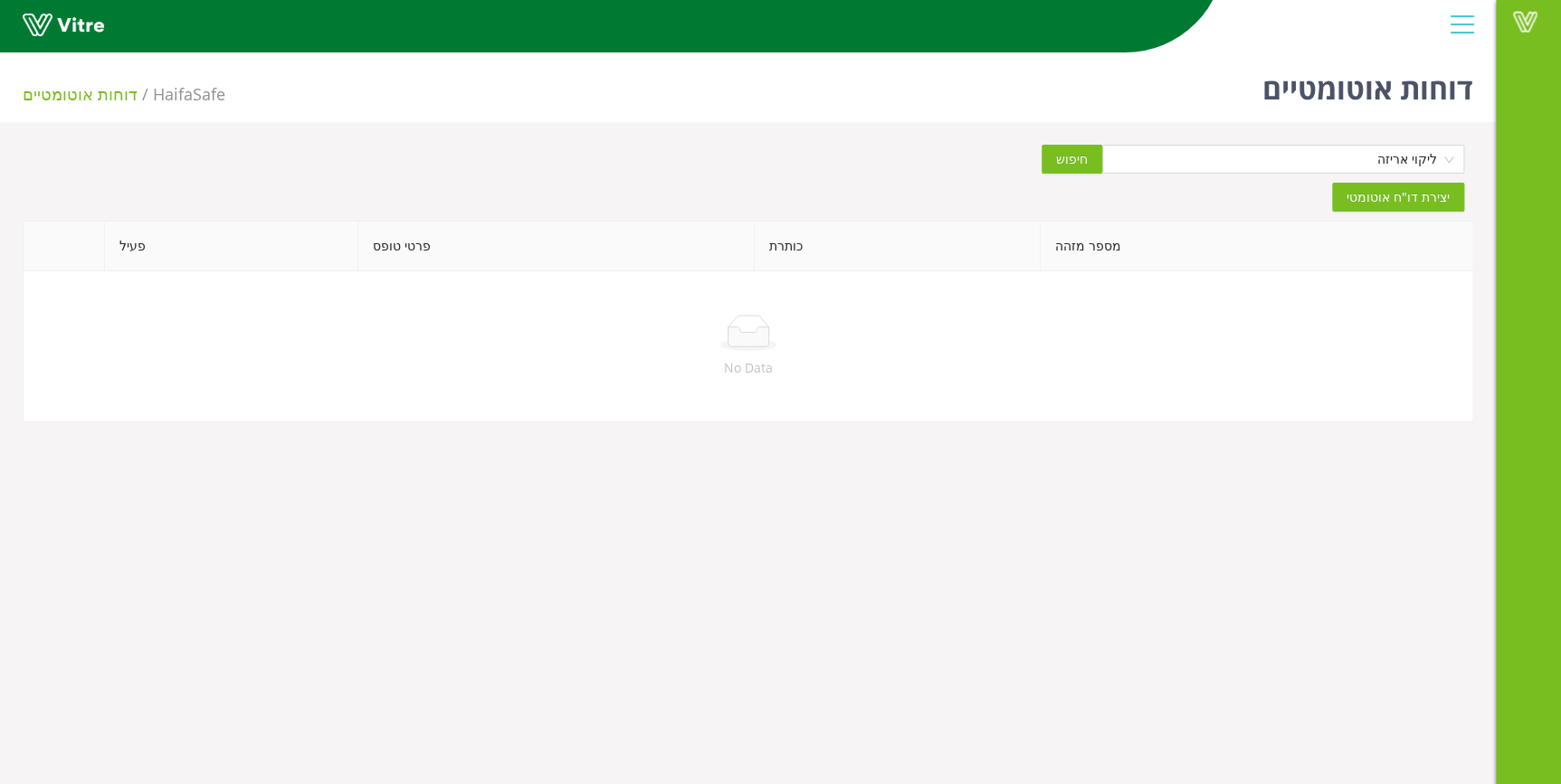
click at [1382, 195] on span "יצירת דו"ח אוטומטי" at bounding box center [1398, 197] width 103 height 20
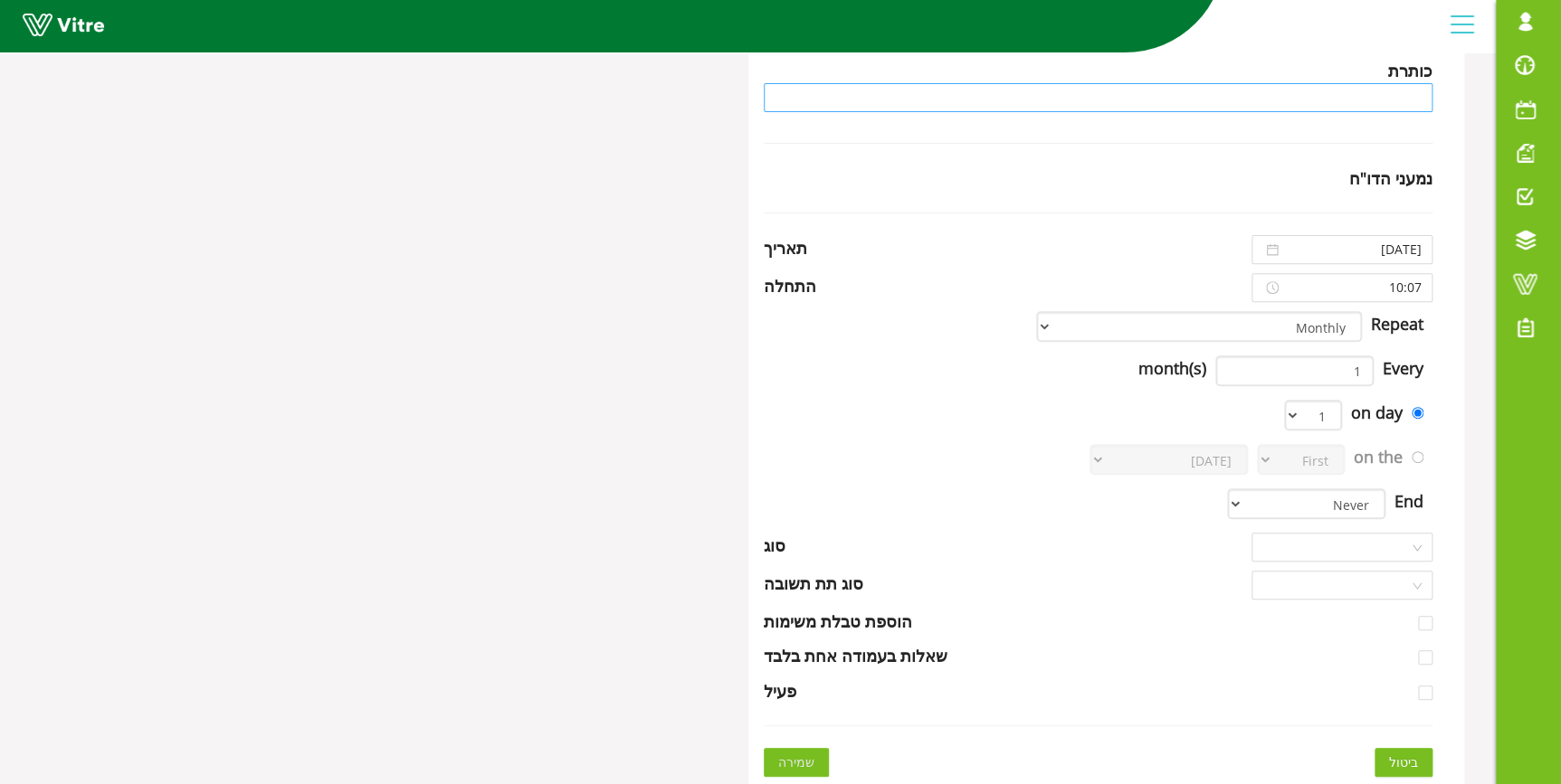
scroll to position [191, 0]
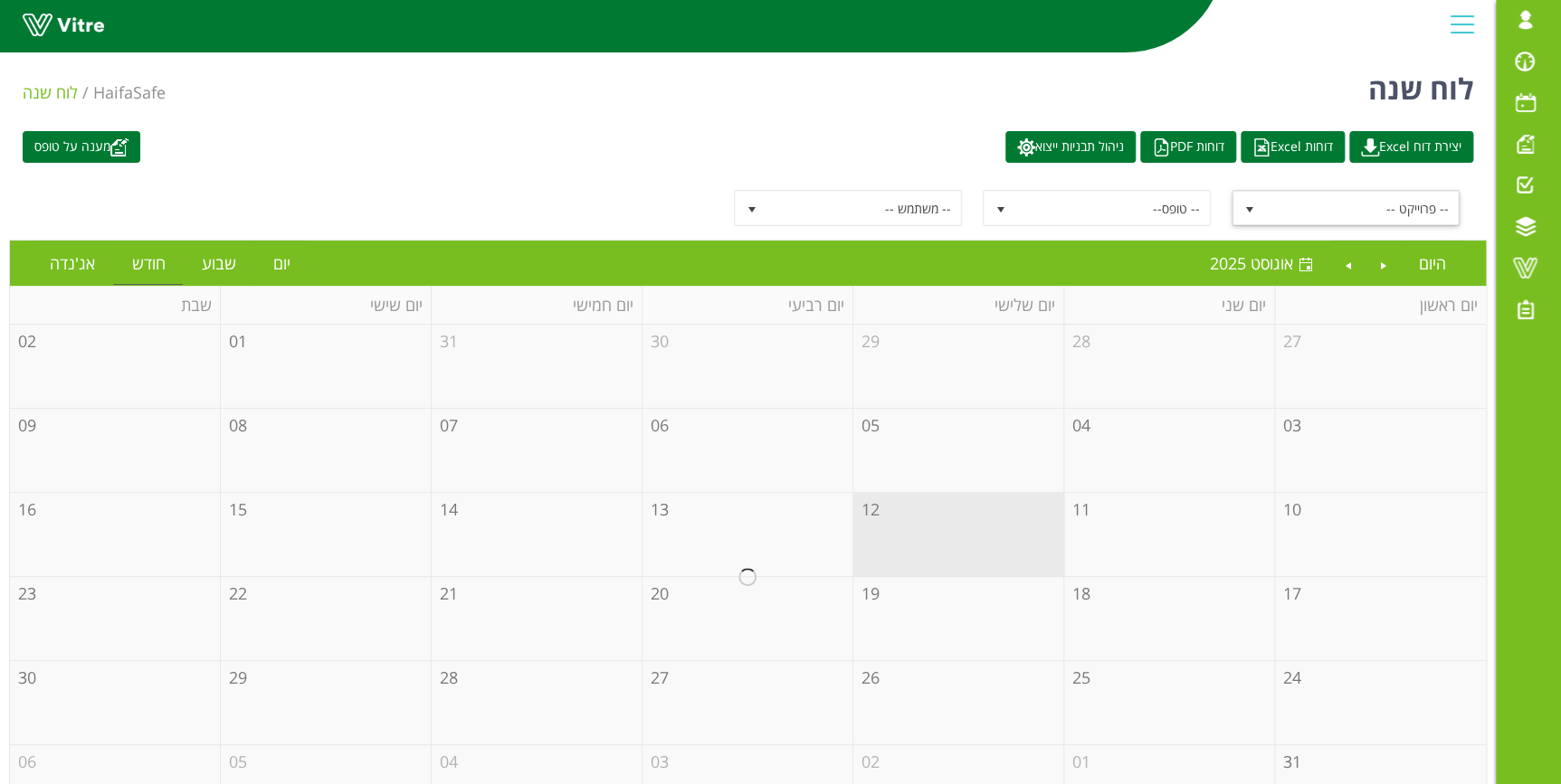
click at [1349, 205] on span "-- פרוייקט --" at bounding box center [1361, 208] width 193 height 32
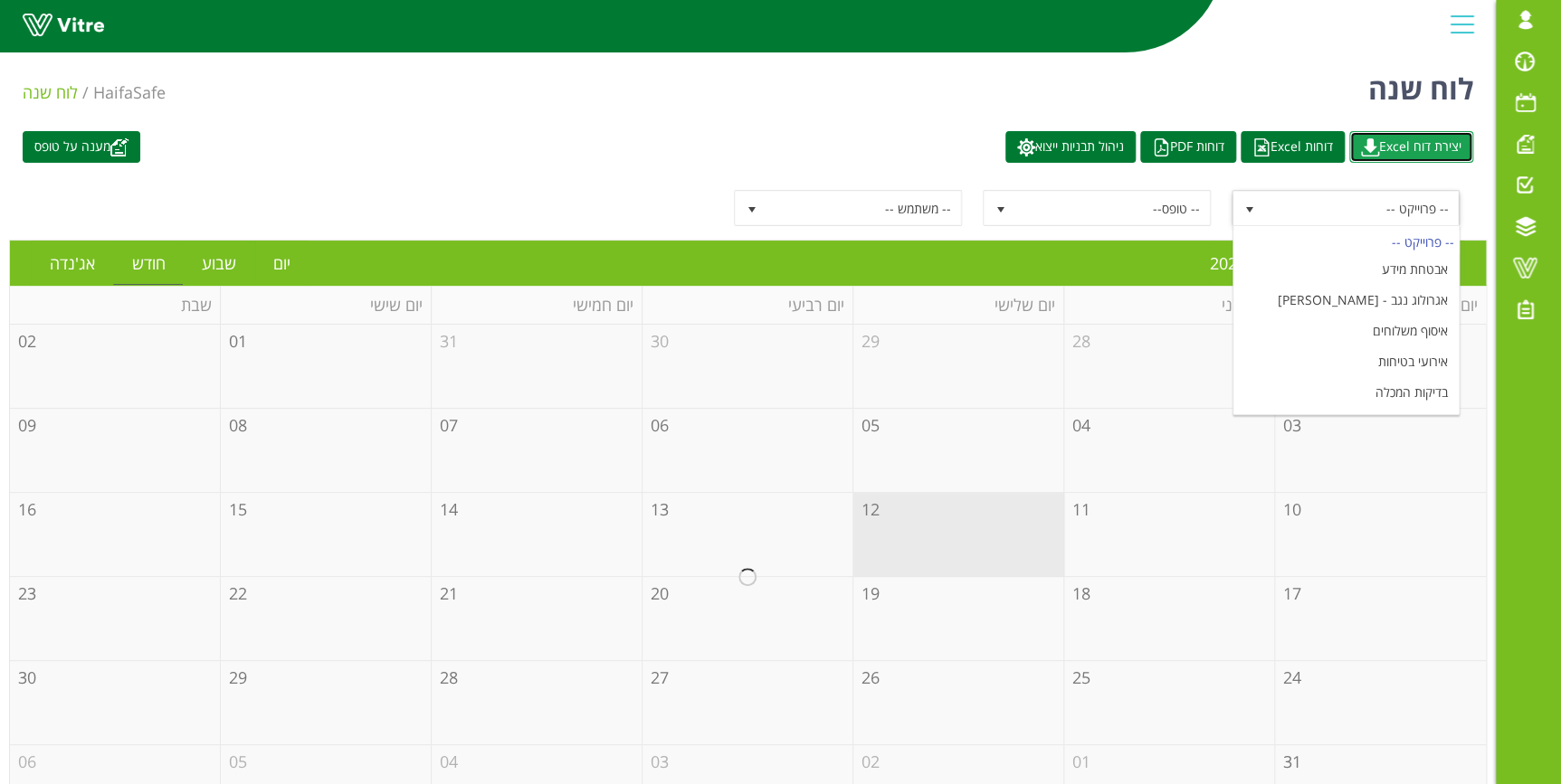
click at [1397, 136] on link "יצירת דוח Excel" at bounding box center [1411, 147] width 124 height 31
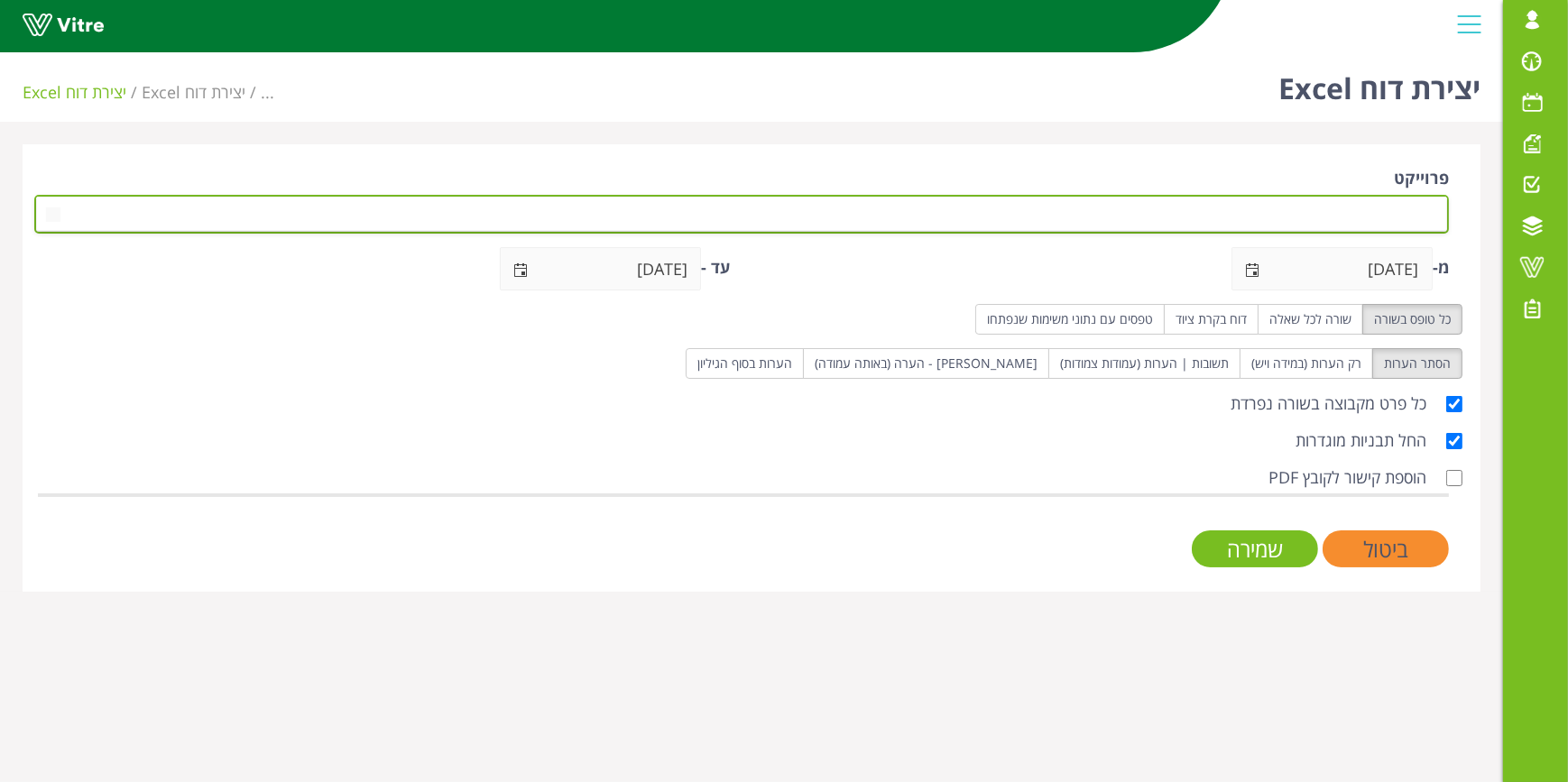
click at [1327, 217] on span at bounding box center [757, 214] width 1379 height 32
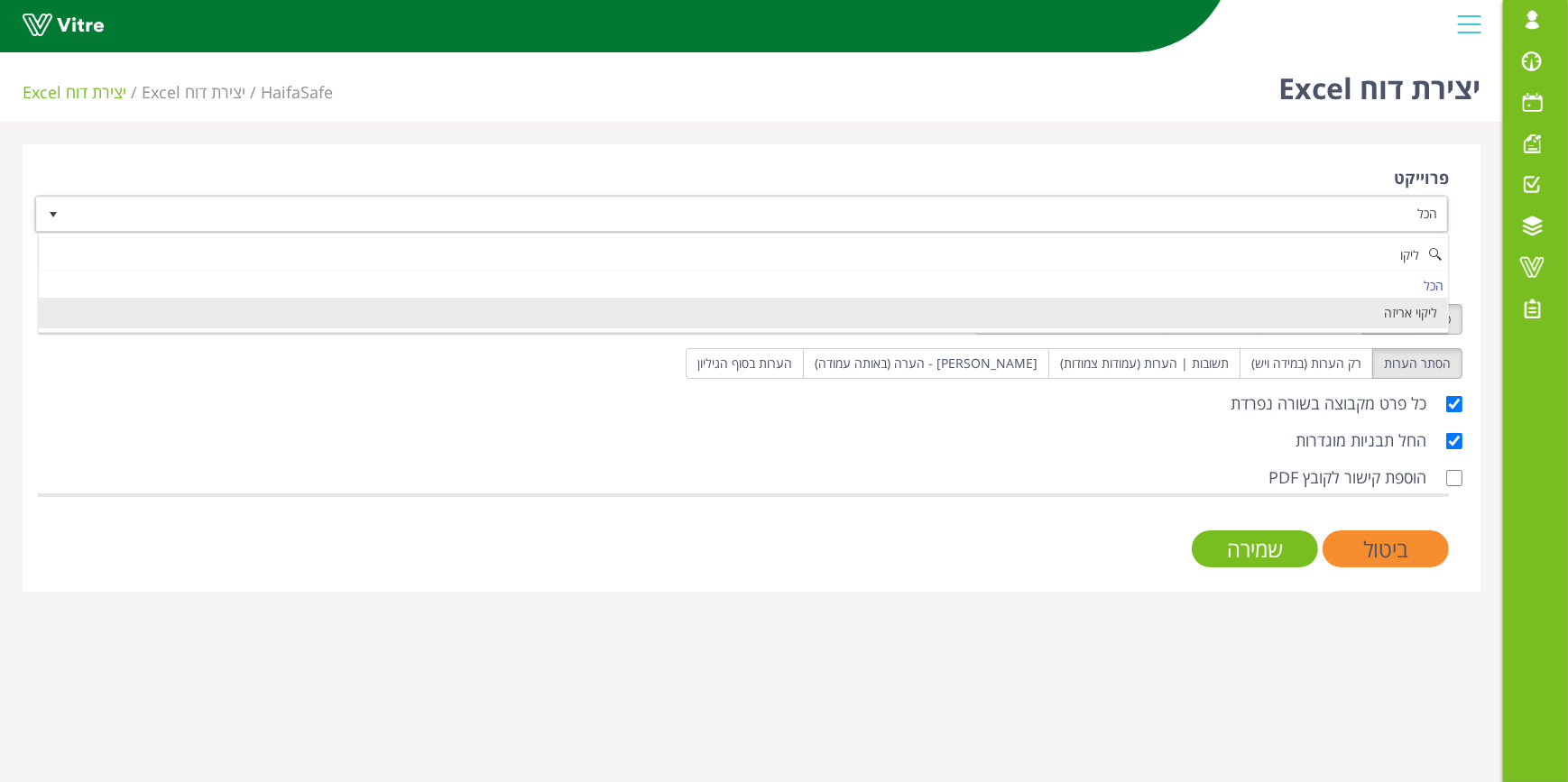
click at [1386, 314] on li "ליקוי אריזה" at bounding box center [743, 313] width 1409 height 30
type input "ליקו"
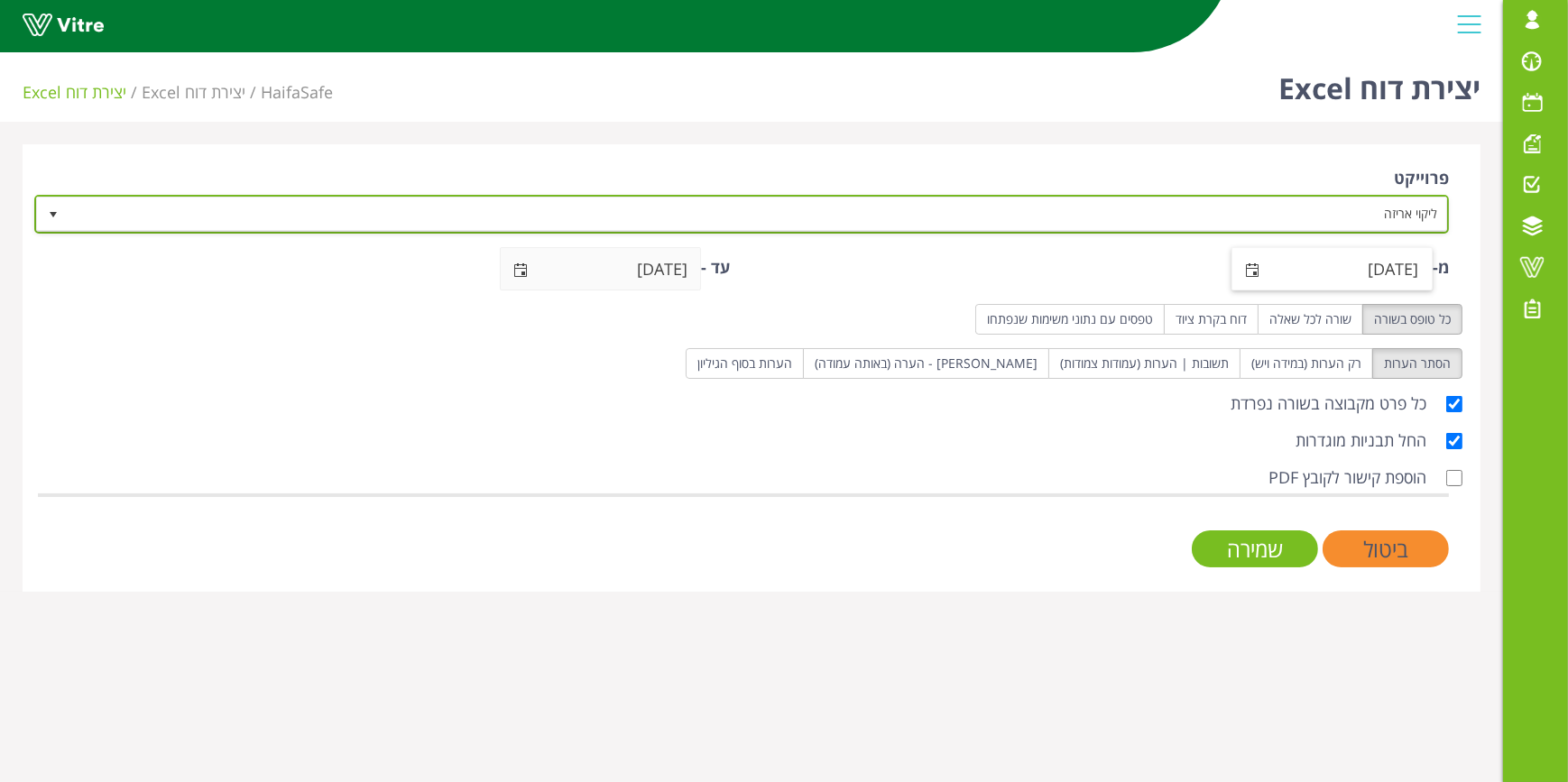
click at [1233, 269] on span "select" at bounding box center [1253, 269] width 42 height 43
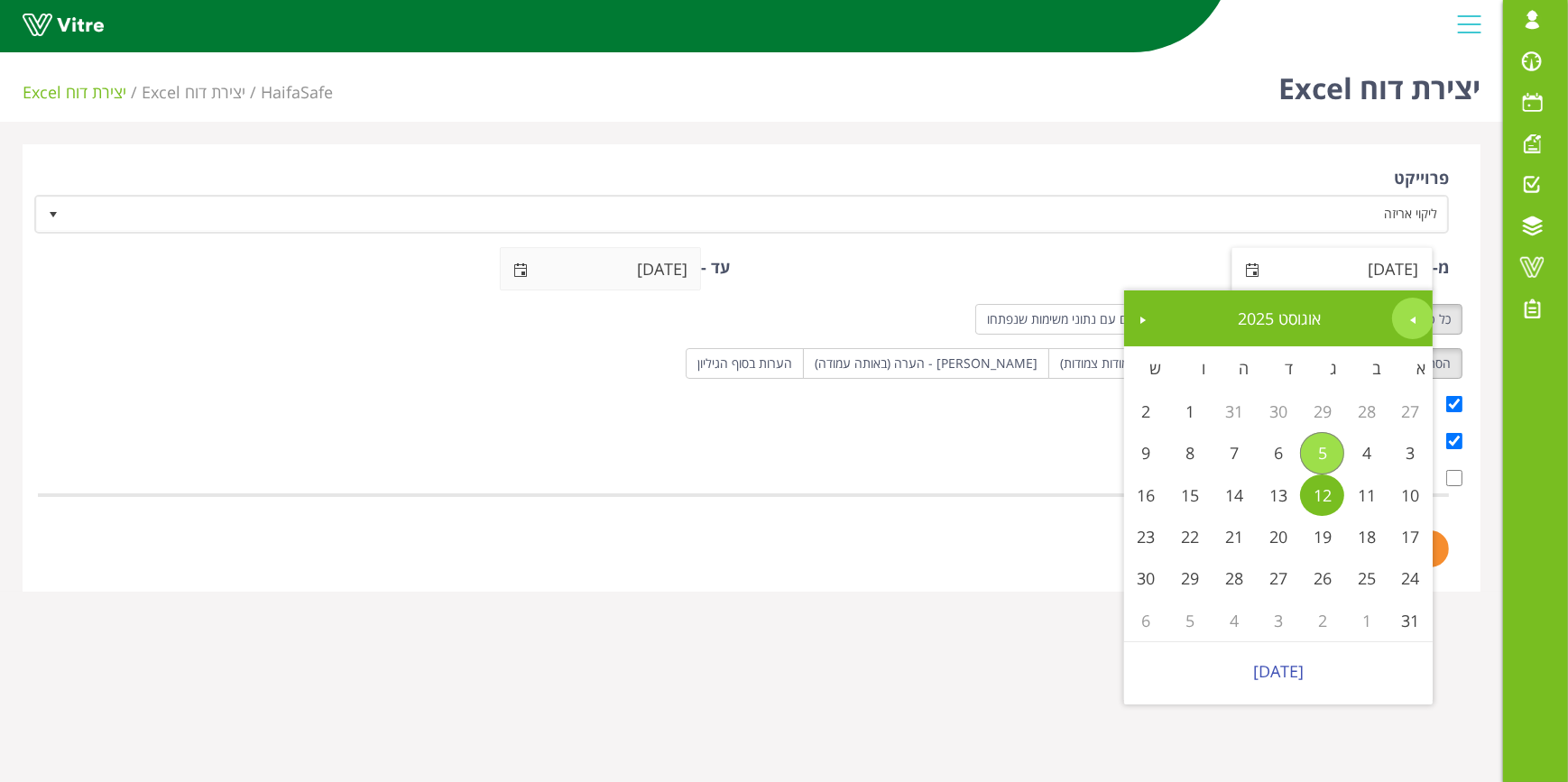
click at [1405, 315] on link "Previous" at bounding box center [1413, 318] width 42 height 42
click at [1317, 419] on link "1" at bounding box center [1322, 411] width 45 height 42
type input "[DATE]"
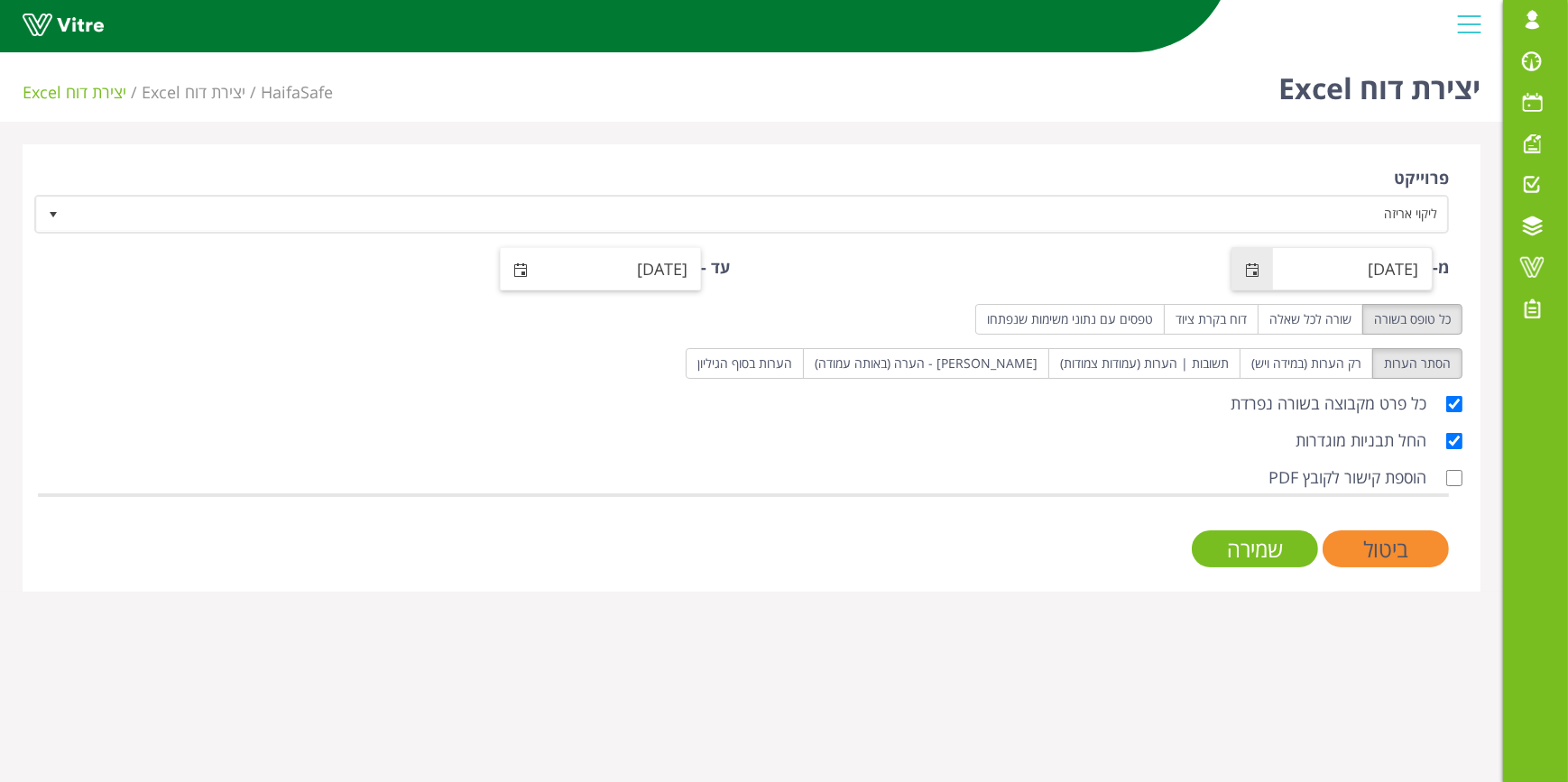
click at [521, 263] on span "select" at bounding box center [520, 270] width 14 height 14
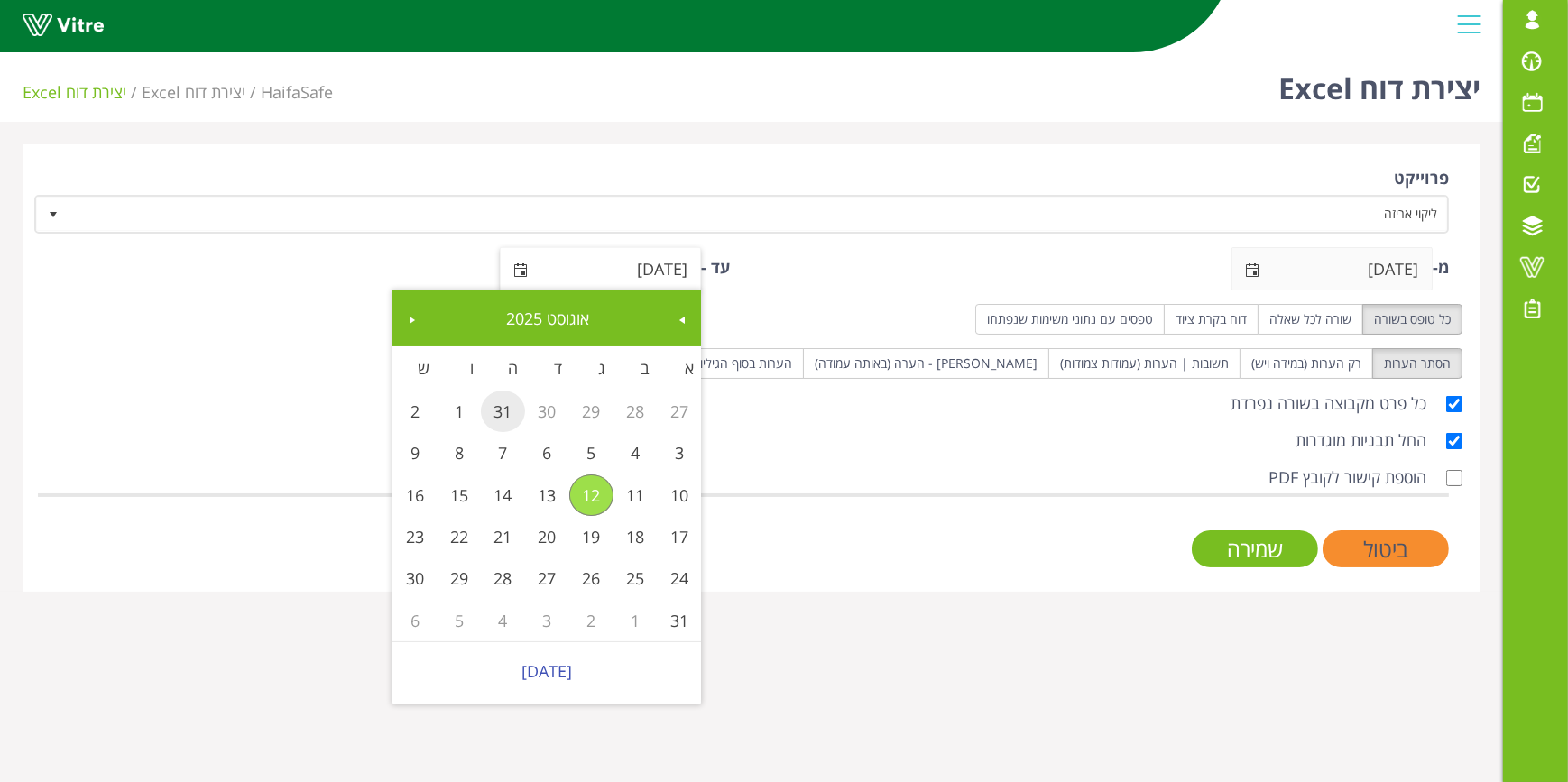
click at [506, 410] on link "31" at bounding box center [503, 411] width 45 height 42
type input "31/07/2025"
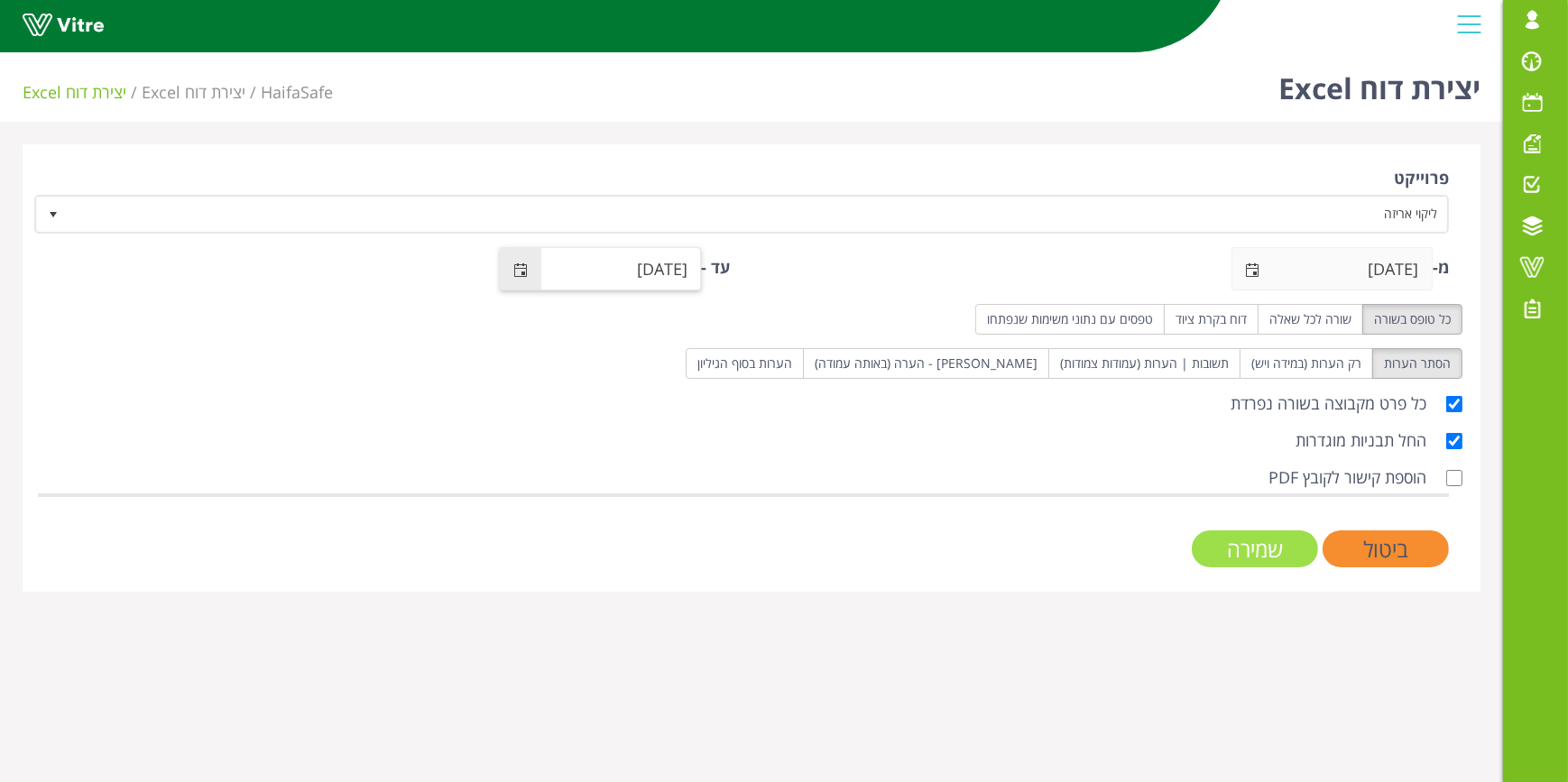
click at [1255, 541] on input "שמירה" at bounding box center [1254, 548] width 126 height 37
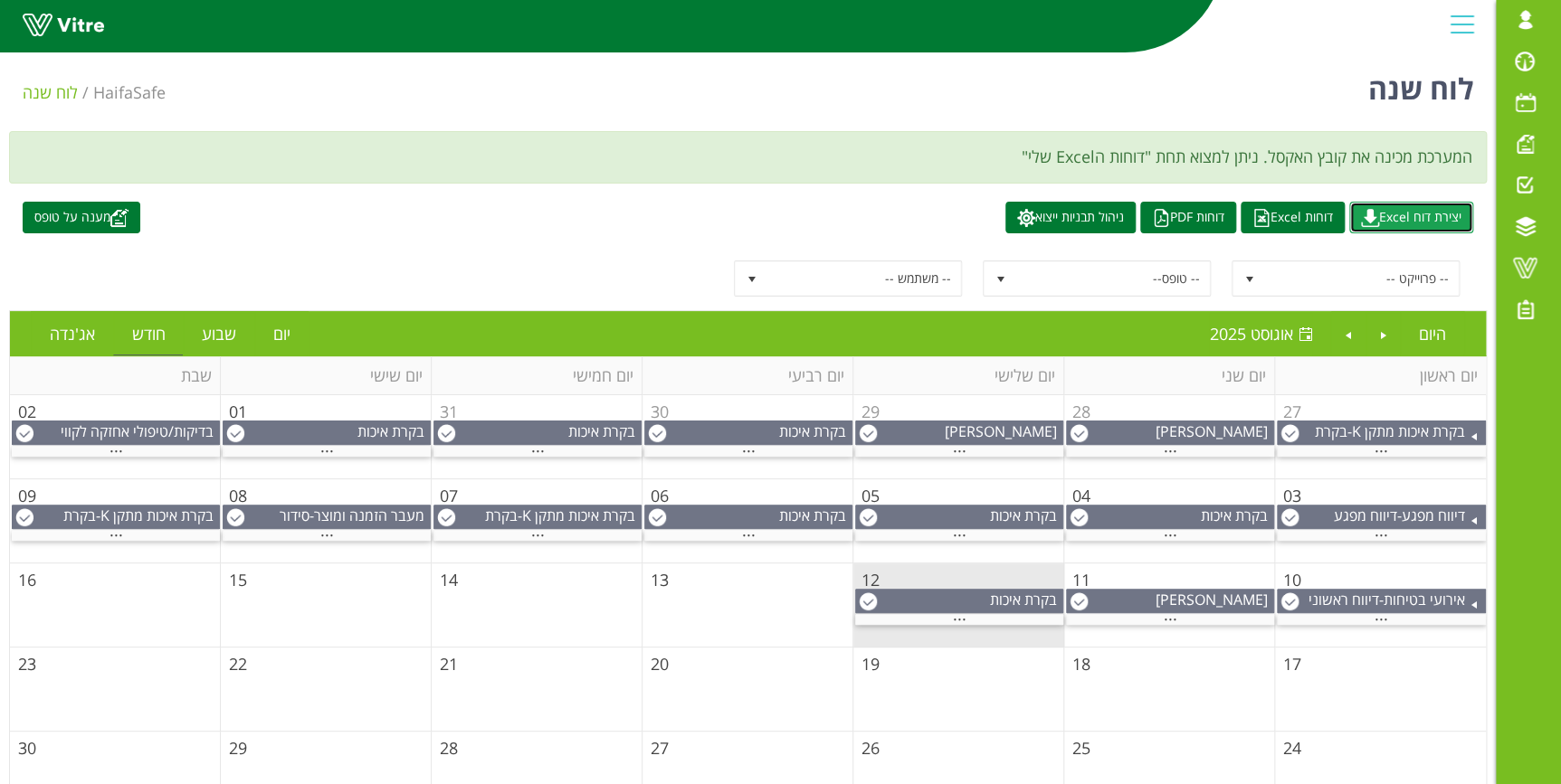
click at [1377, 219] on link "יצירת דוח Excel" at bounding box center [1411, 217] width 124 height 31
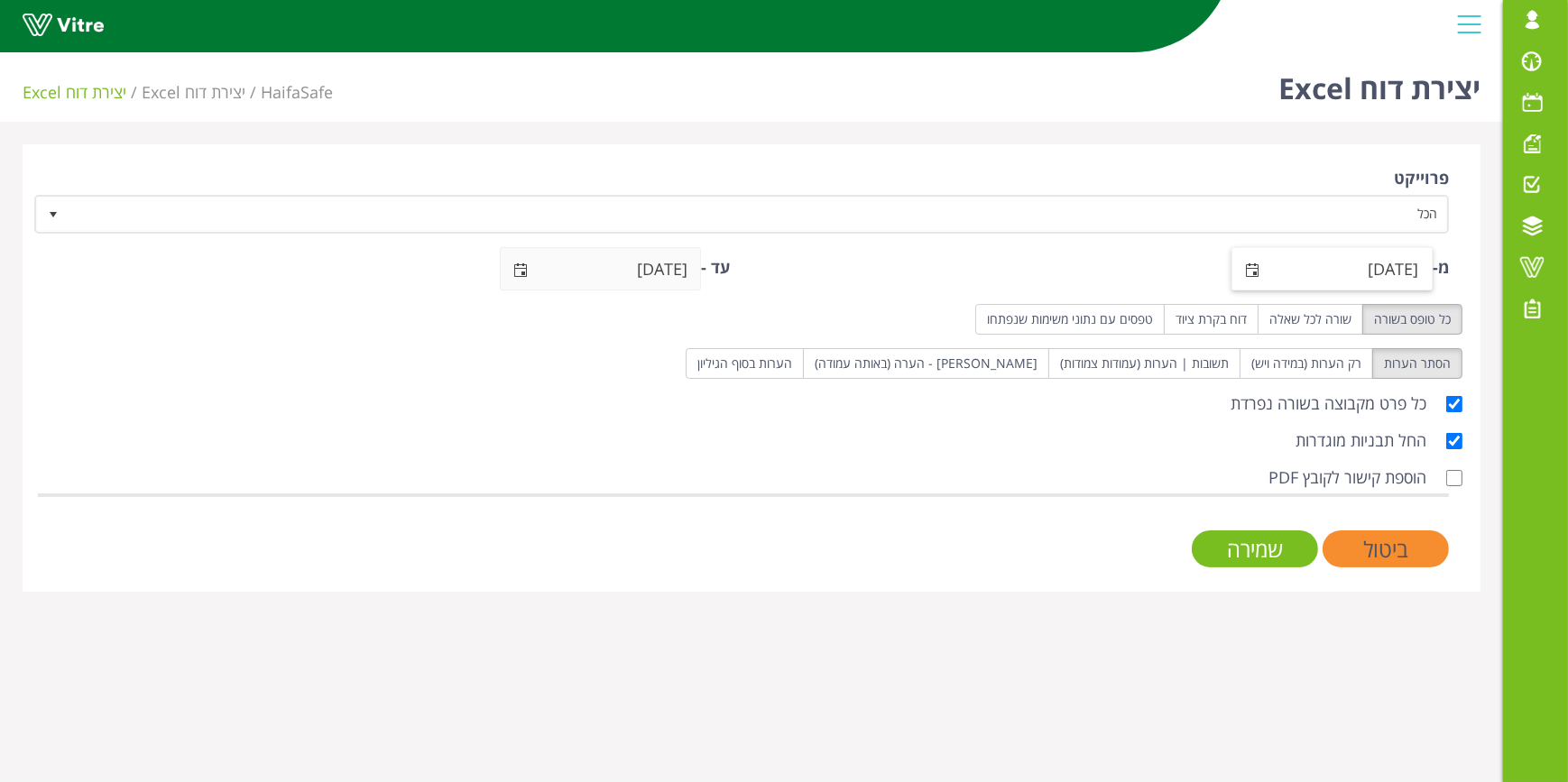
click at [1243, 278] on span "select" at bounding box center [1253, 269] width 42 height 43
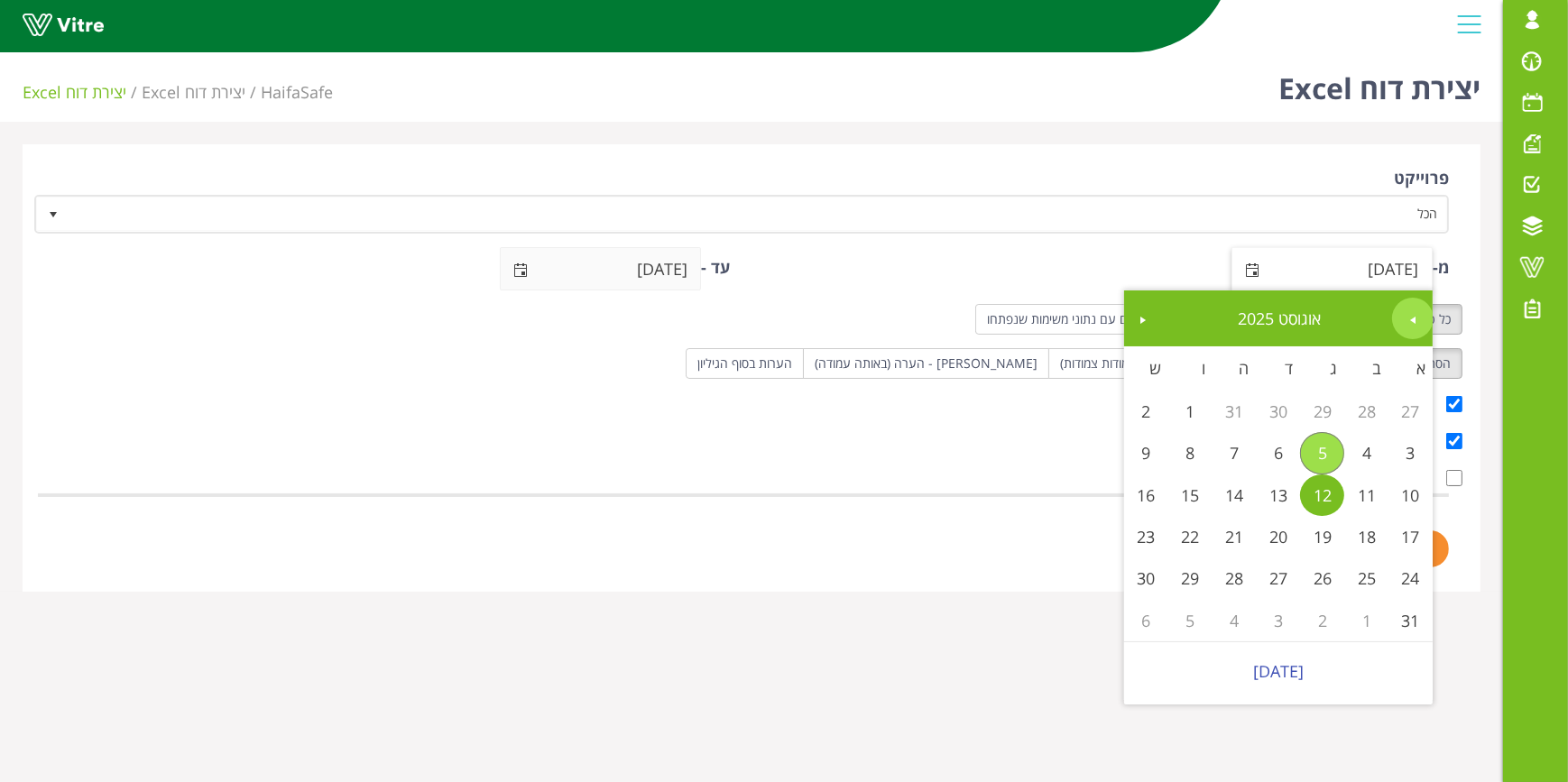
click at [1411, 315] on span "Previous" at bounding box center [1412, 319] width 14 height 14
click at [1319, 412] on link "1" at bounding box center [1322, 411] width 45 height 42
type input "[DATE]"
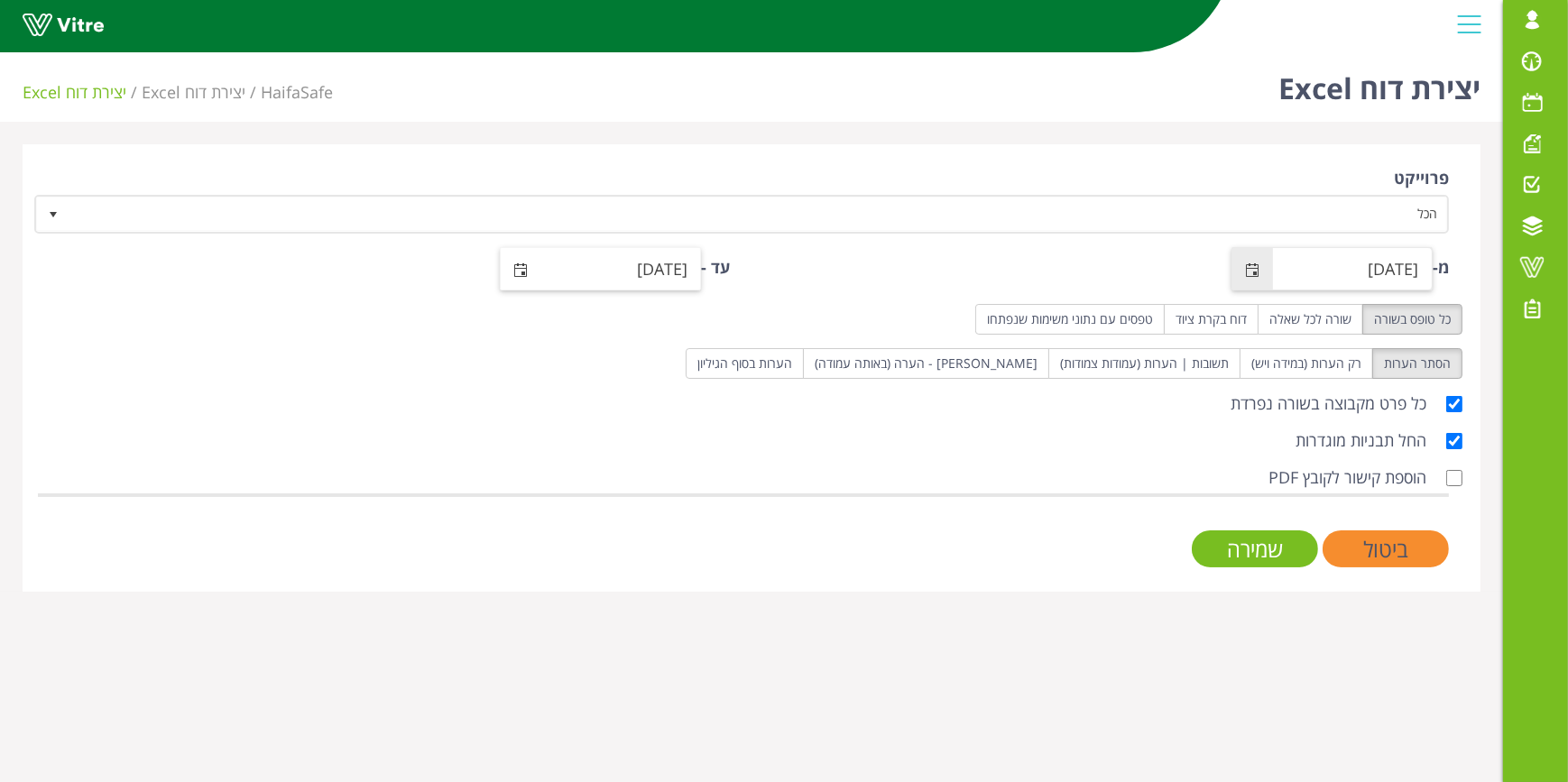
click at [515, 277] on span "select" at bounding box center [522, 269] width 42 height 43
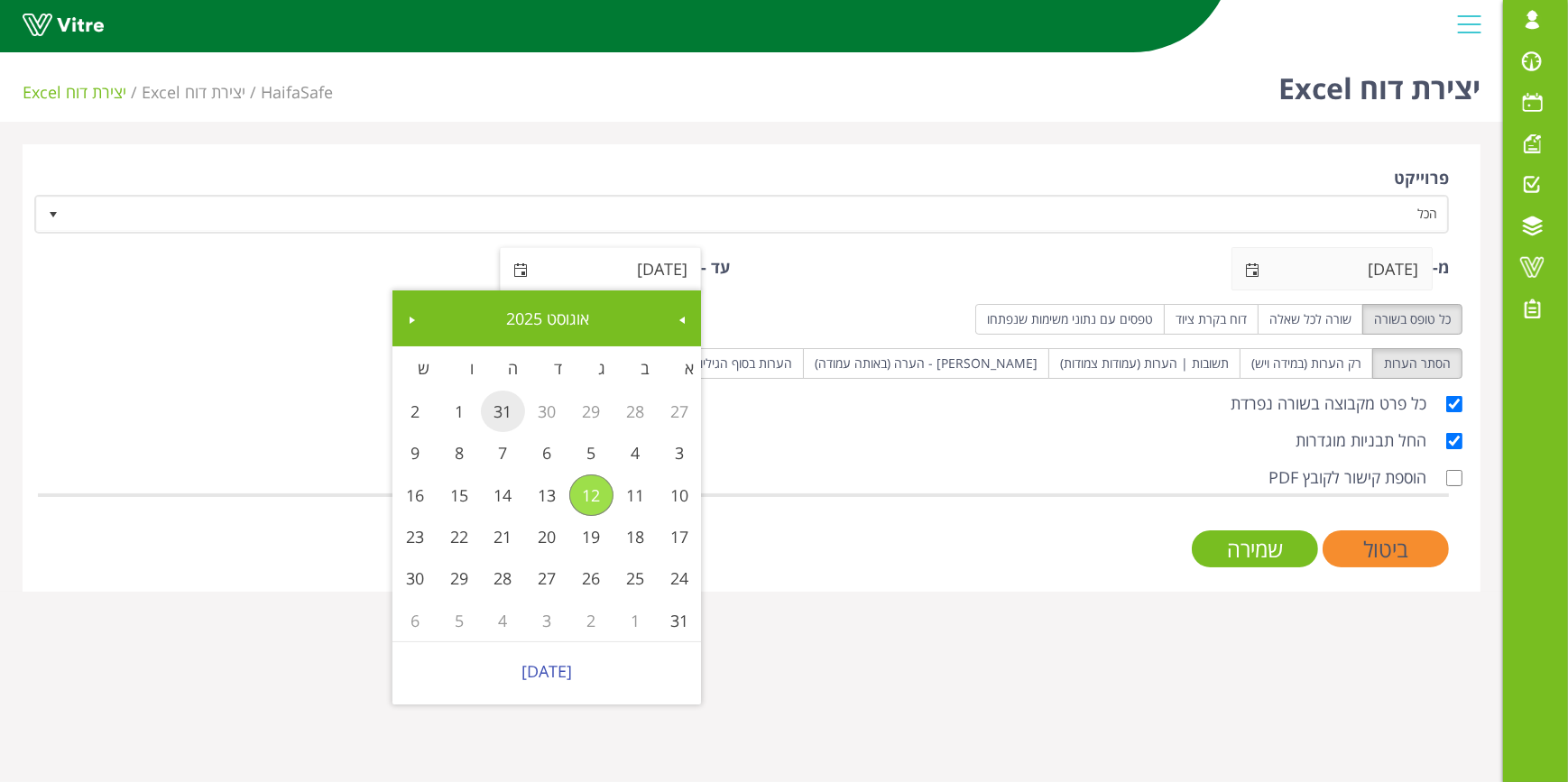
click at [520, 411] on link "31" at bounding box center [503, 411] width 45 height 42
type input "[DATE]"
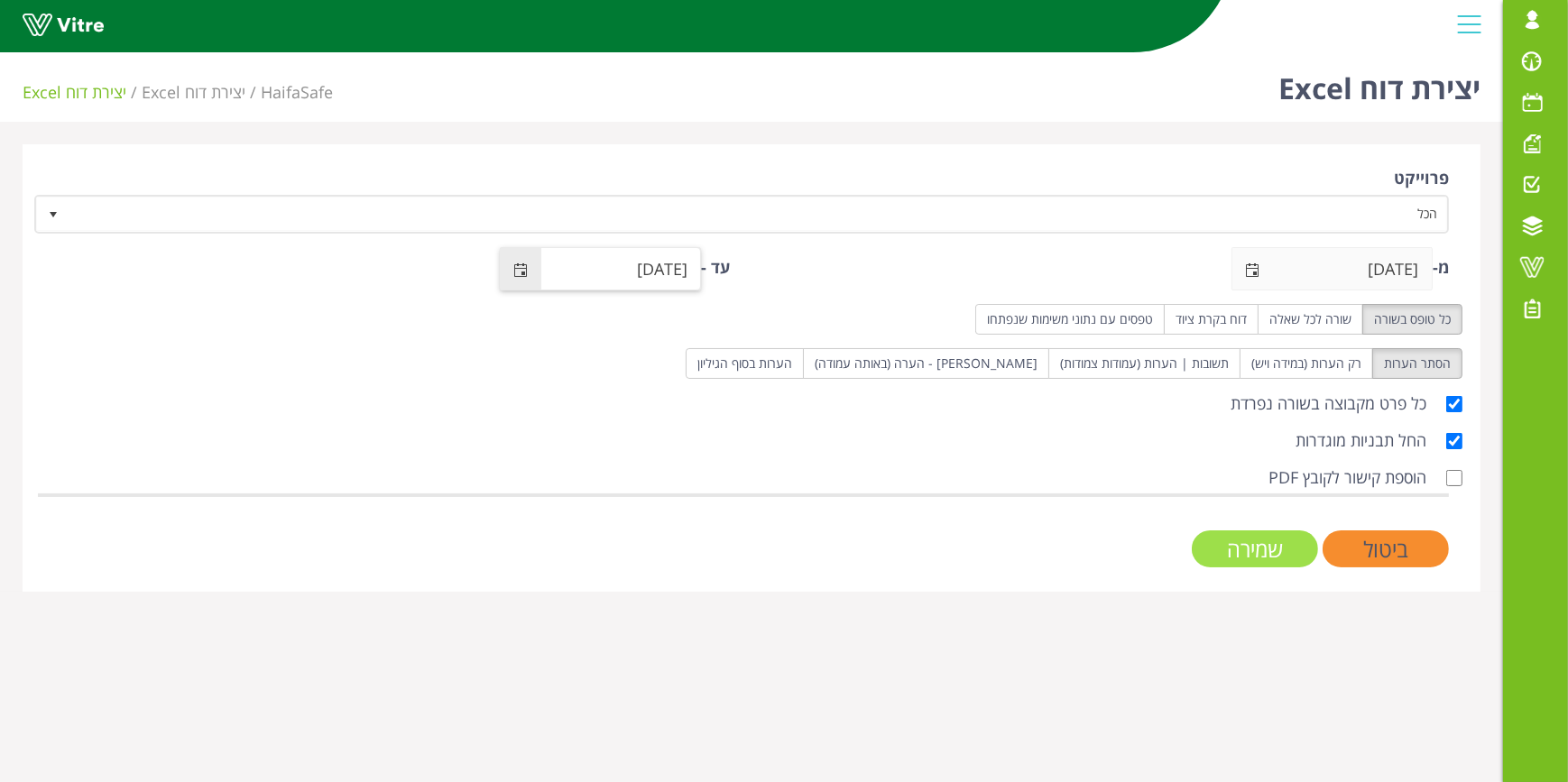
click at [1239, 560] on input "שמירה" at bounding box center [1254, 548] width 126 height 37
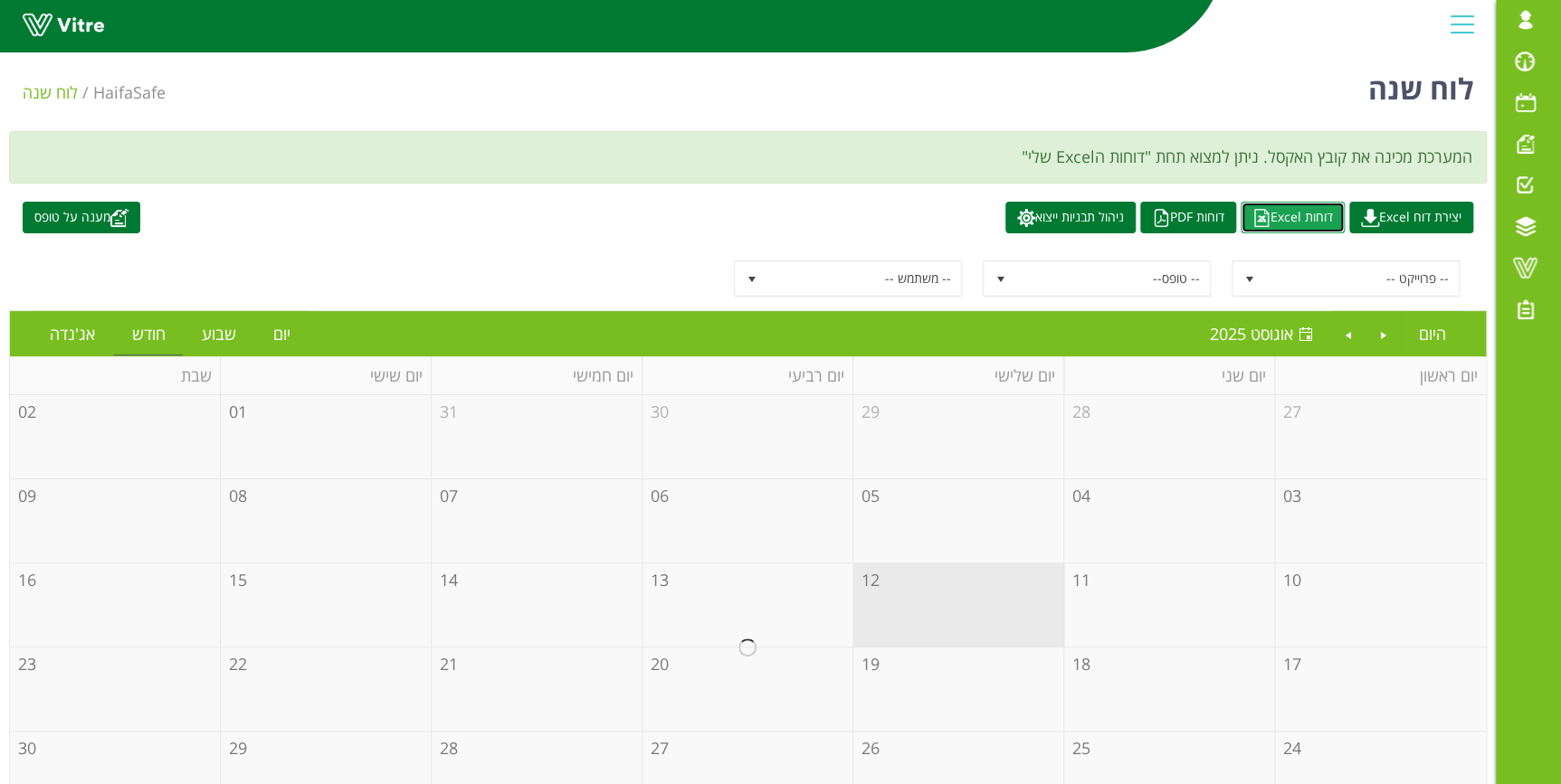
click at [1308, 211] on link "דוחות Excel" at bounding box center [1292, 217] width 104 height 31
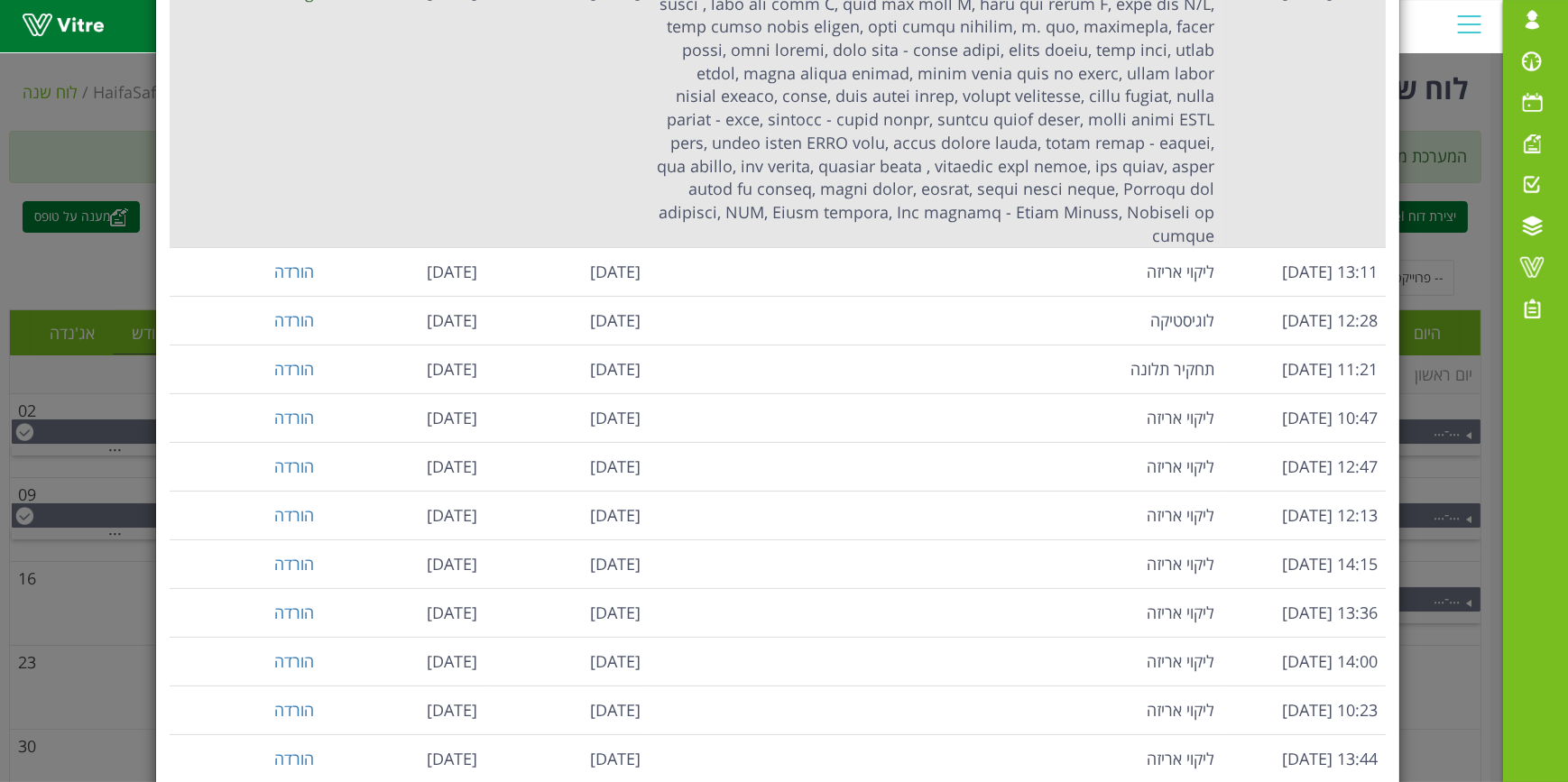
scroll to position [491, 0]
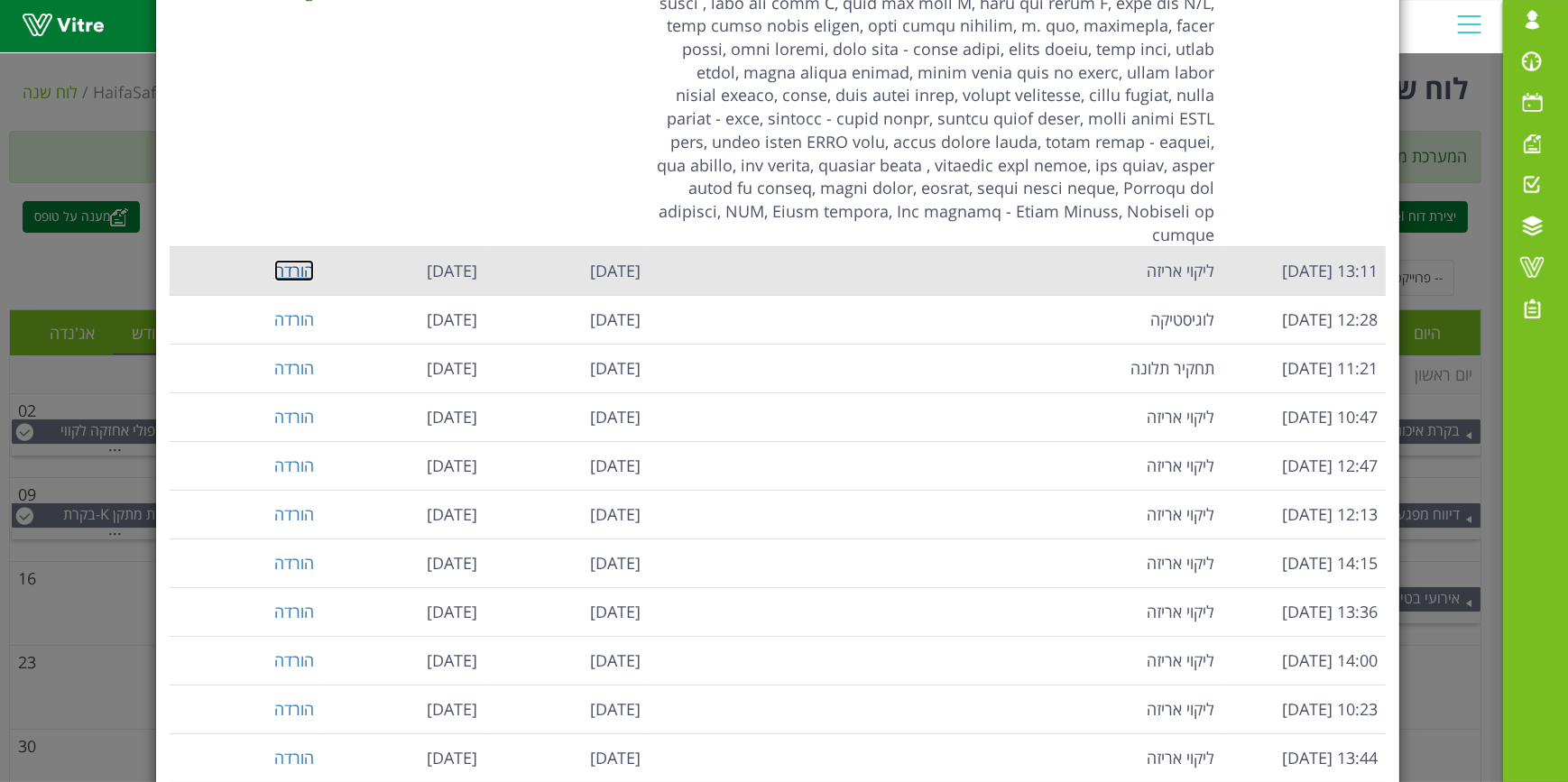
click at [298, 259] on link "הורדה" at bounding box center [295, 270] width 40 height 22
